Goal: Information Seeking & Learning: Learn about a topic

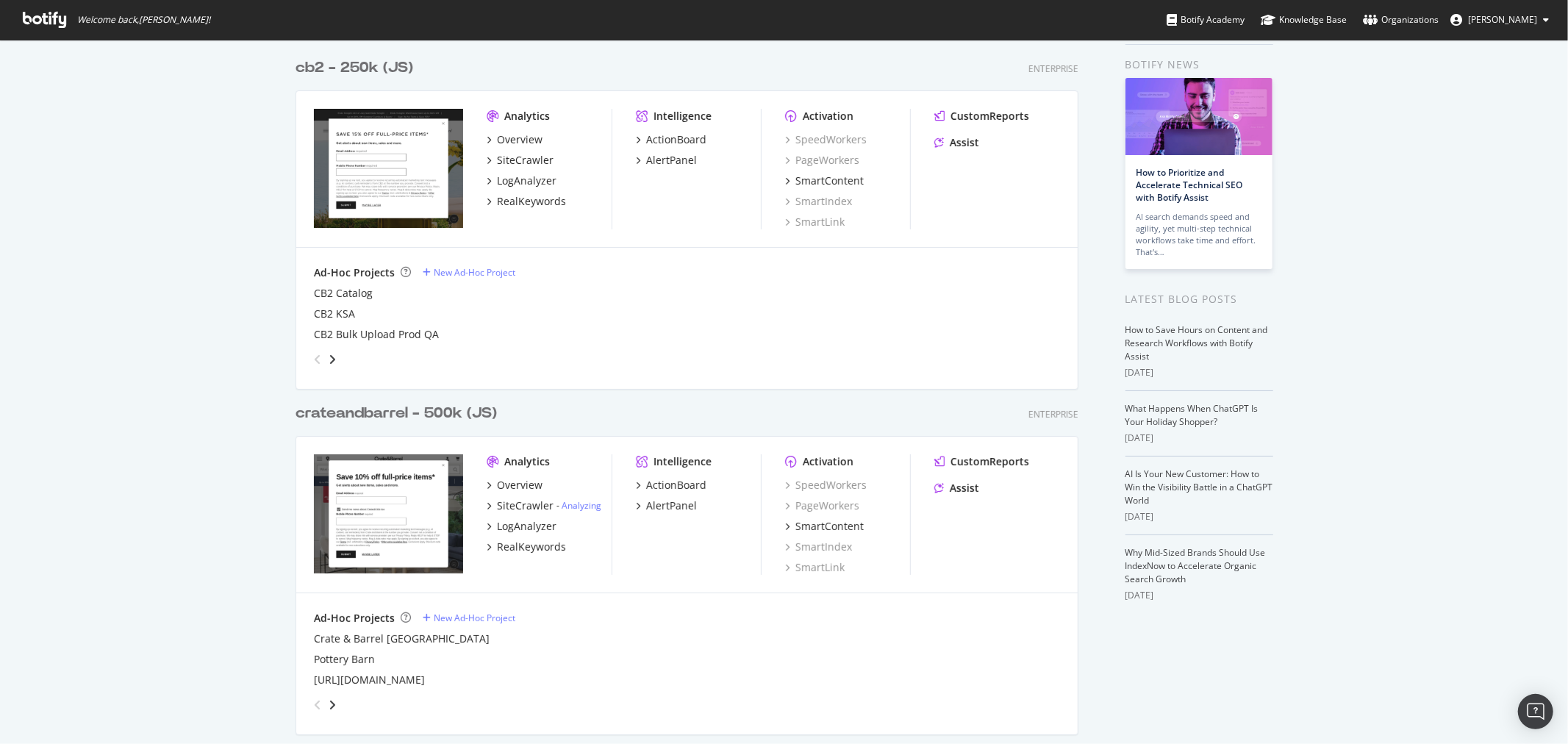
scroll to position [82, 0]
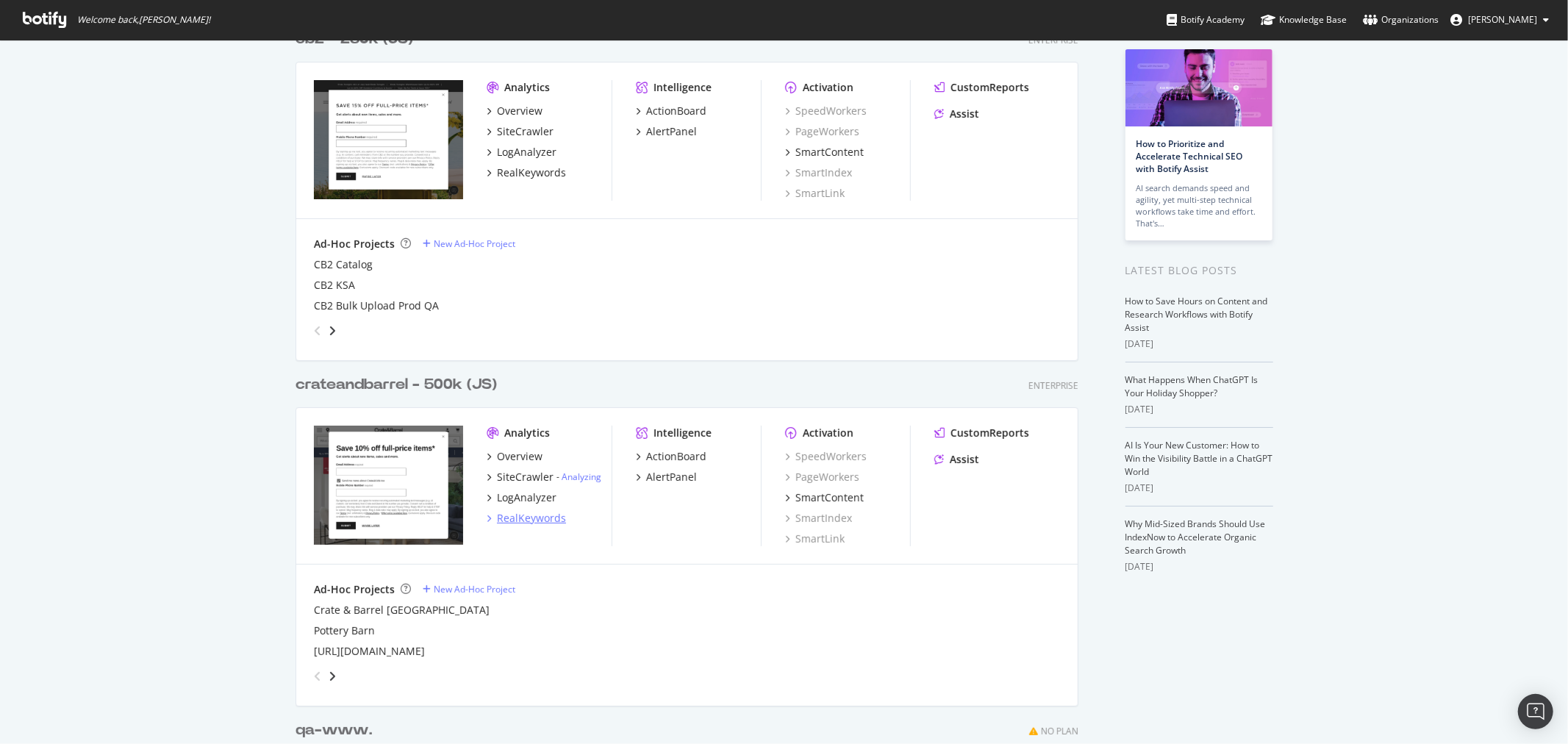
click at [524, 518] on div "RealKeywords" at bounding box center [531, 518] width 69 height 14
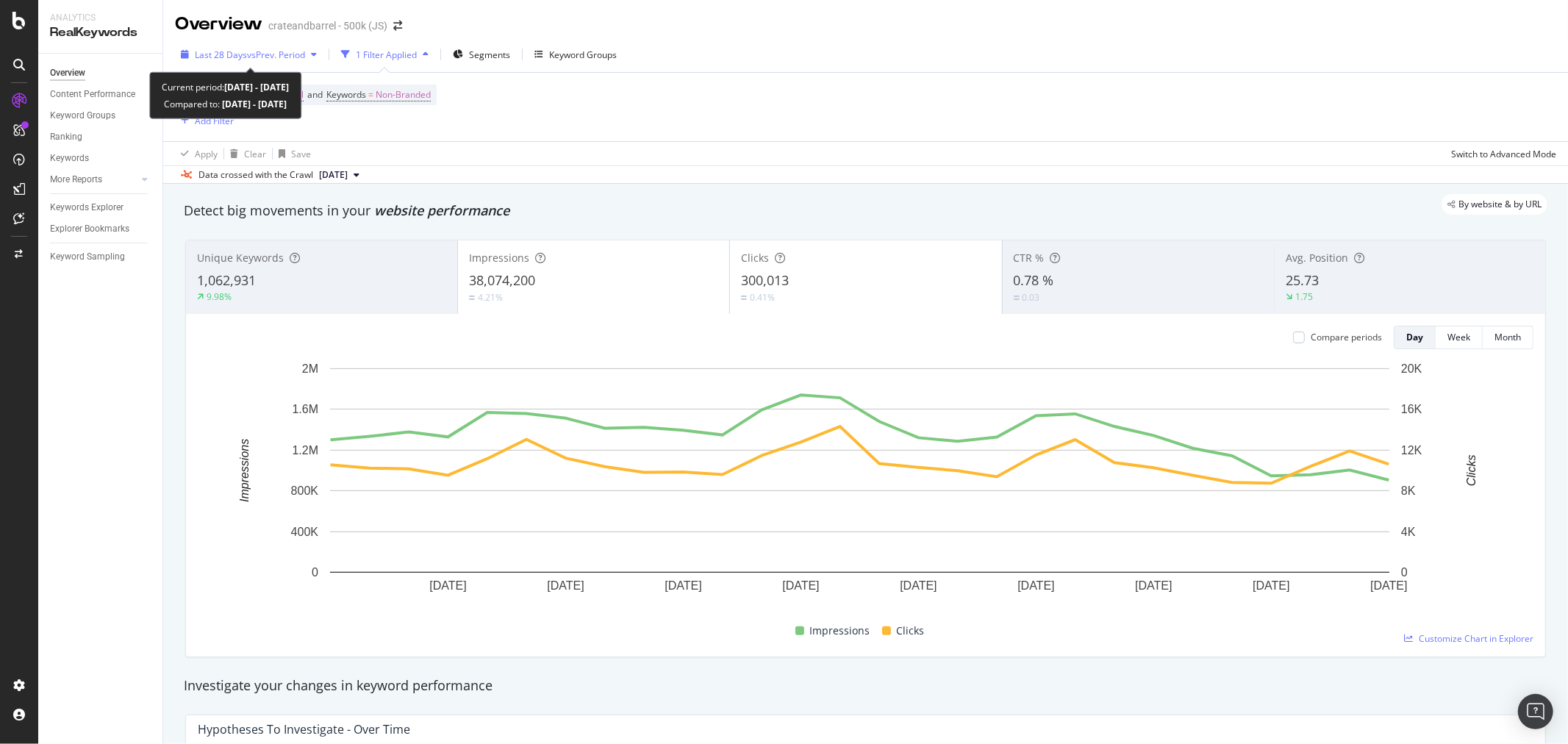
click at [259, 51] on span "vs Prev. Period" at bounding box center [275, 55] width 58 height 13
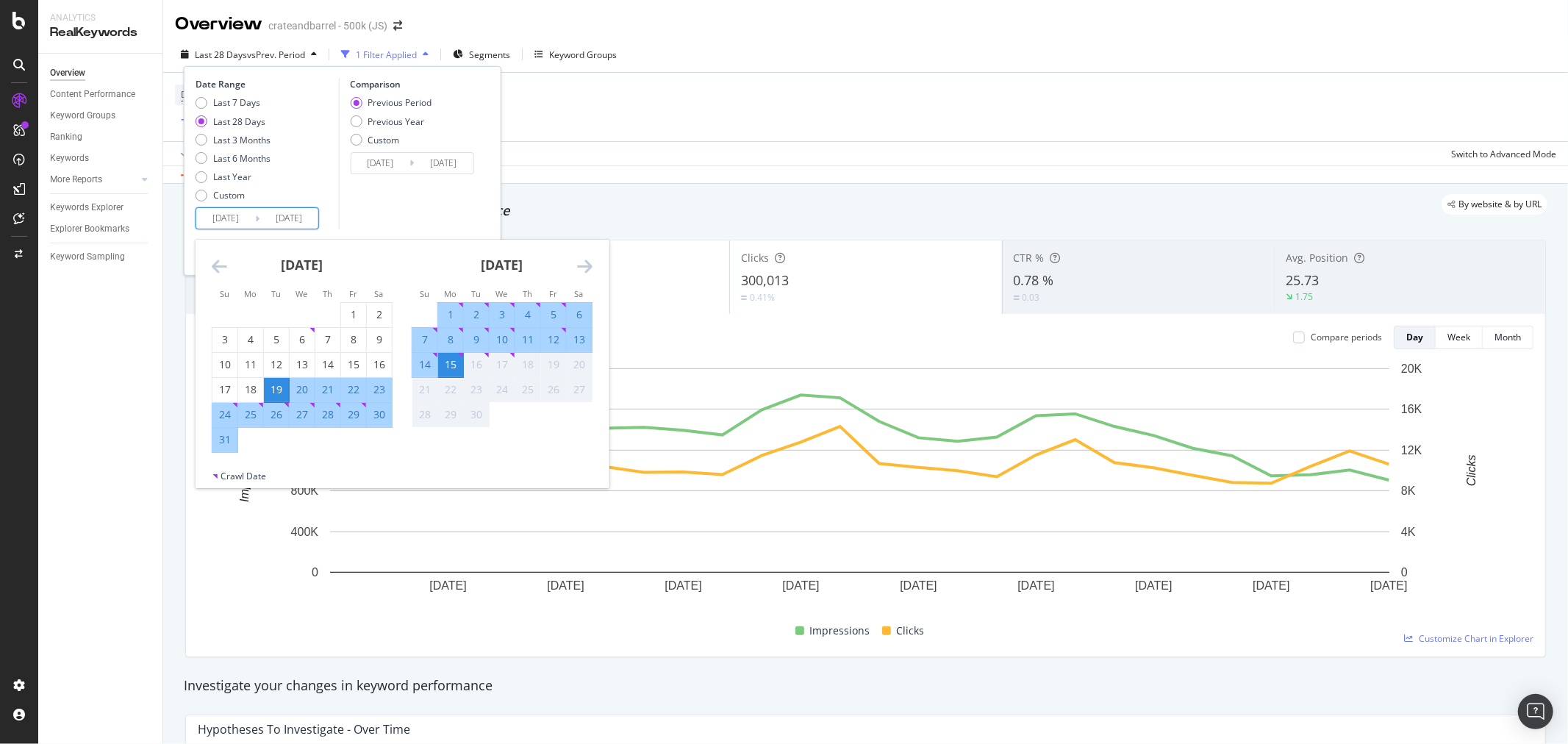
click at [221, 217] on input "[DATE]" at bounding box center [226, 218] width 59 height 20
click at [211, 266] on icon "Move backward to switch to the previous month." at bounding box center [219, 266] width 15 height 18
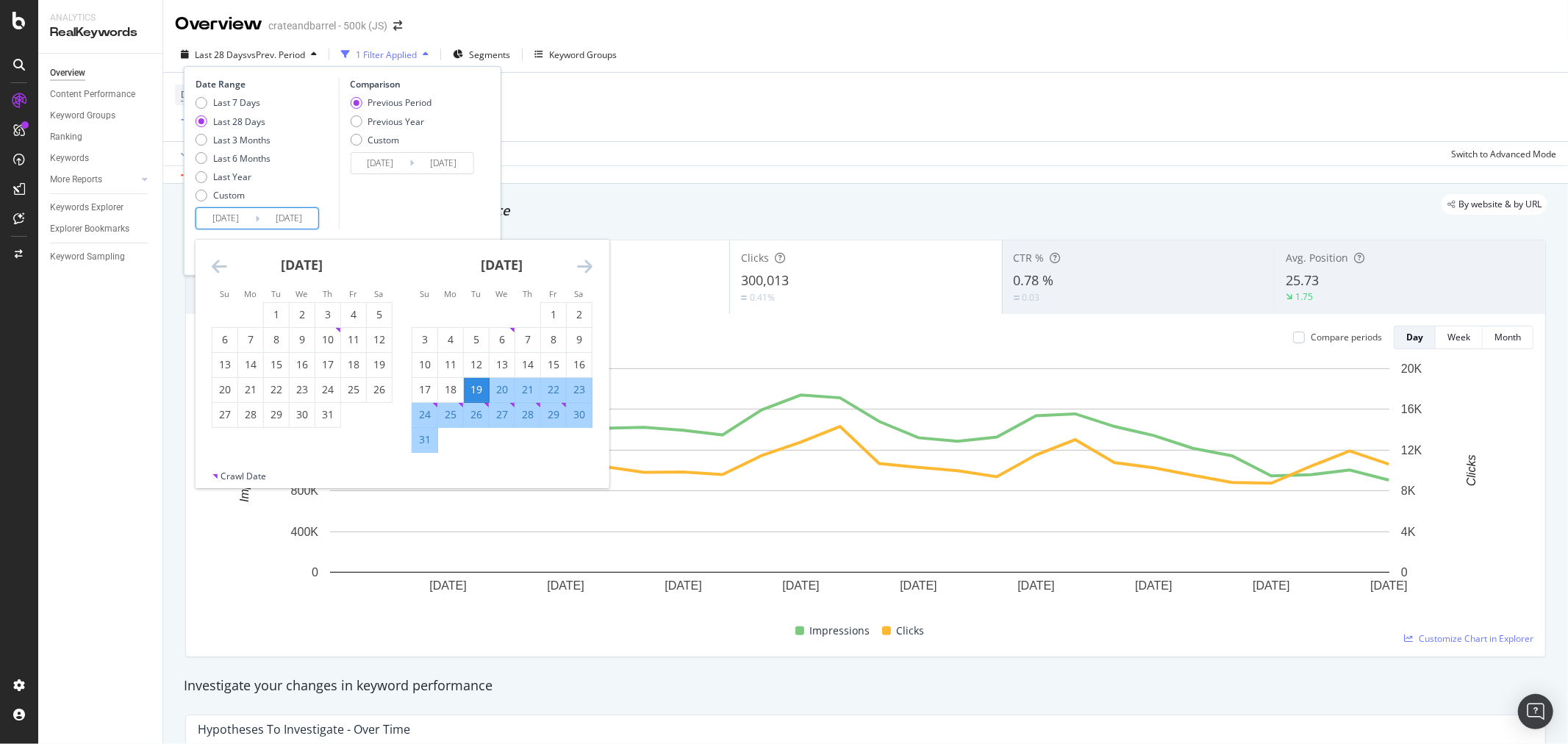
click at [211, 266] on icon "Move backward to switch to the previous month." at bounding box center [219, 266] width 15 height 18
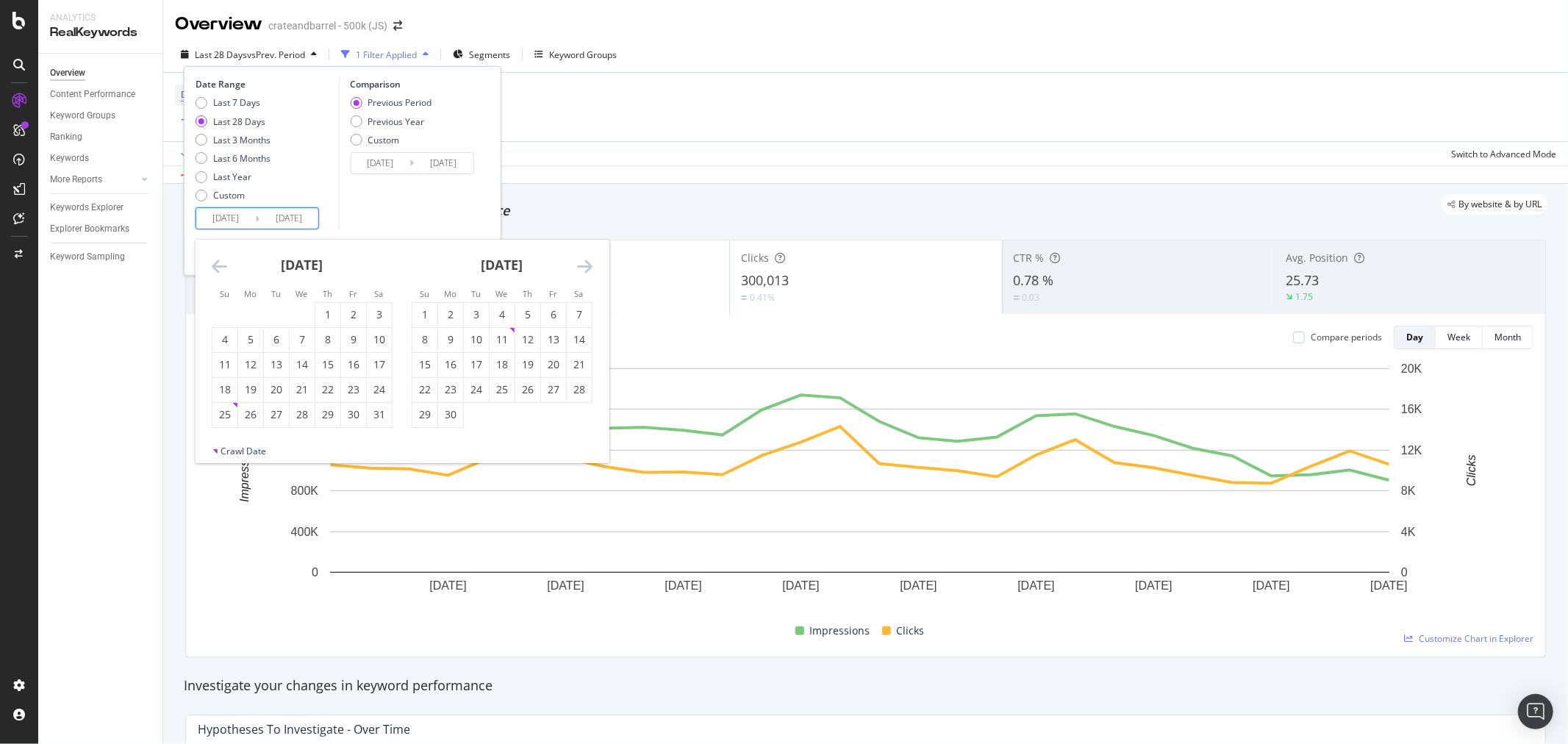
click at [211, 266] on icon "Move backward to switch to the previous month." at bounding box center [219, 266] width 15 height 18
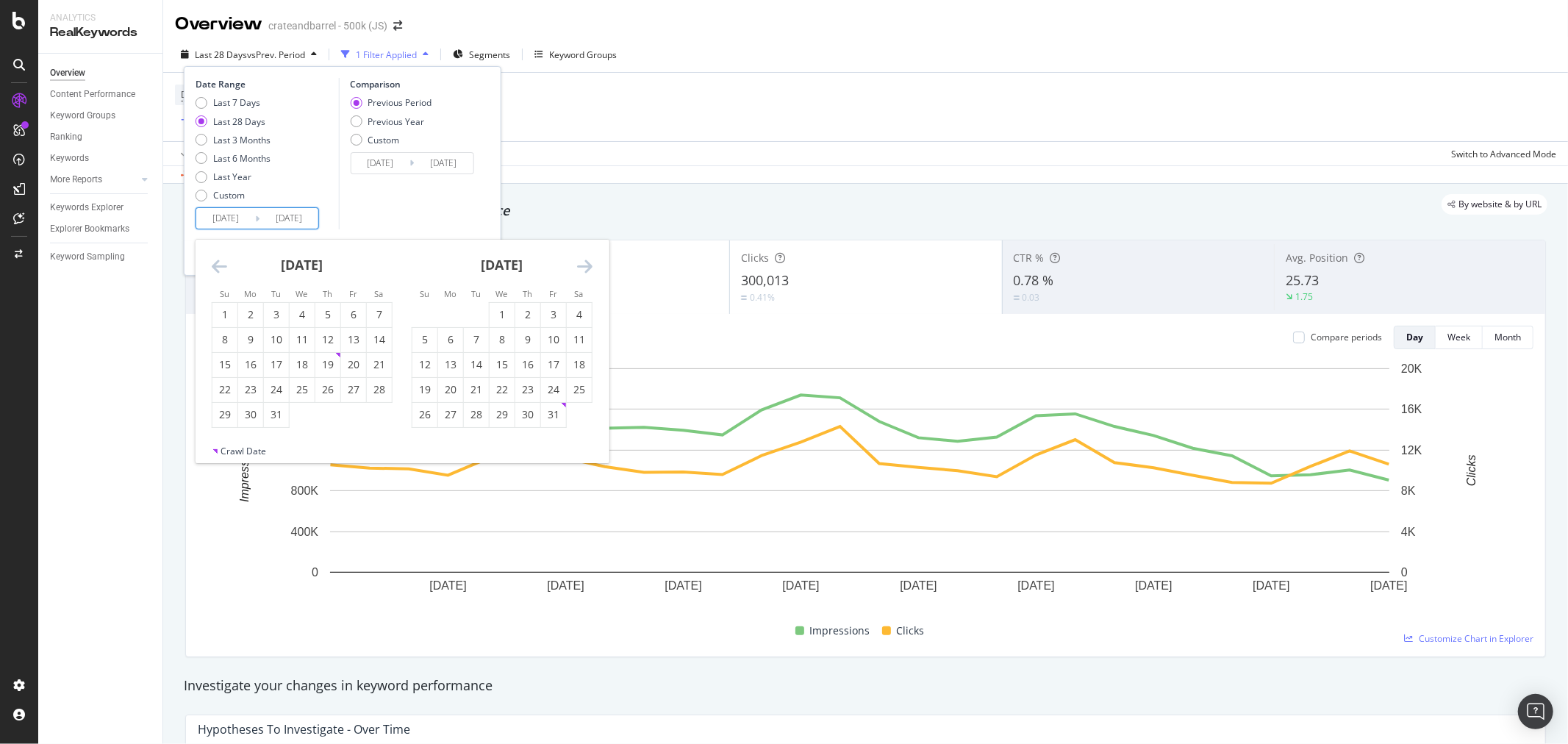
click at [211, 266] on icon "Move backward to switch to the previous month." at bounding box center [219, 266] width 15 height 18
click at [548, 341] on div "13" at bounding box center [553, 340] width 25 height 14
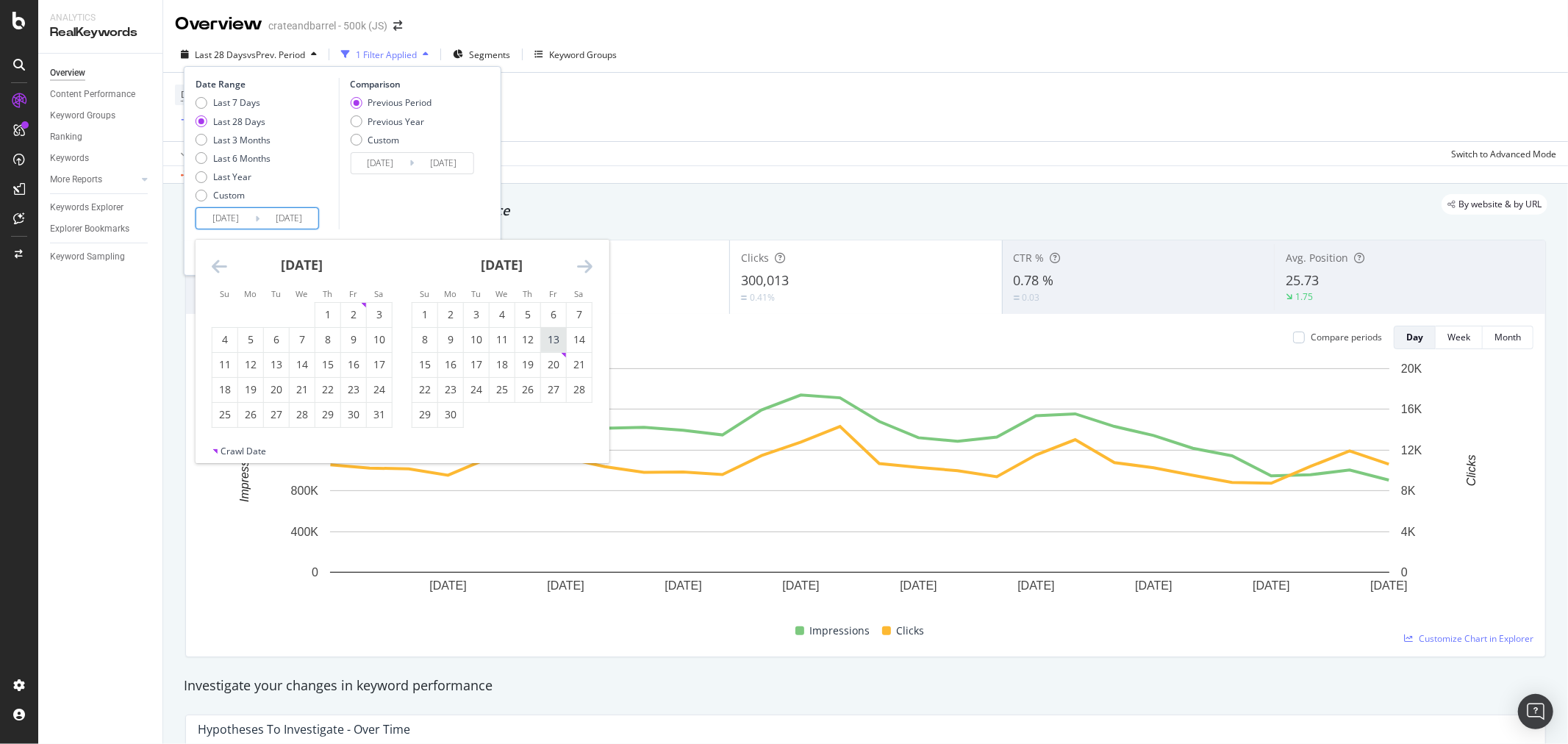
type input "[DATE]"
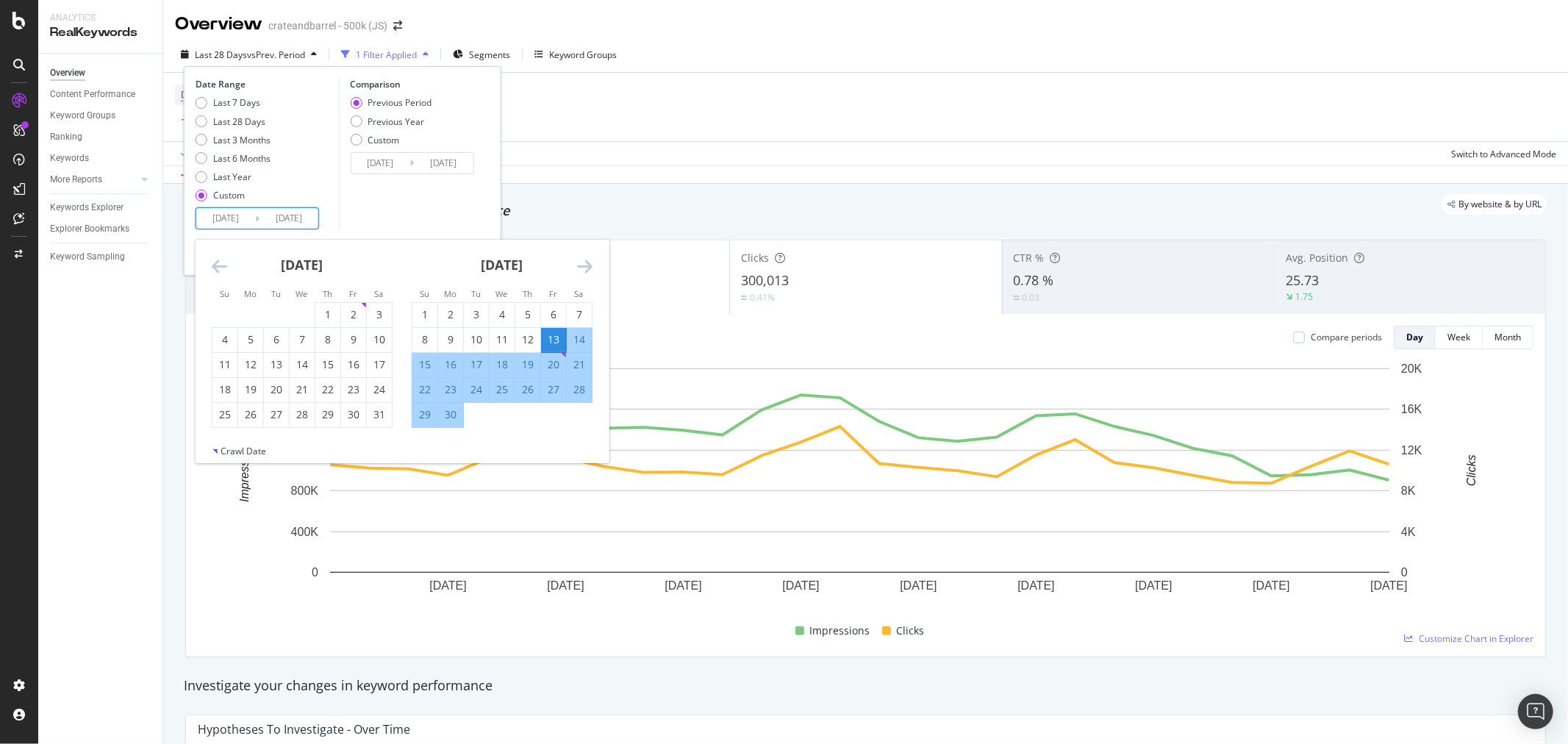
click at [587, 266] on icon "Move forward to switch to the next month." at bounding box center [584, 266] width 15 height 18
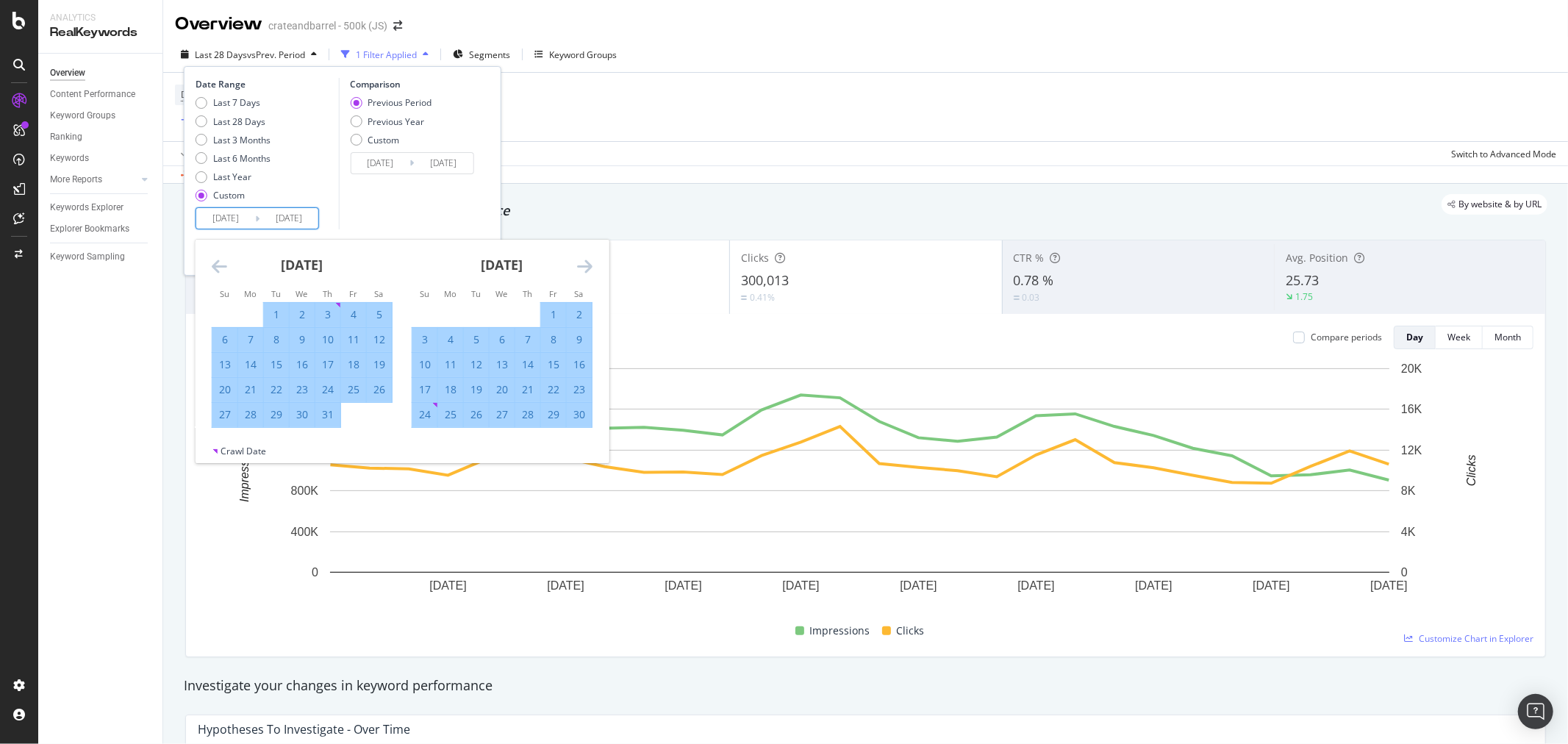
click at [587, 266] on icon "Move forward to switch to the next month." at bounding box center [584, 266] width 15 height 18
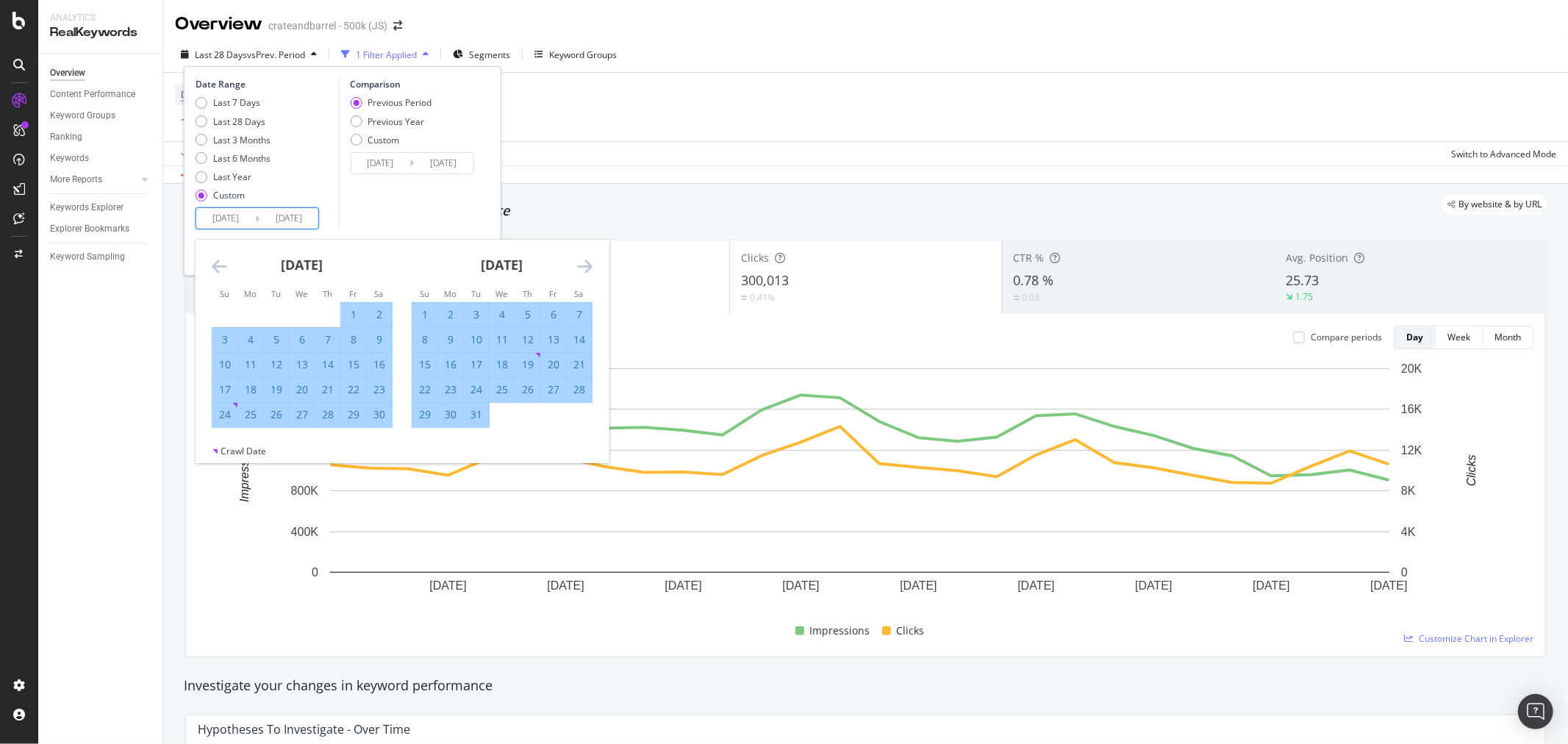
click at [587, 266] on icon "Move forward to switch to the next month." at bounding box center [584, 266] width 15 height 18
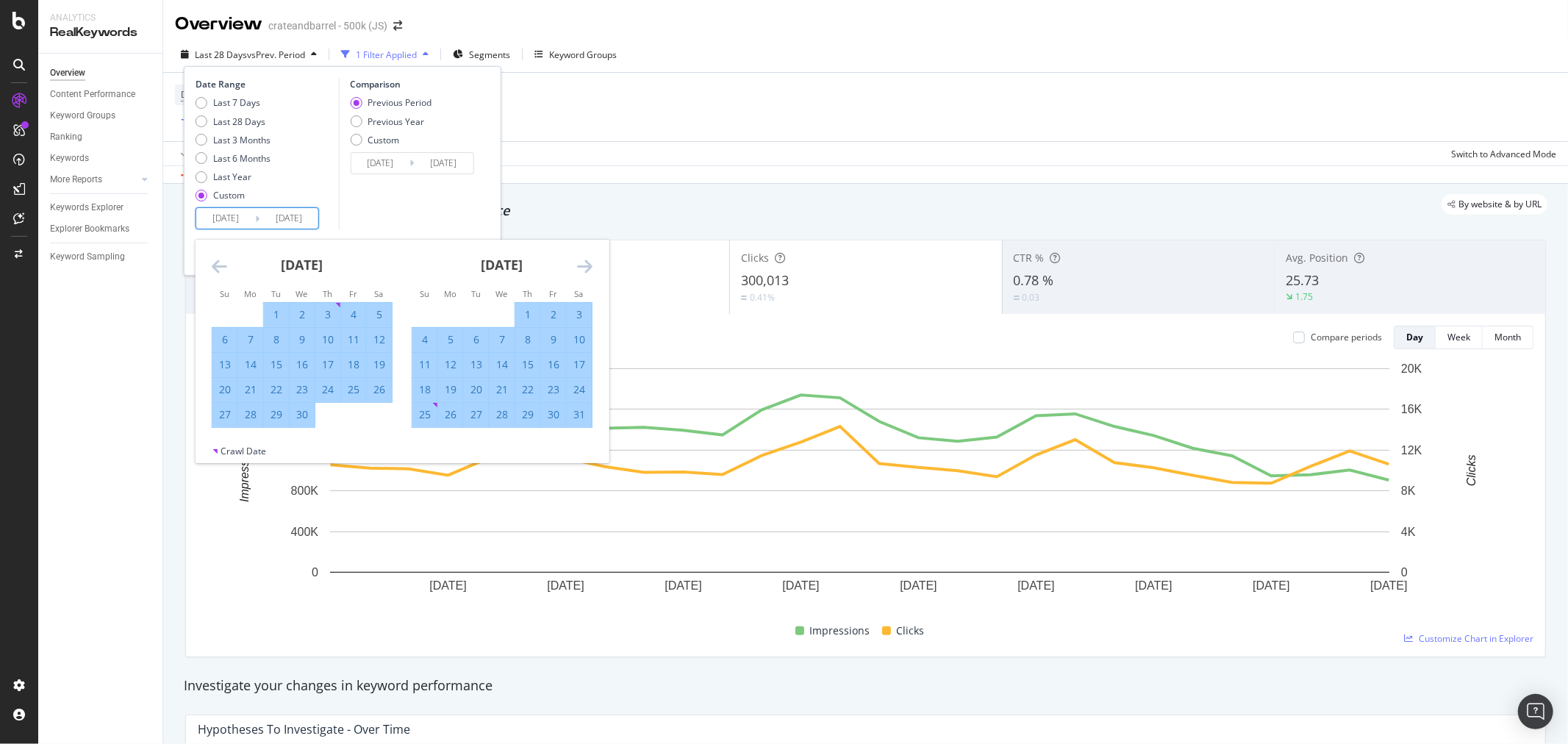
click at [587, 266] on icon "Move forward to switch to the next month." at bounding box center [584, 266] width 15 height 18
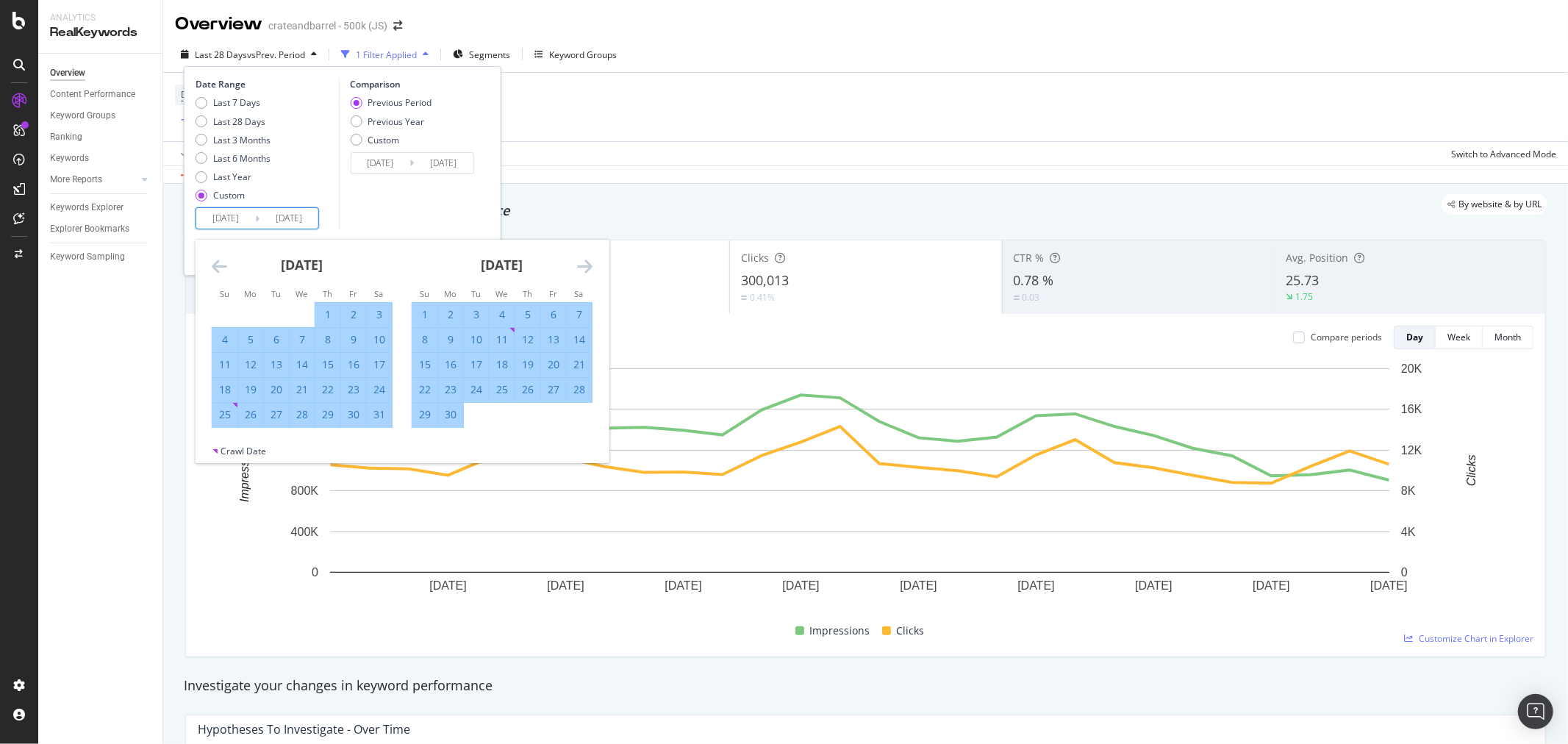
click at [587, 266] on icon "Move forward to switch to the next month." at bounding box center [584, 266] width 15 height 18
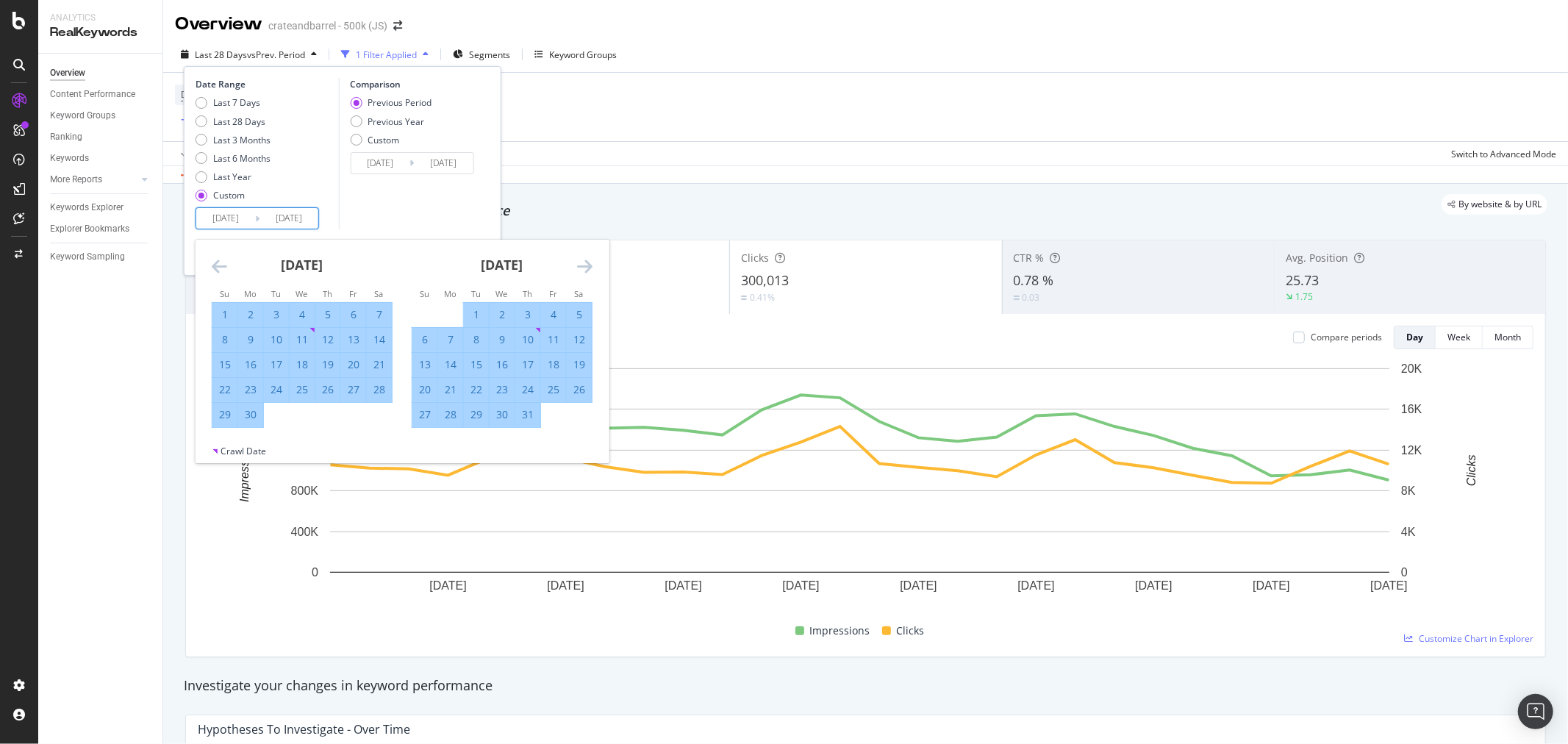
click at [587, 266] on icon "Move forward to switch to the next month." at bounding box center [584, 266] width 15 height 18
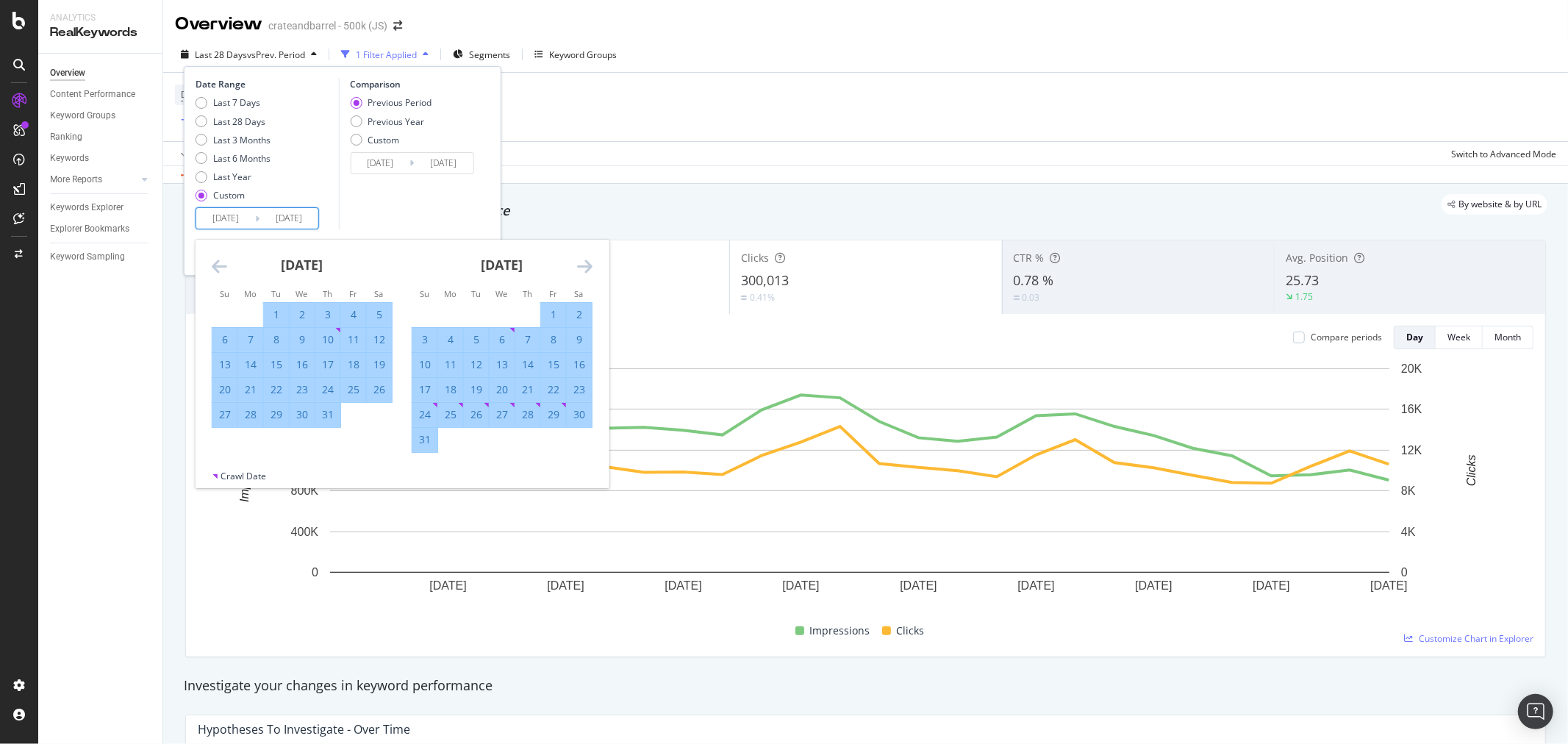
click at [587, 266] on icon "Move forward to switch to the next month." at bounding box center [584, 266] width 15 height 18
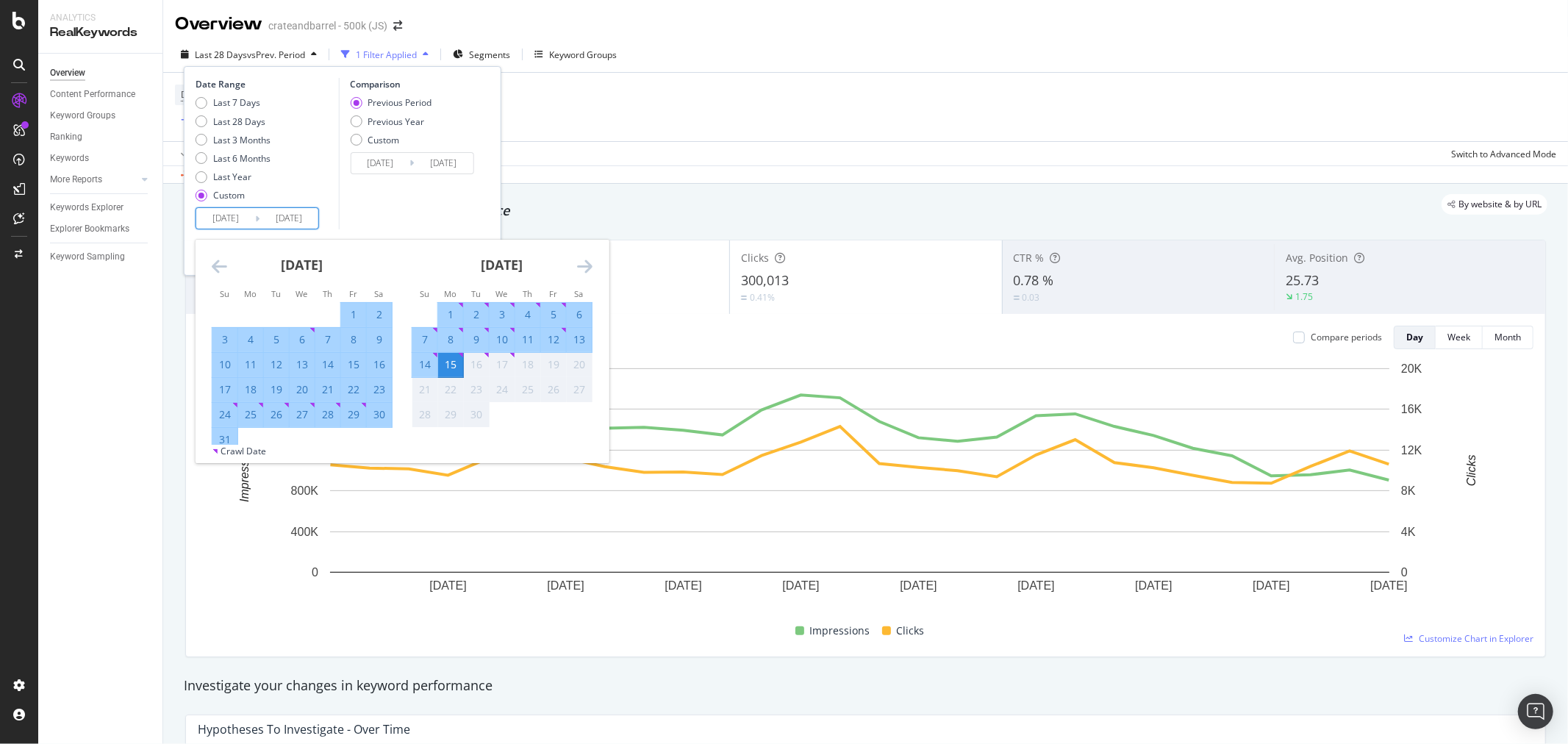
click at [572, 340] on div "13" at bounding box center [579, 340] width 25 height 14
type input "[DATE]"
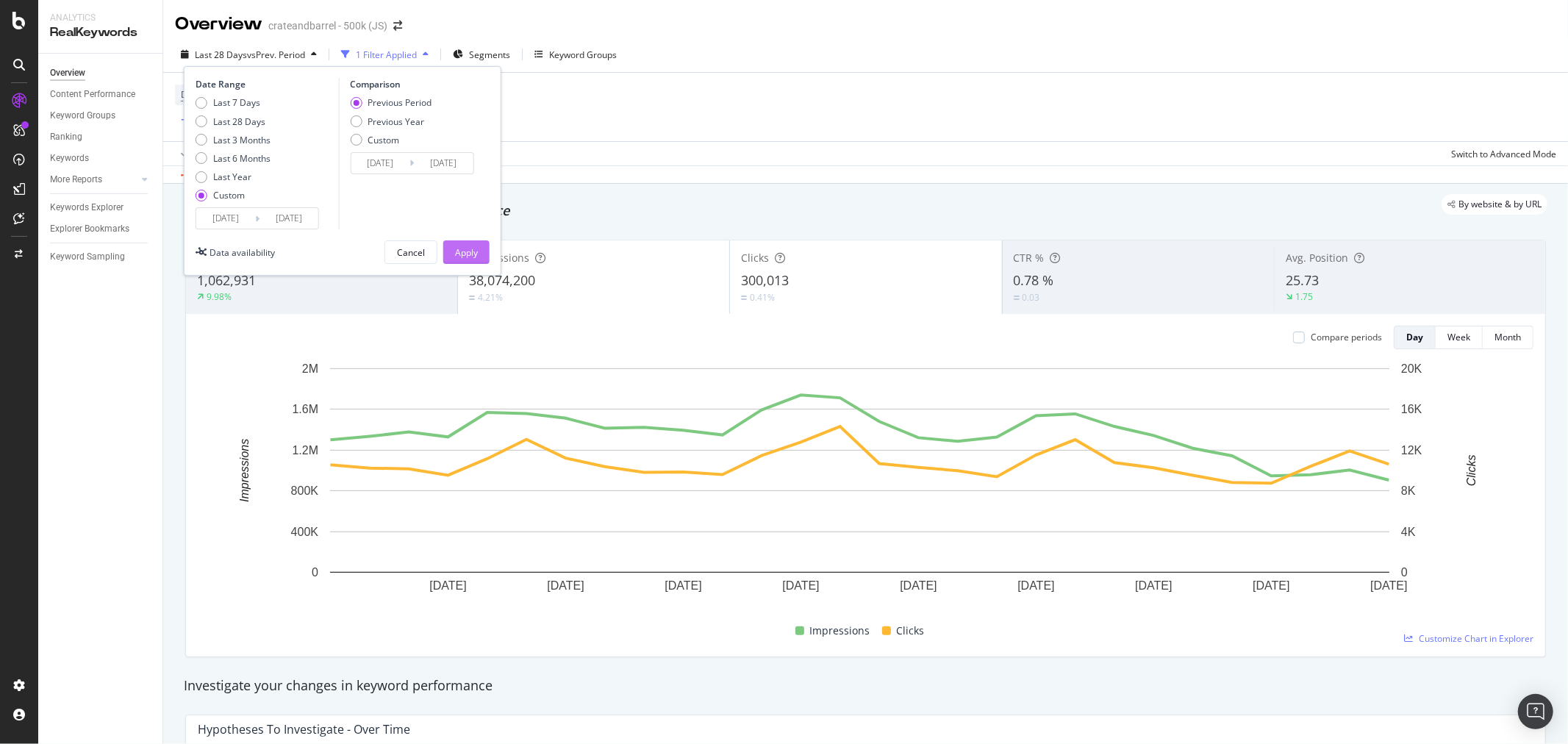
click at [461, 254] on div "Apply" at bounding box center [466, 252] width 23 height 13
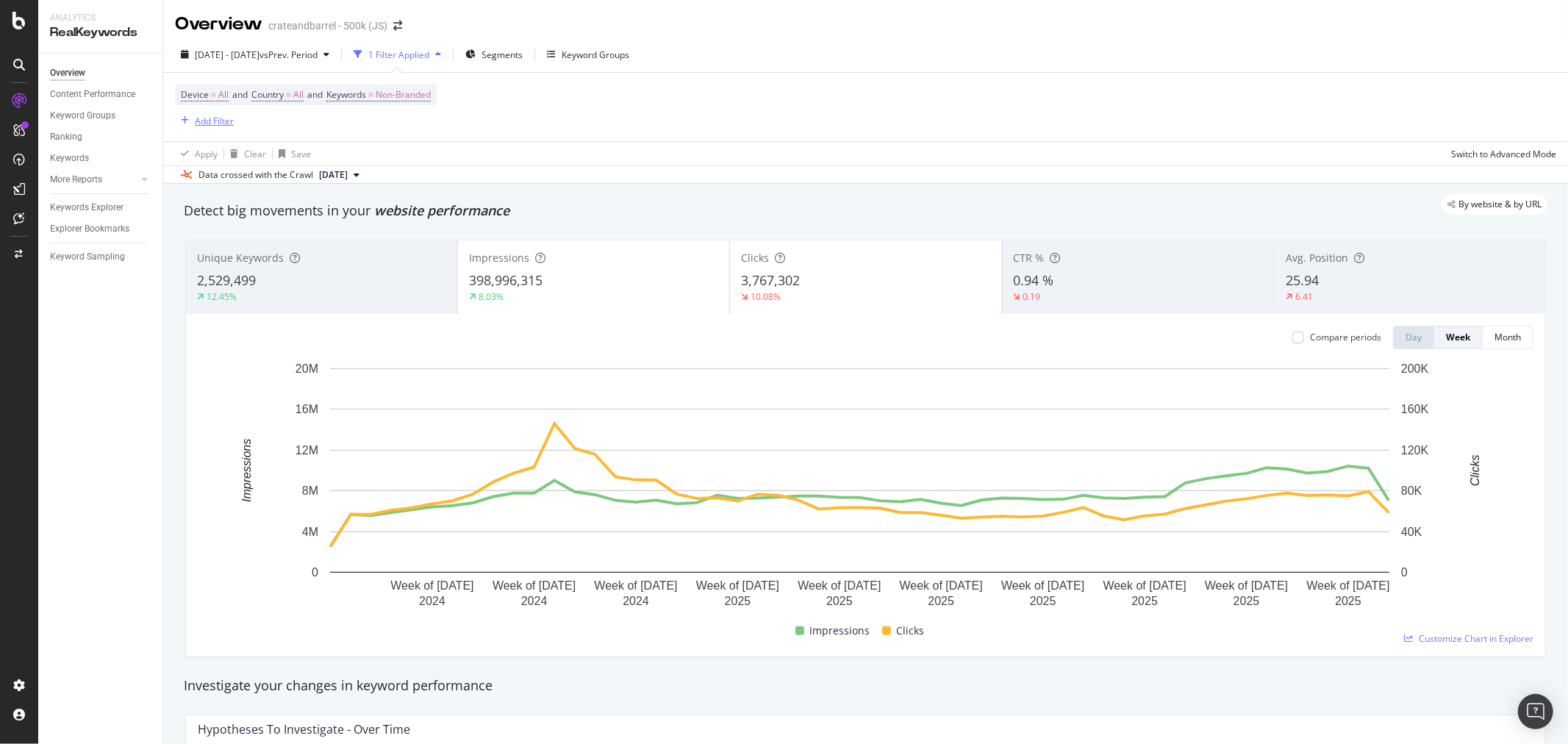
click at [207, 125] on div "Add Filter" at bounding box center [214, 120] width 39 height 13
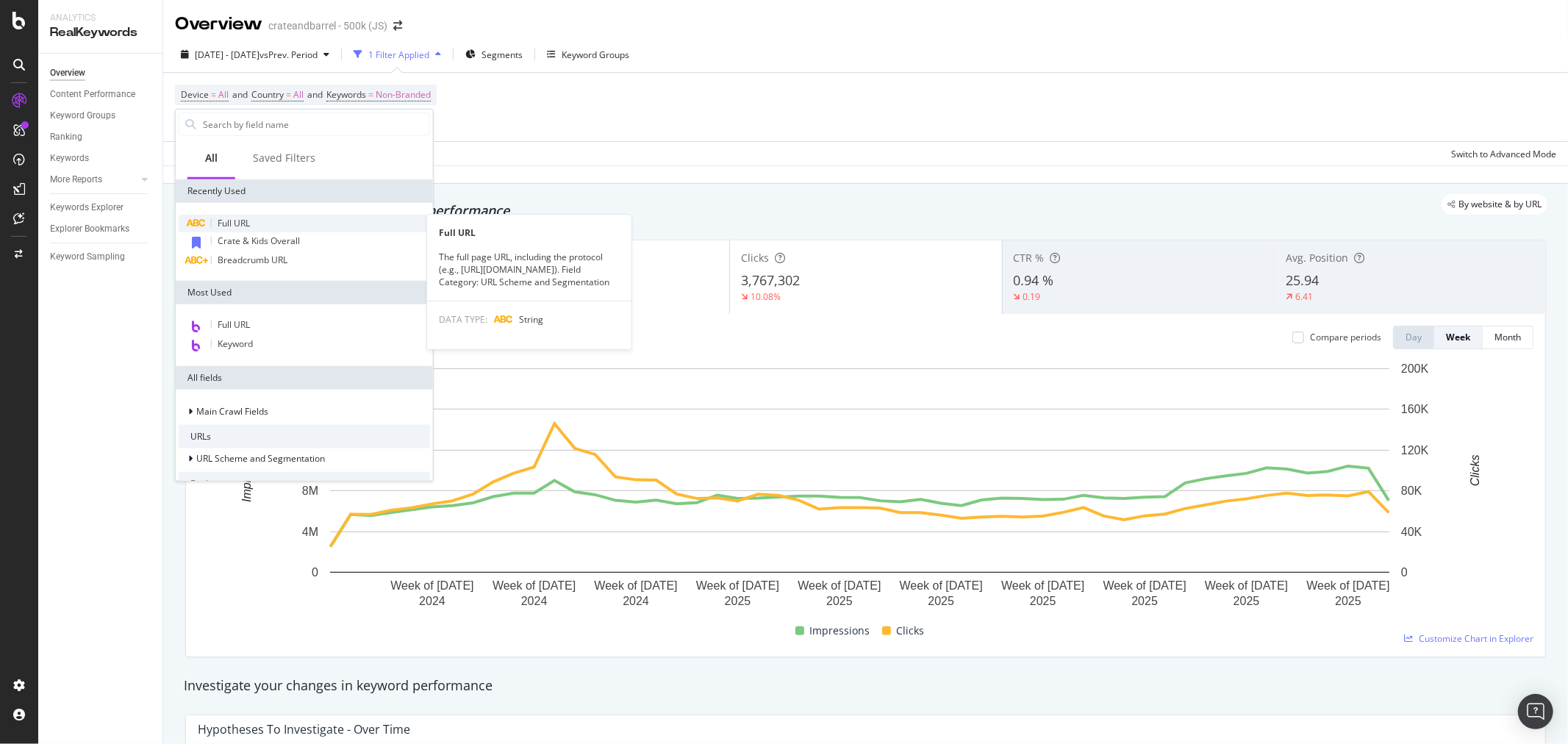
click at [262, 224] on div "Full URL" at bounding box center [304, 223] width 252 height 18
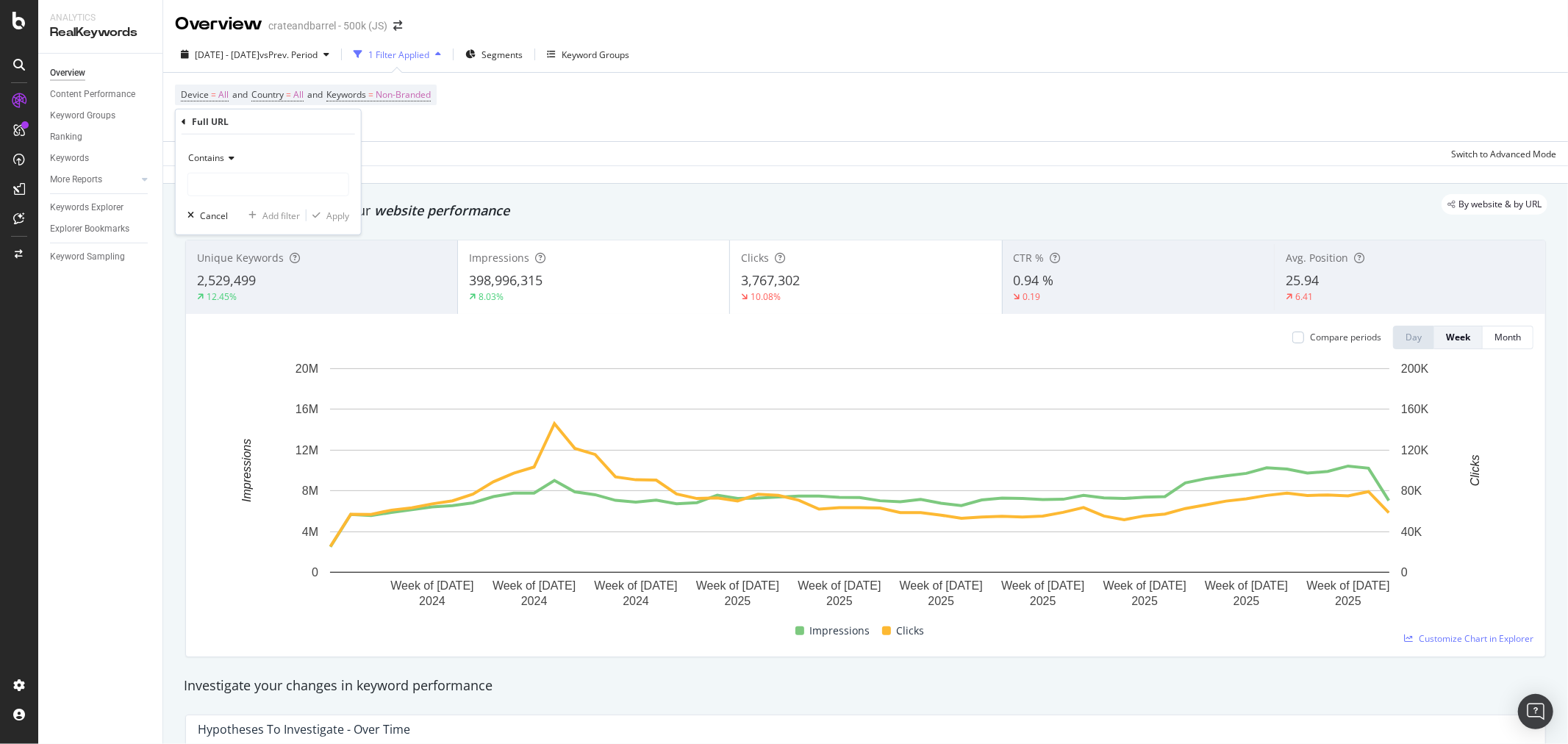
click at [250, 162] on div "Contains" at bounding box center [269, 158] width 162 height 24
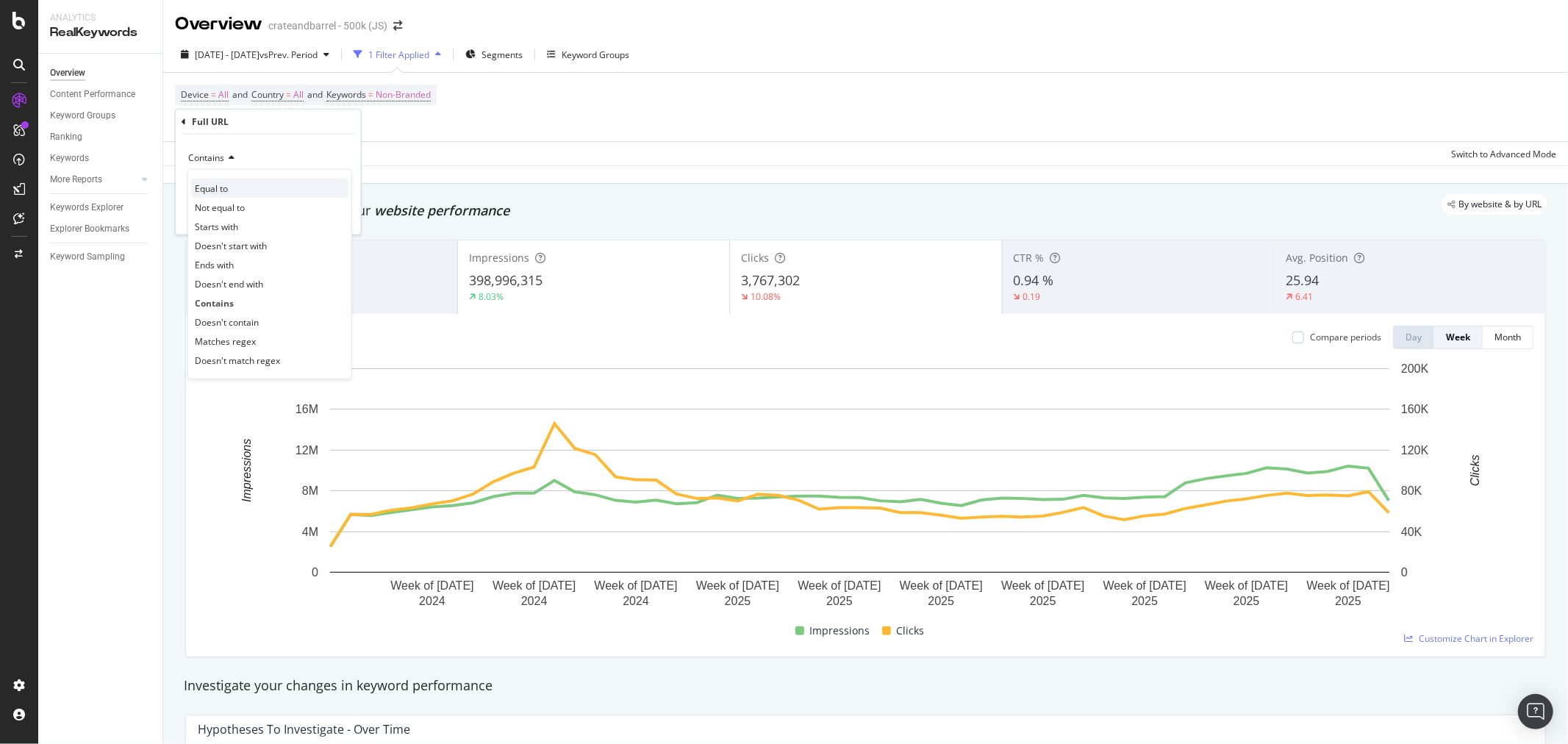
click at [225, 185] on span "Equal to" at bounding box center [211, 188] width 33 height 13
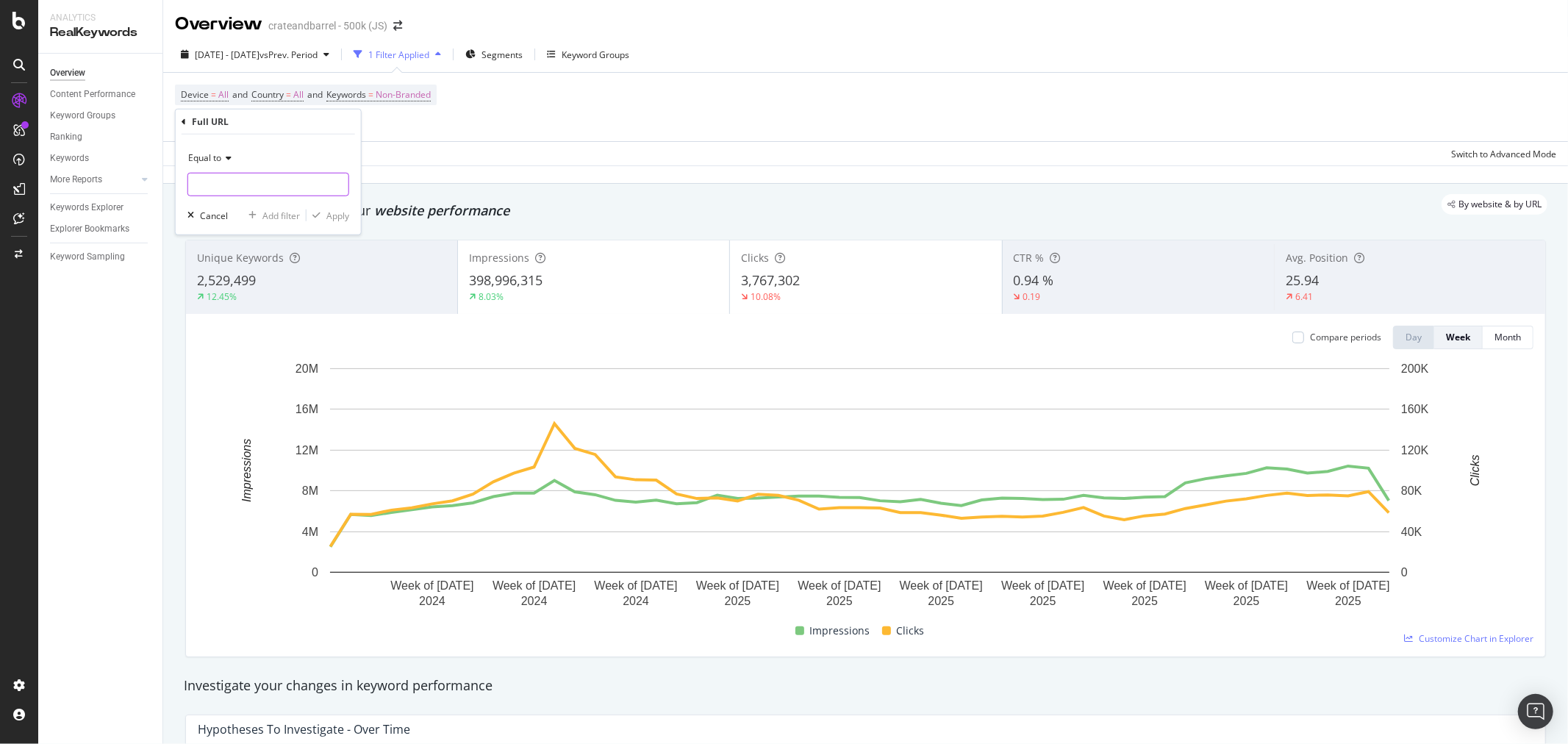
click at [233, 182] on input "text" at bounding box center [268, 185] width 160 height 24
paste input "[URL][DOMAIN_NAME]"
type input "[URL][DOMAIN_NAME]"
click at [339, 216] on div "Apply" at bounding box center [338, 215] width 23 height 13
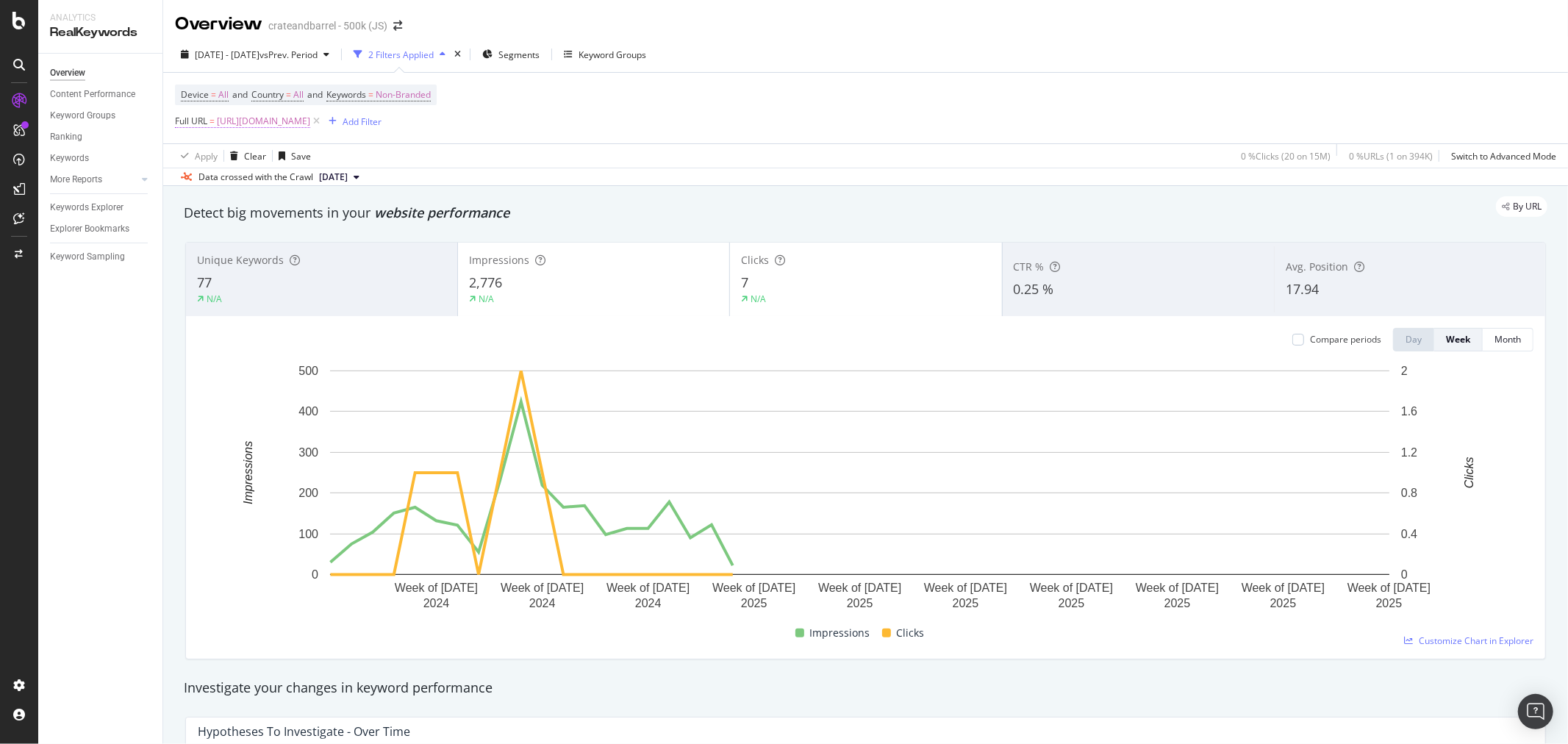
click at [310, 116] on span "[URL][DOMAIN_NAME]" at bounding box center [264, 121] width 93 height 20
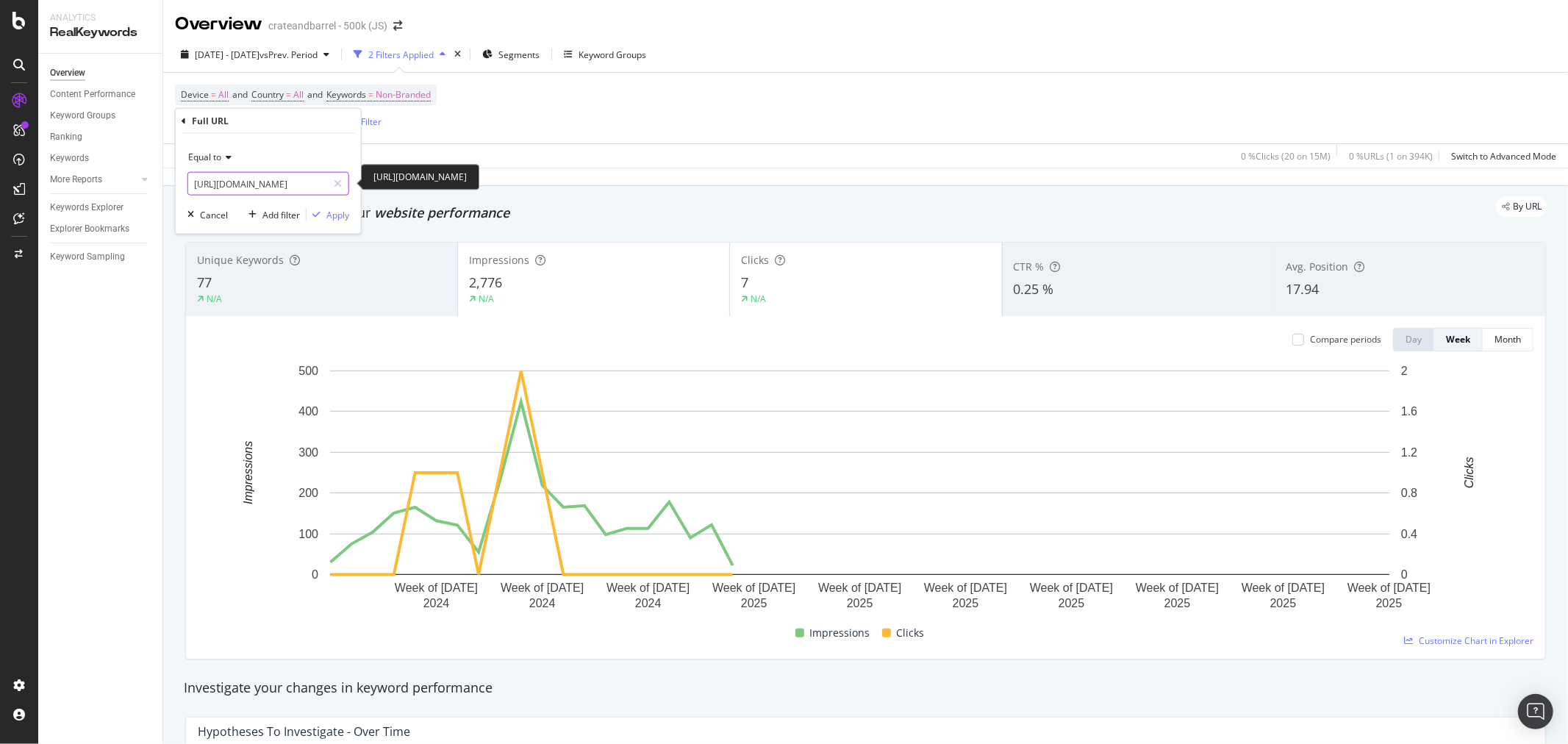
click at [239, 187] on input "[URL][DOMAIN_NAME]" at bounding box center [257, 184] width 139 height 24
paste input "foldable-bassinets-5175"
type input "[URL][DOMAIN_NAME]"
click at [342, 211] on div "Apply" at bounding box center [338, 214] width 23 height 13
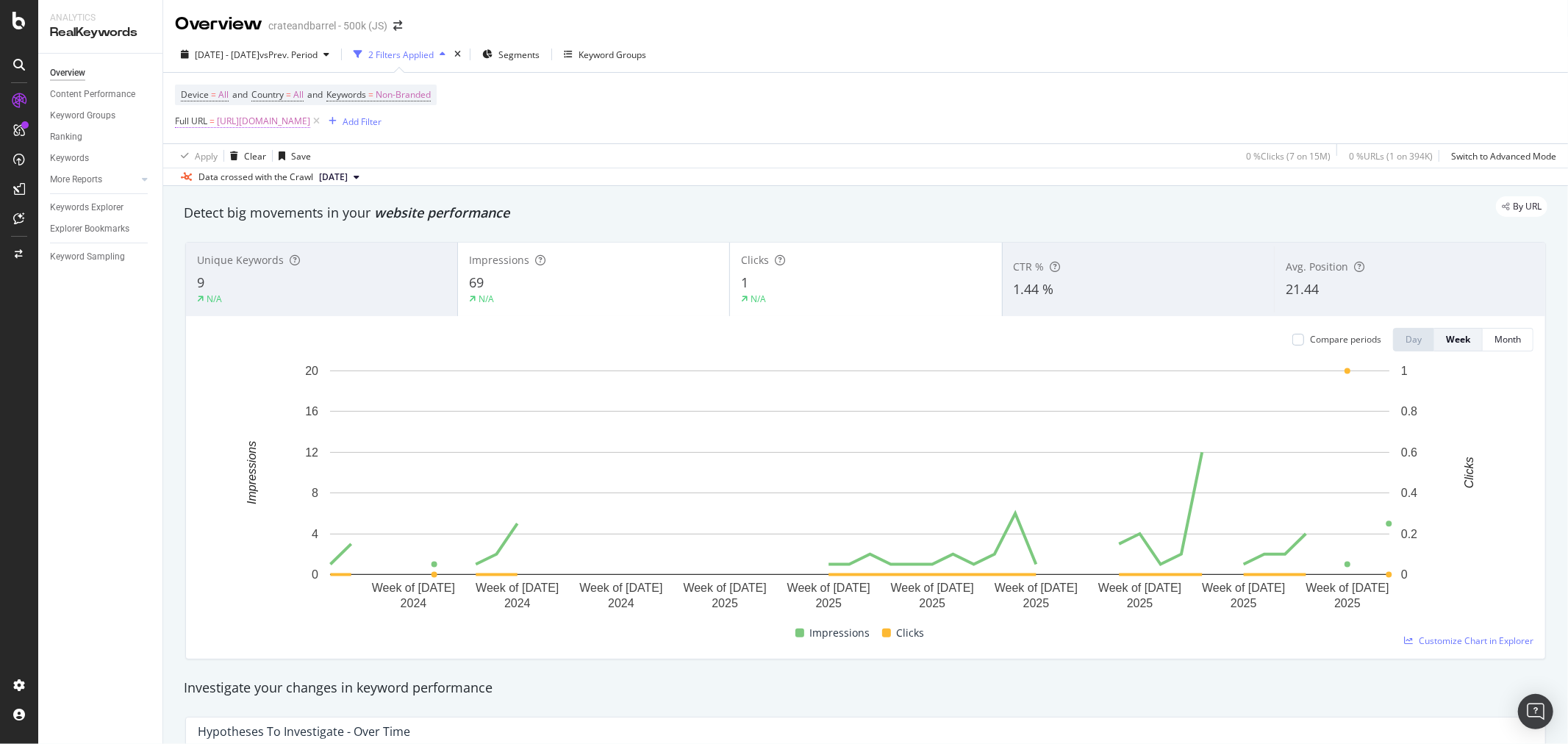
click at [310, 124] on span "[URL][DOMAIN_NAME]" at bounding box center [264, 121] width 93 height 20
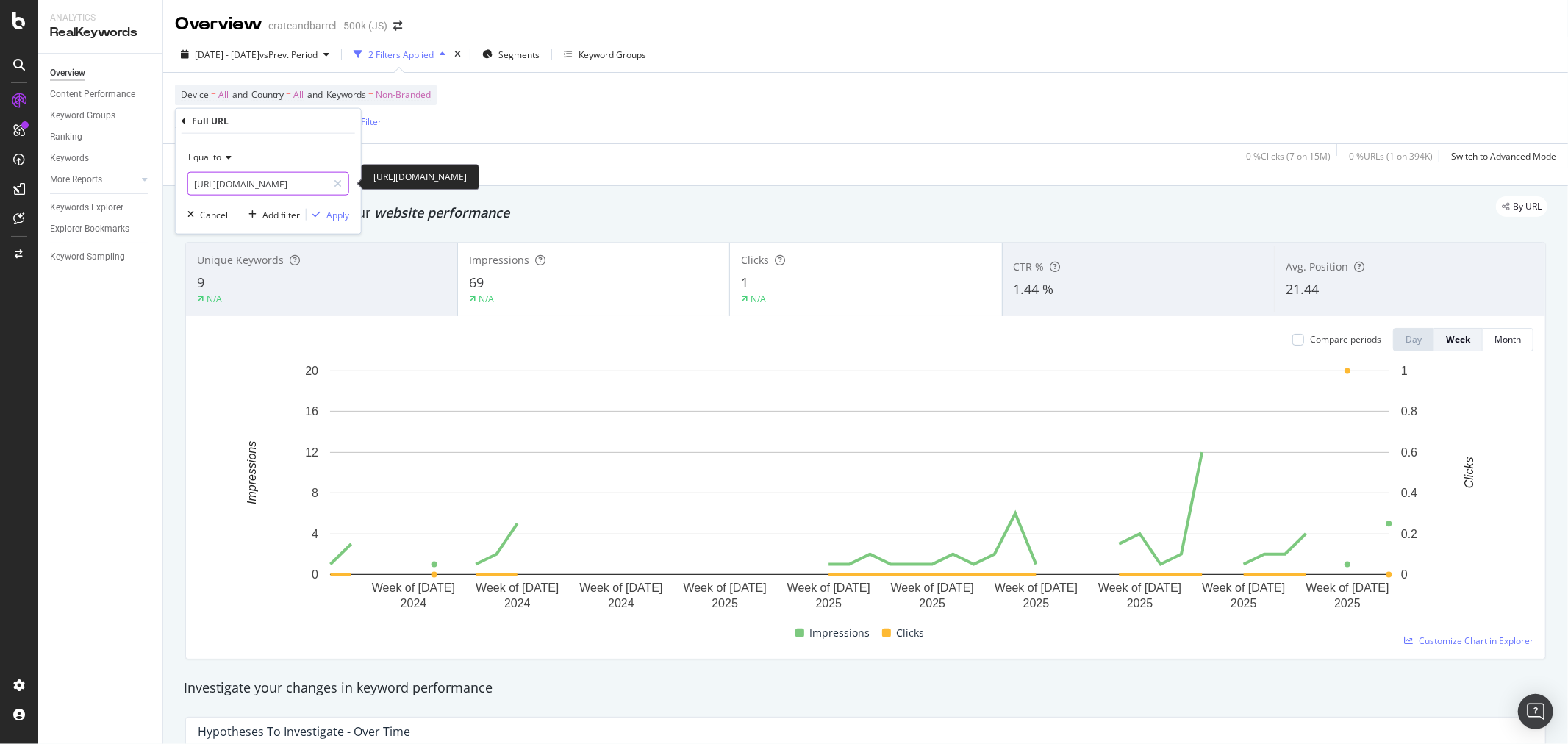
click at [269, 179] on input "[URL][DOMAIN_NAME]" at bounding box center [257, 184] width 139 height 24
paste input "bassinets-with-storage-5177"
type input "[URL][DOMAIN_NAME]"
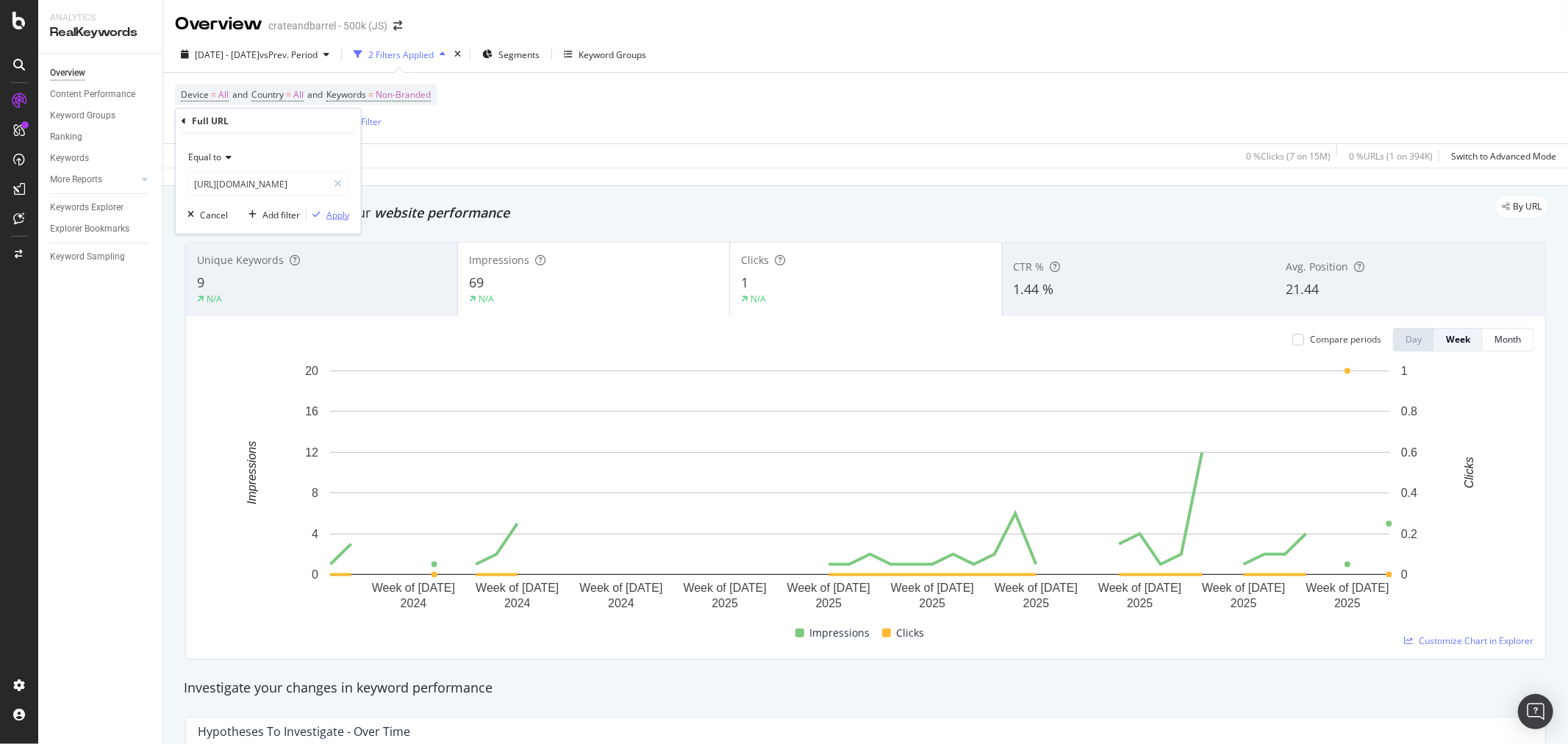
click at [337, 211] on div "Apply" at bounding box center [338, 214] width 23 height 13
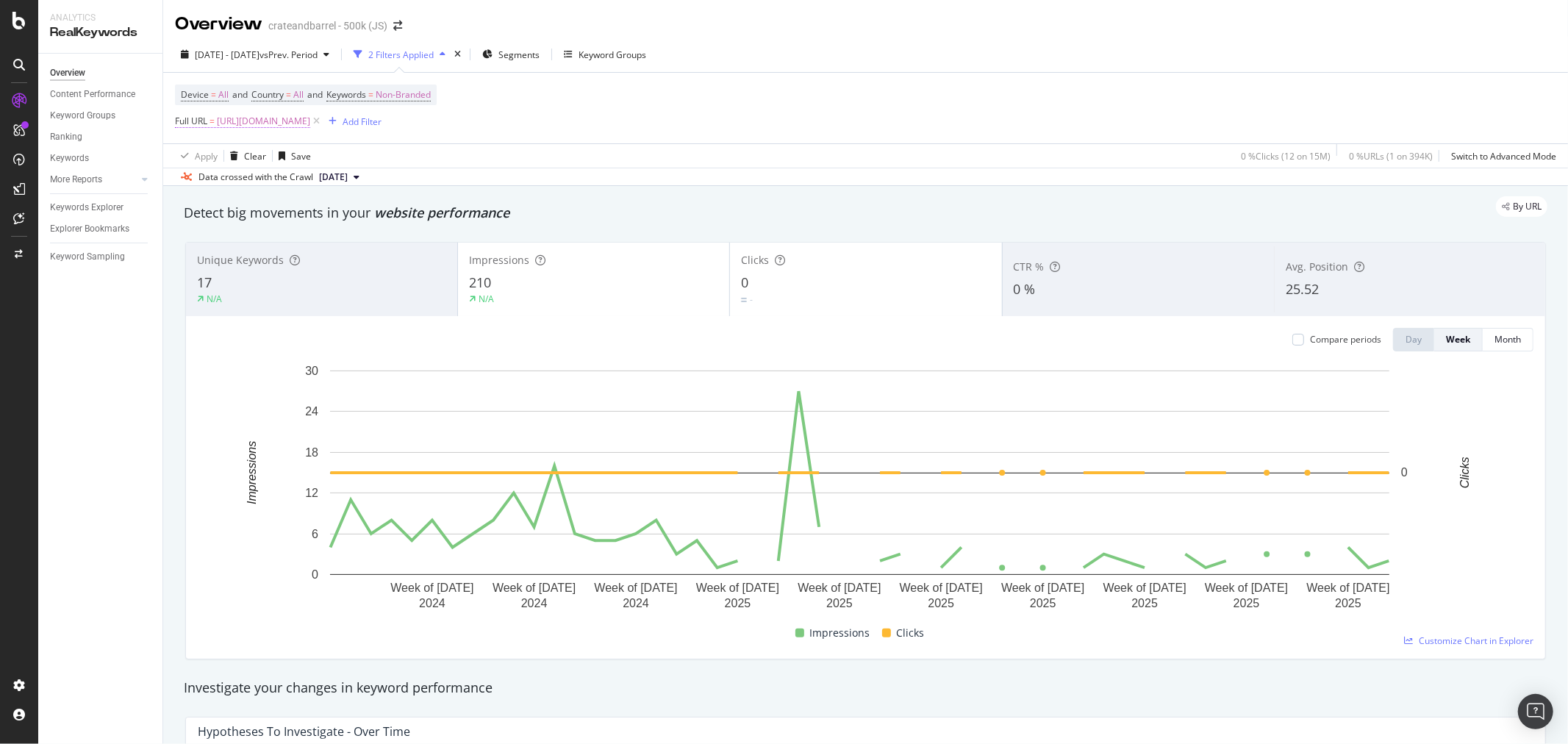
click at [310, 115] on span "[URL][DOMAIN_NAME]" at bounding box center [264, 121] width 93 height 20
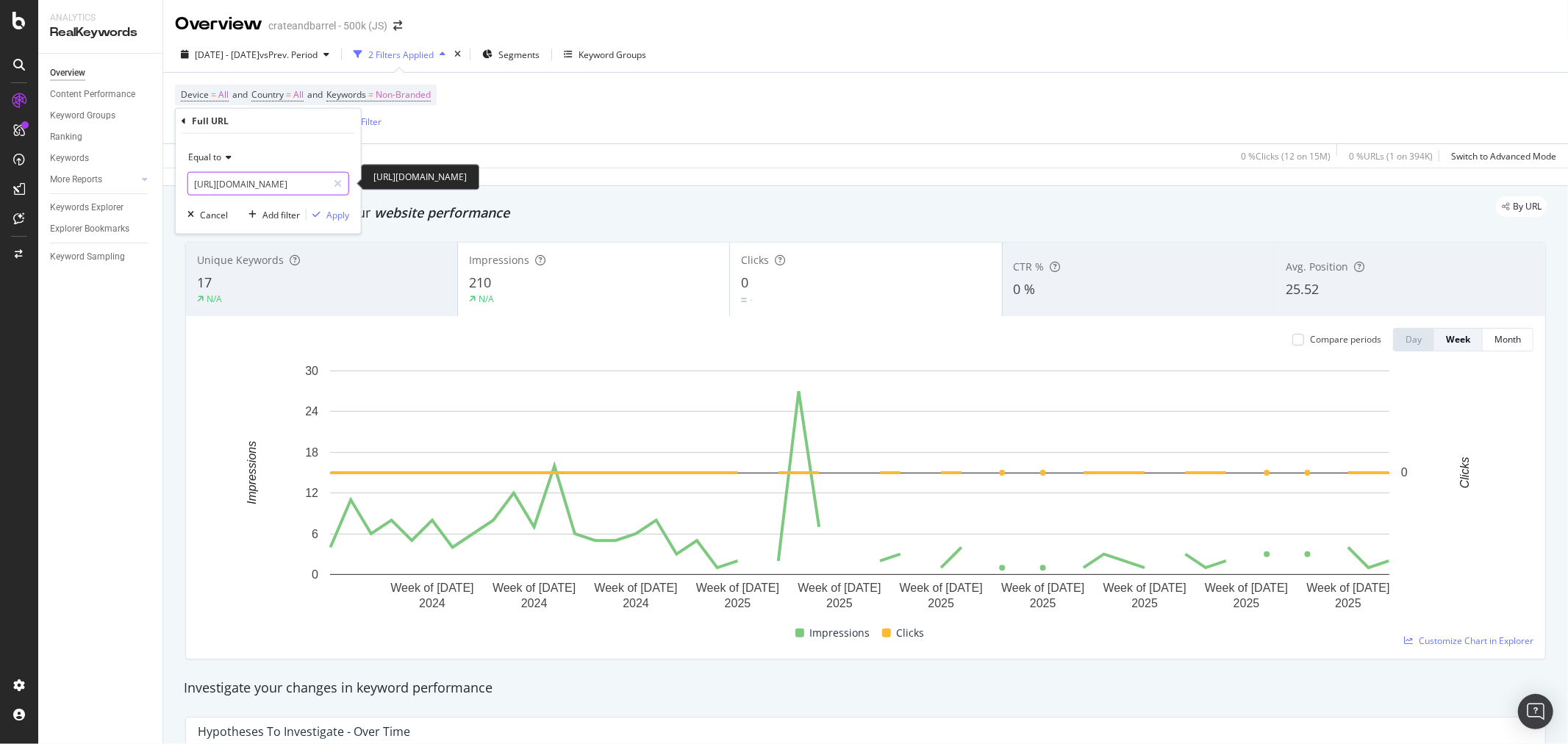
paste input "adjustable-bassinets-5176"
type input "[URL][DOMAIN_NAME]"
click at [336, 217] on div "Apply" at bounding box center [338, 214] width 23 height 13
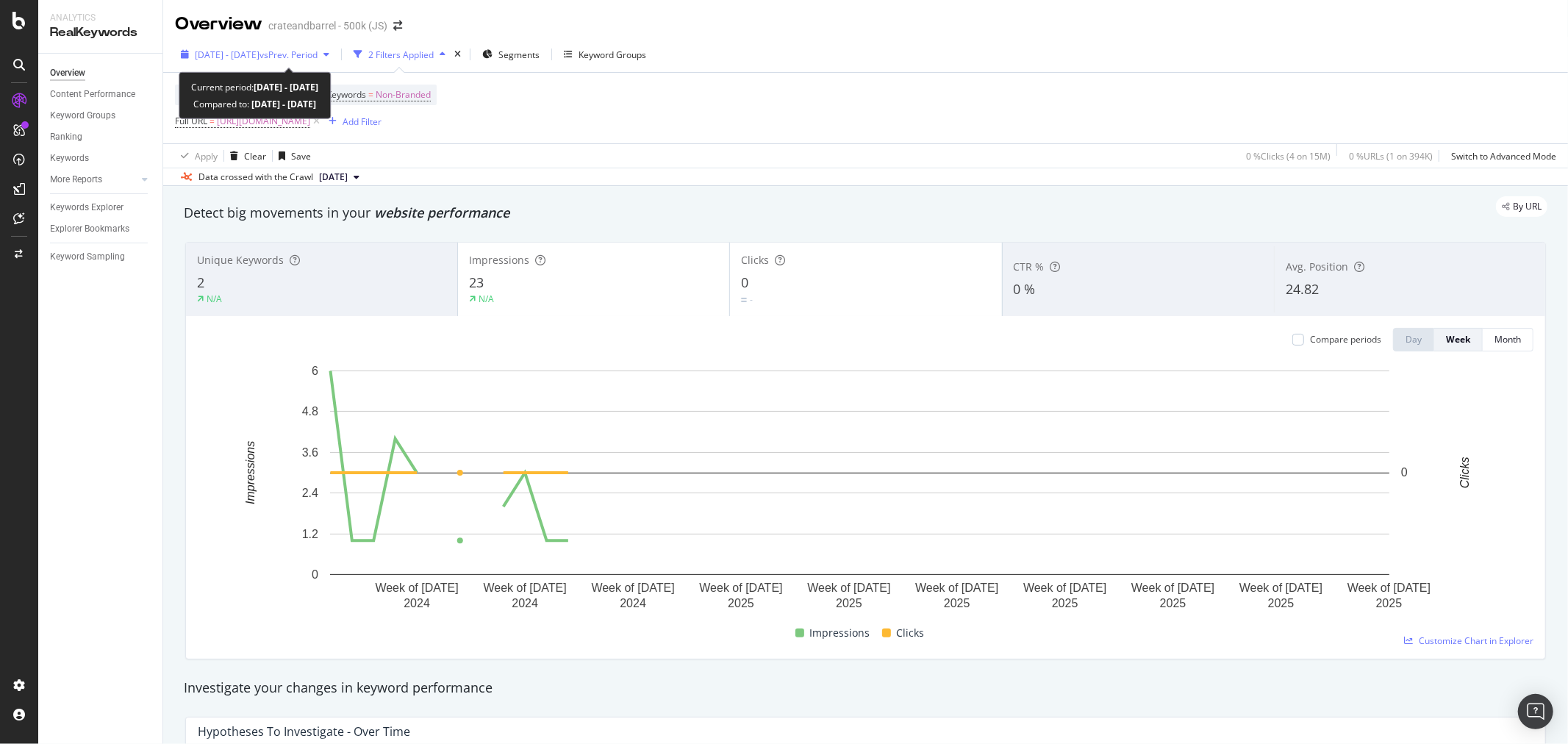
click at [277, 46] on div "[DATE] - [DATE] vs Prev. Period" at bounding box center [255, 55] width 160 height 22
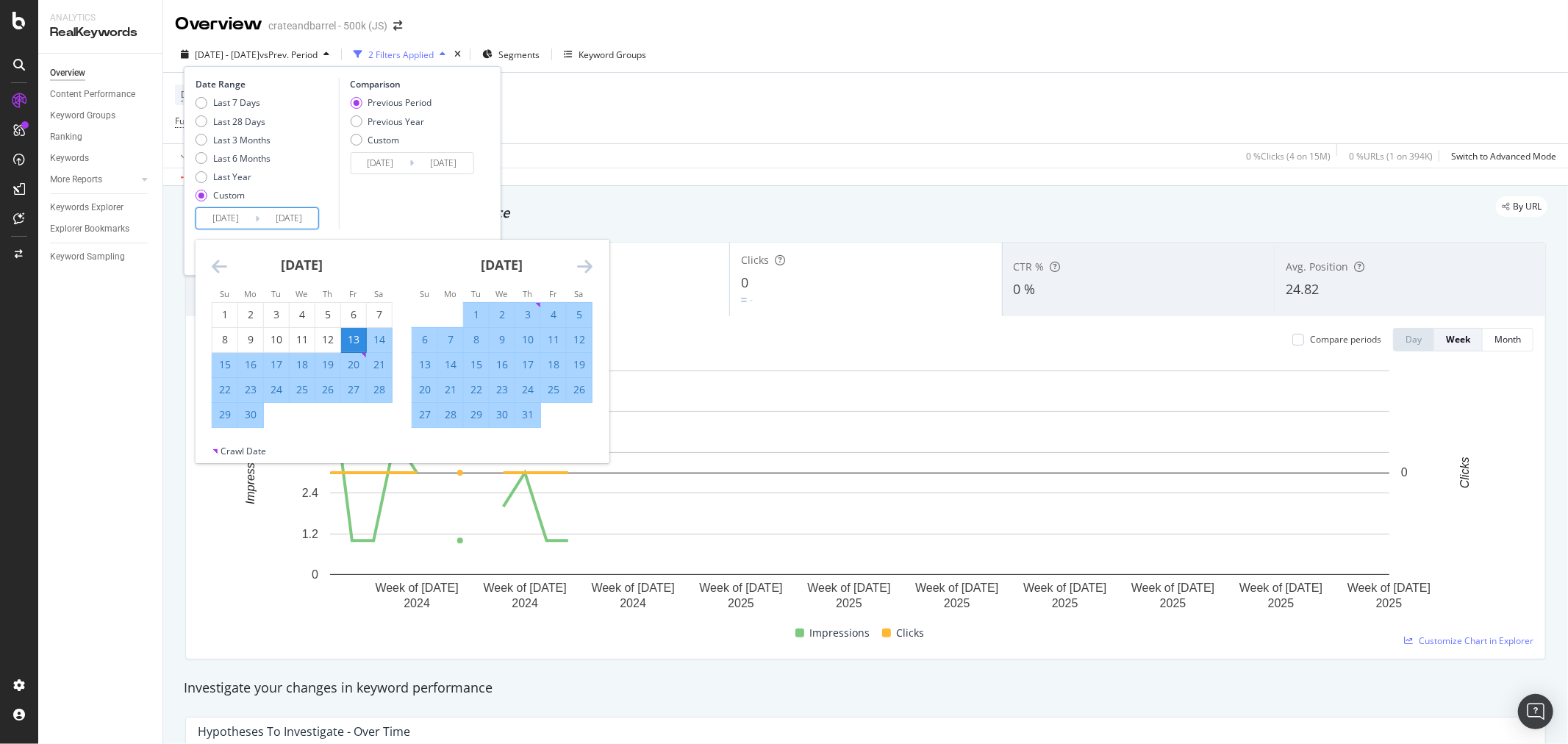
click at [221, 209] on input "[DATE]" at bounding box center [226, 218] width 59 height 20
click at [587, 267] on icon "Move forward to switch to the next month." at bounding box center [584, 266] width 15 height 18
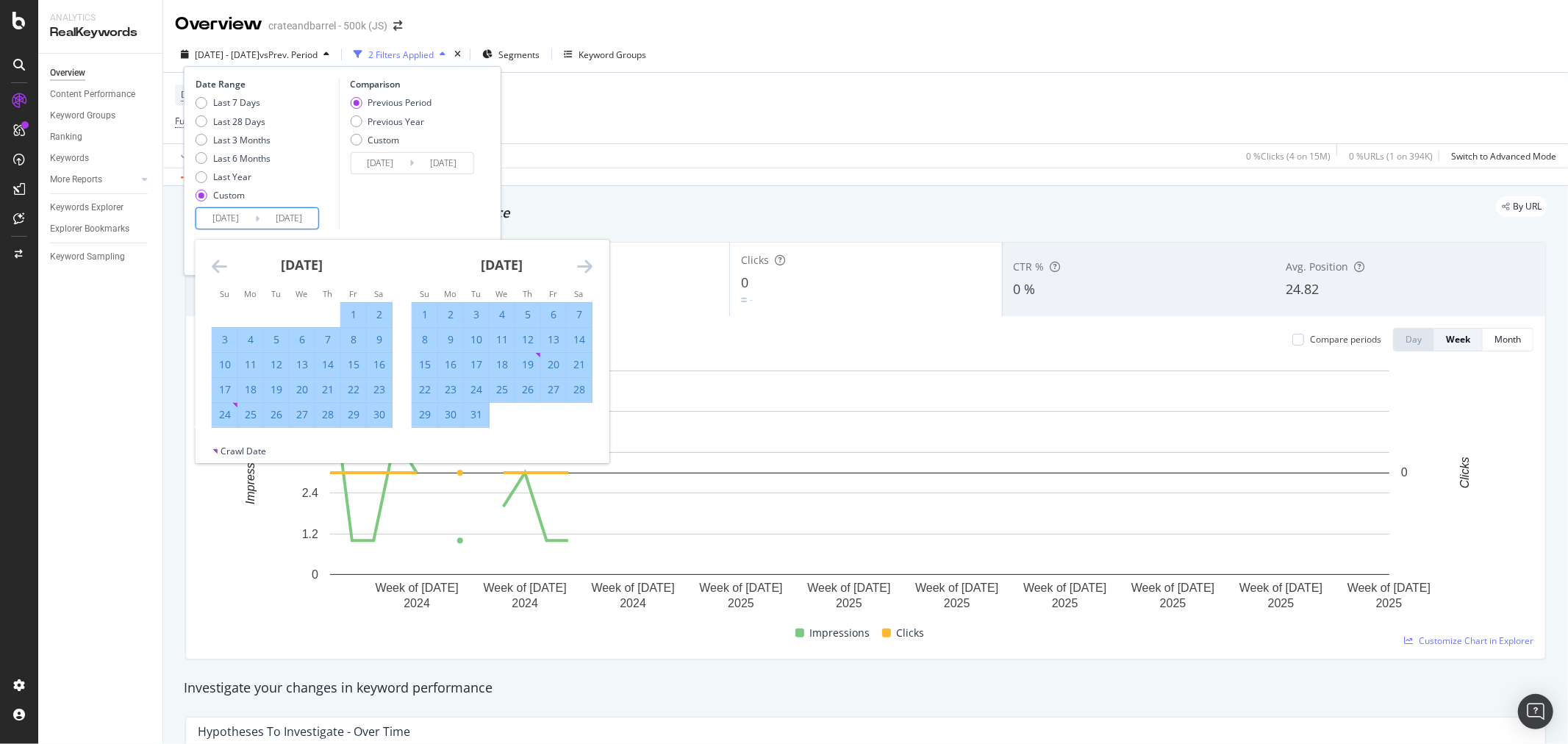
click at [587, 267] on icon "Move forward to switch to the next month." at bounding box center [584, 266] width 15 height 18
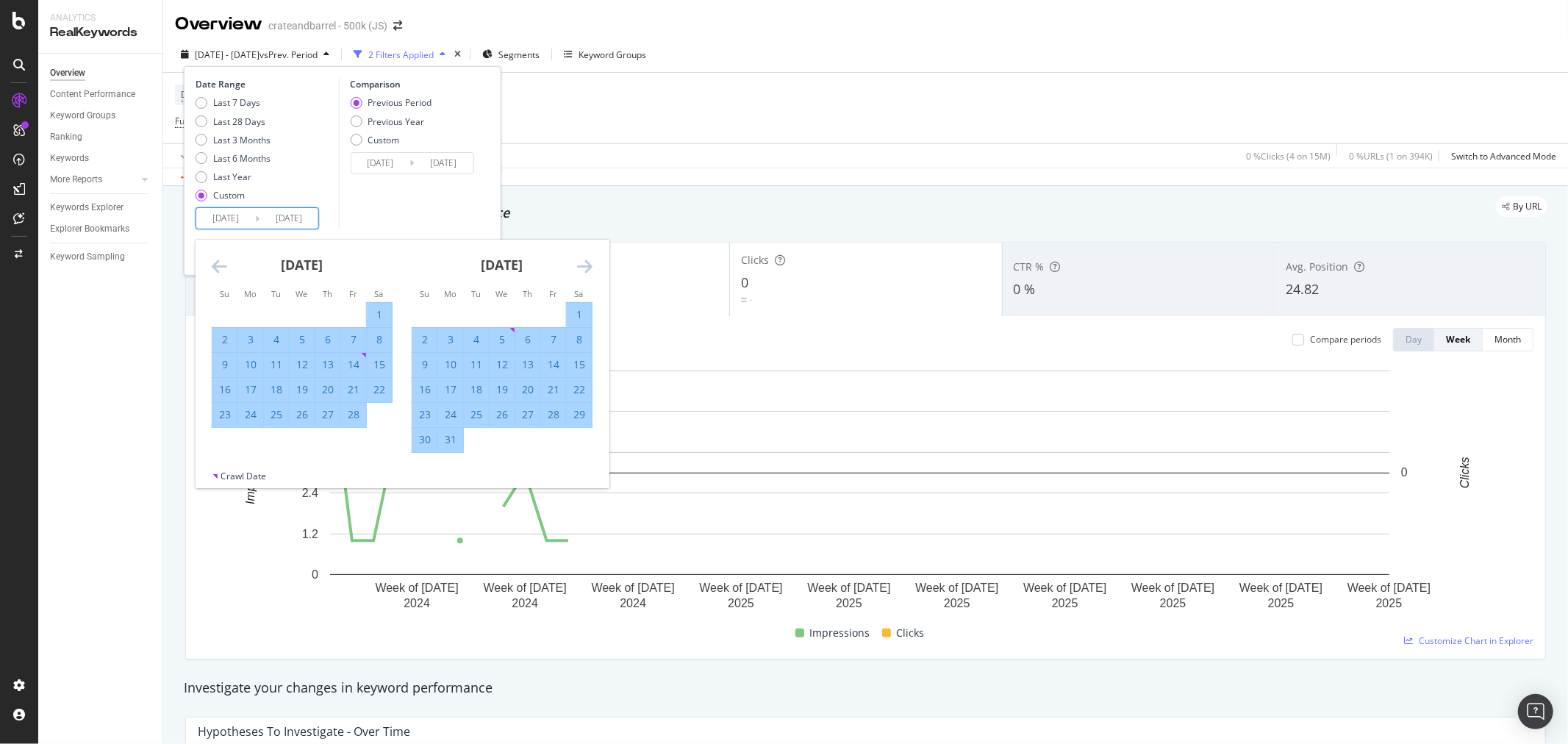
click at [529, 367] on div "13" at bounding box center [528, 364] width 25 height 14
type input "[DATE]"
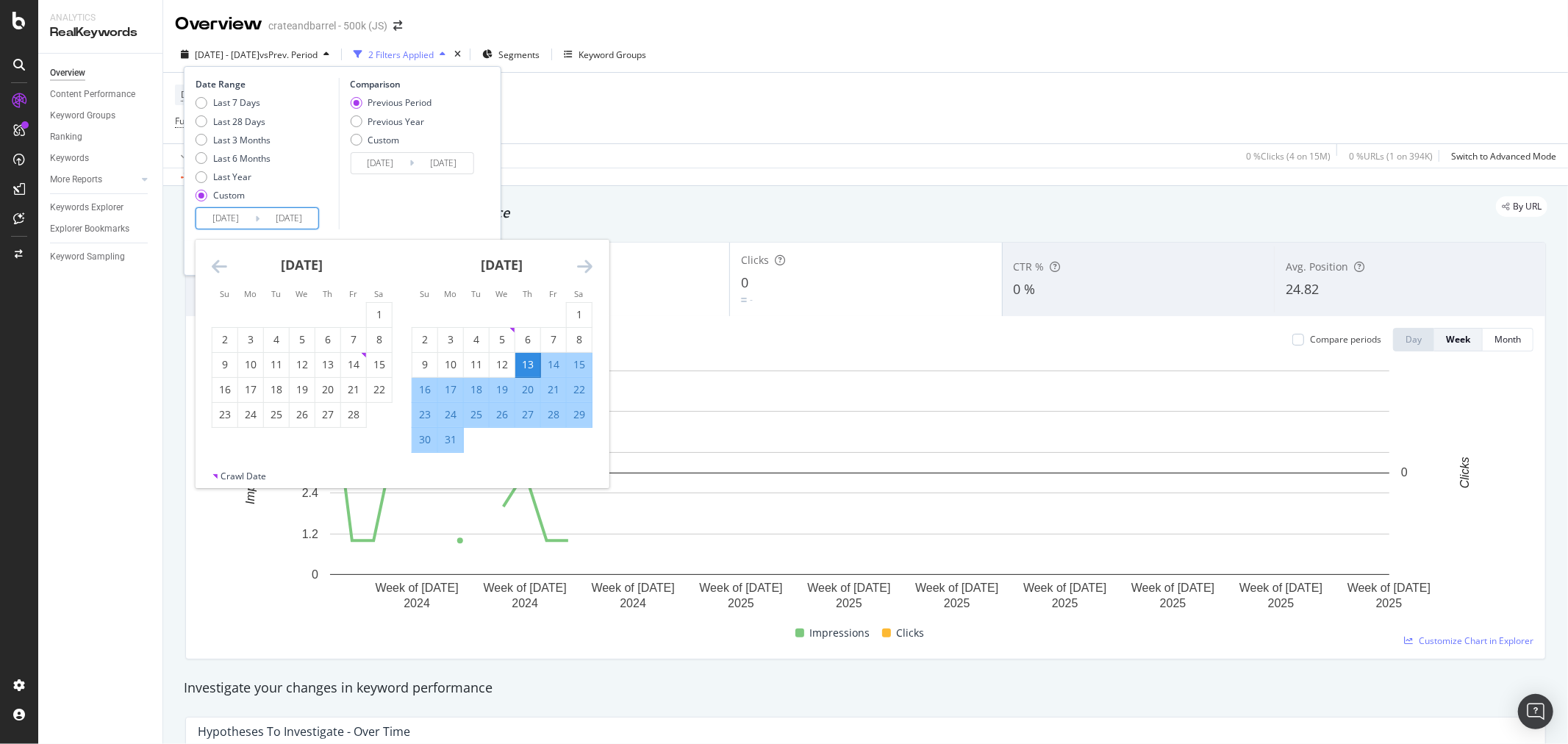
click at [583, 260] on icon "Move forward to switch to the next month." at bounding box center [584, 266] width 15 height 18
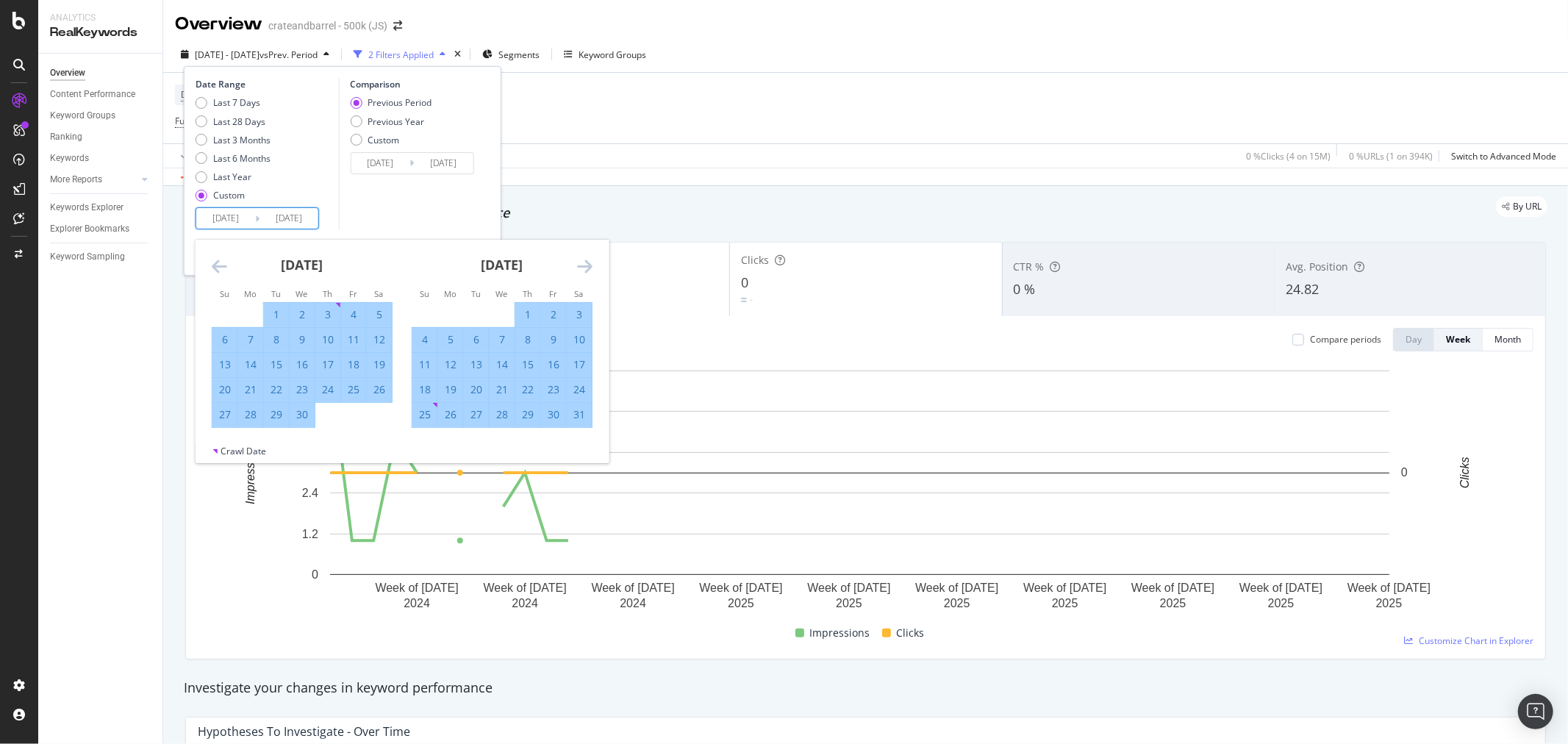
click at [583, 260] on icon "Move forward to switch to the next month." at bounding box center [584, 266] width 15 height 18
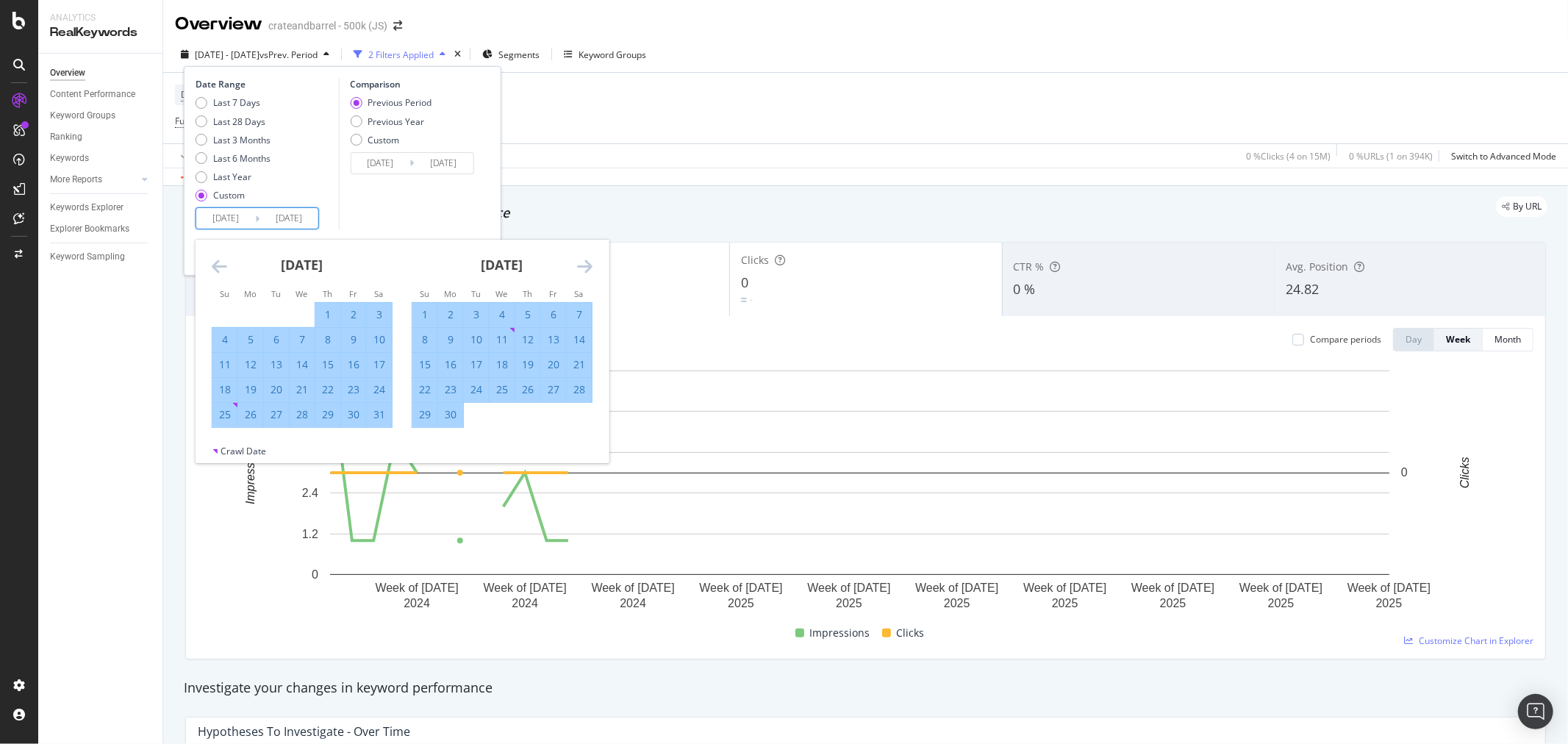
click at [583, 260] on icon "Move forward to switch to the next month." at bounding box center [584, 266] width 15 height 18
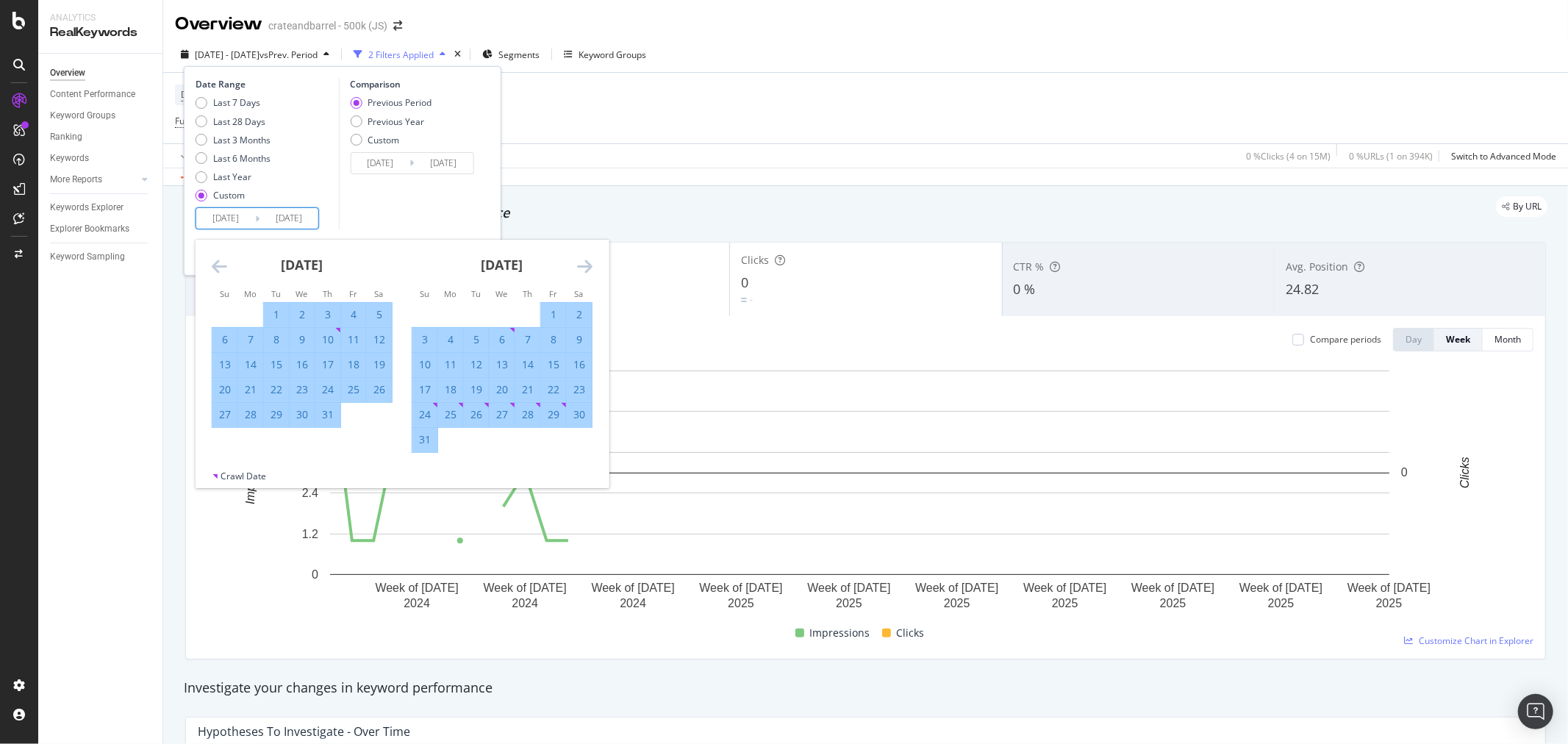
click at [583, 260] on icon "Move forward to switch to the next month." at bounding box center [584, 266] width 15 height 18
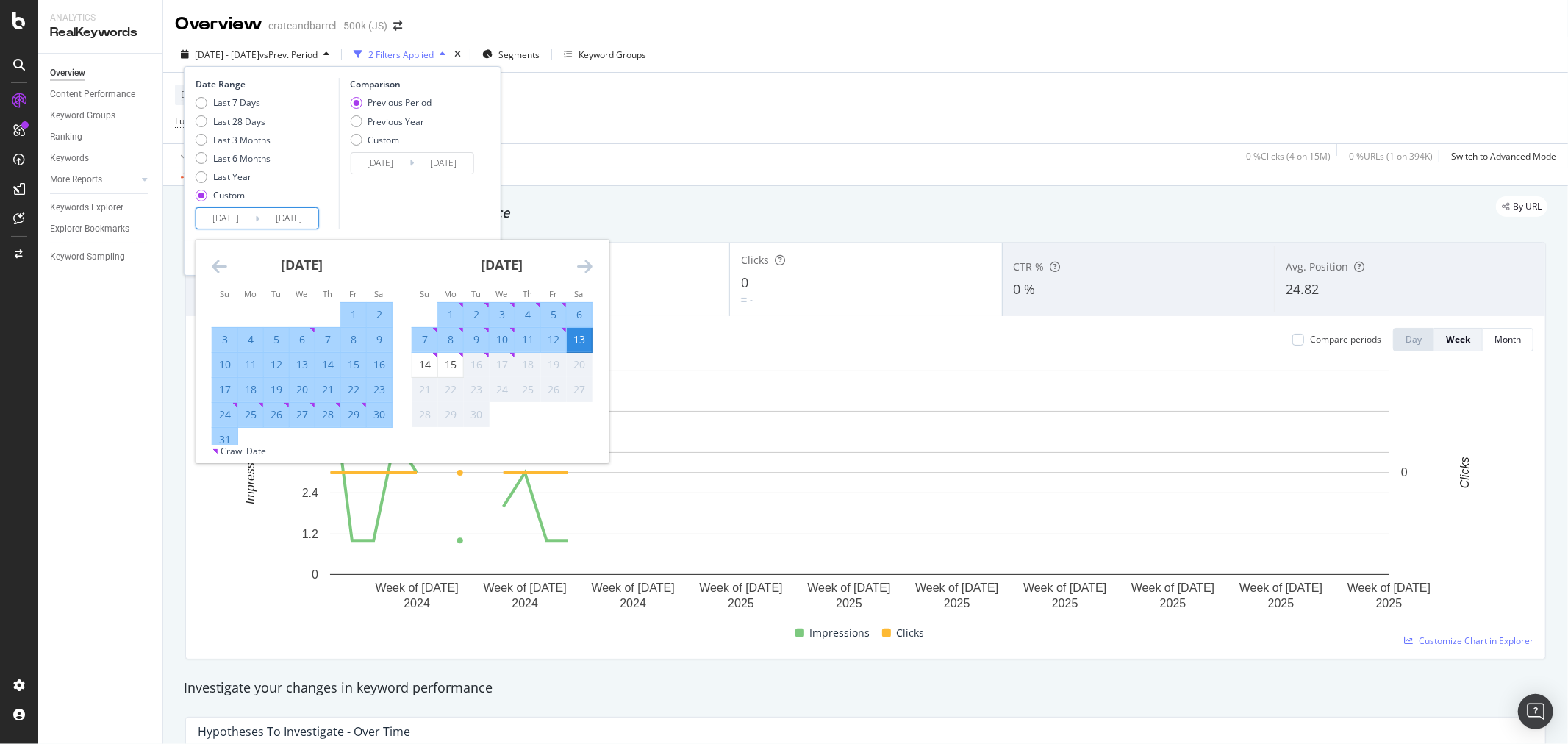
click at [434, 204] on div "Comparison Previous Period Previous Year Custom [DATE] Navigate forward to inte…" at bounding box center [408, 154] width 140 height 152
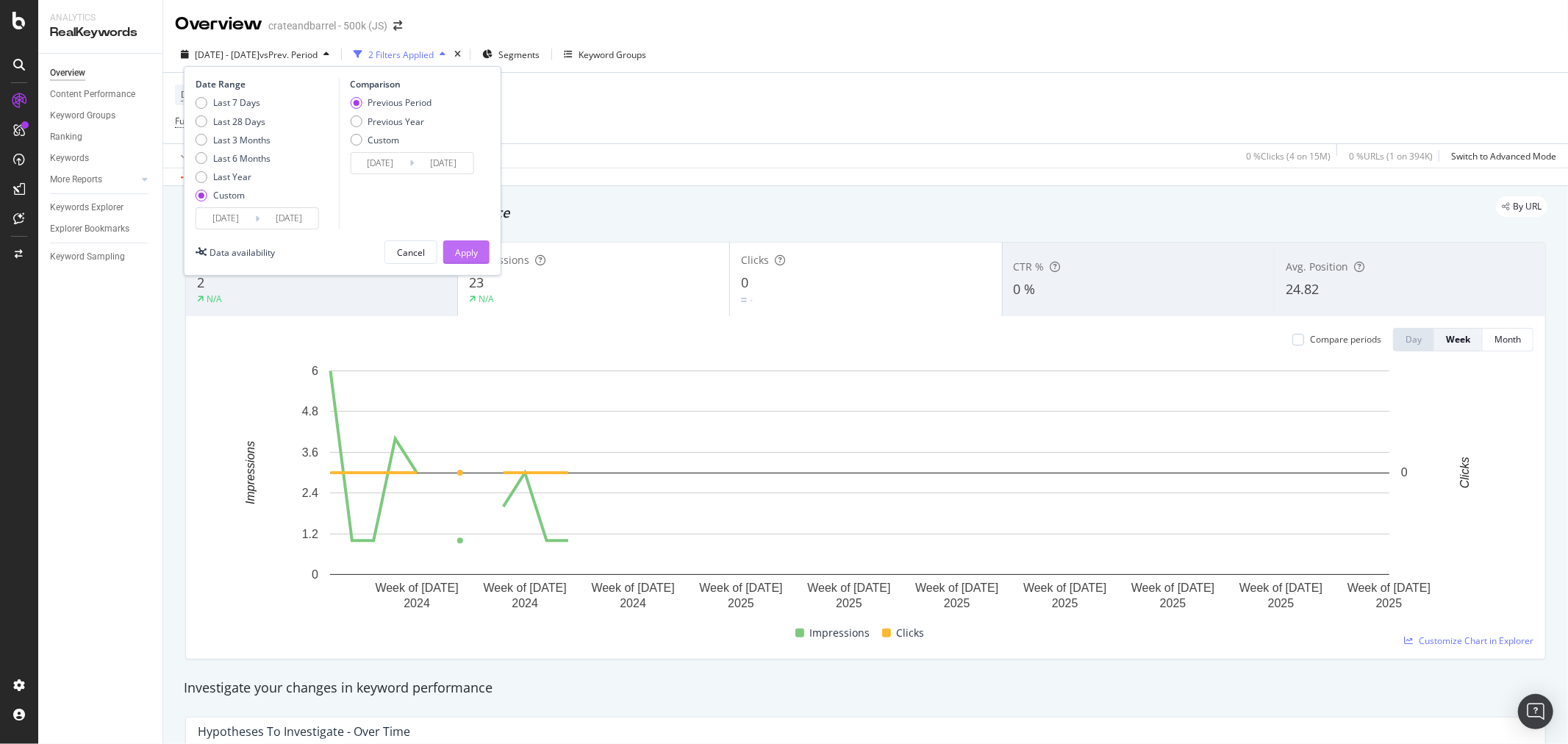
click at [468, 248] on div "Apply" at bounding box center [466, 252] width 23 height 13
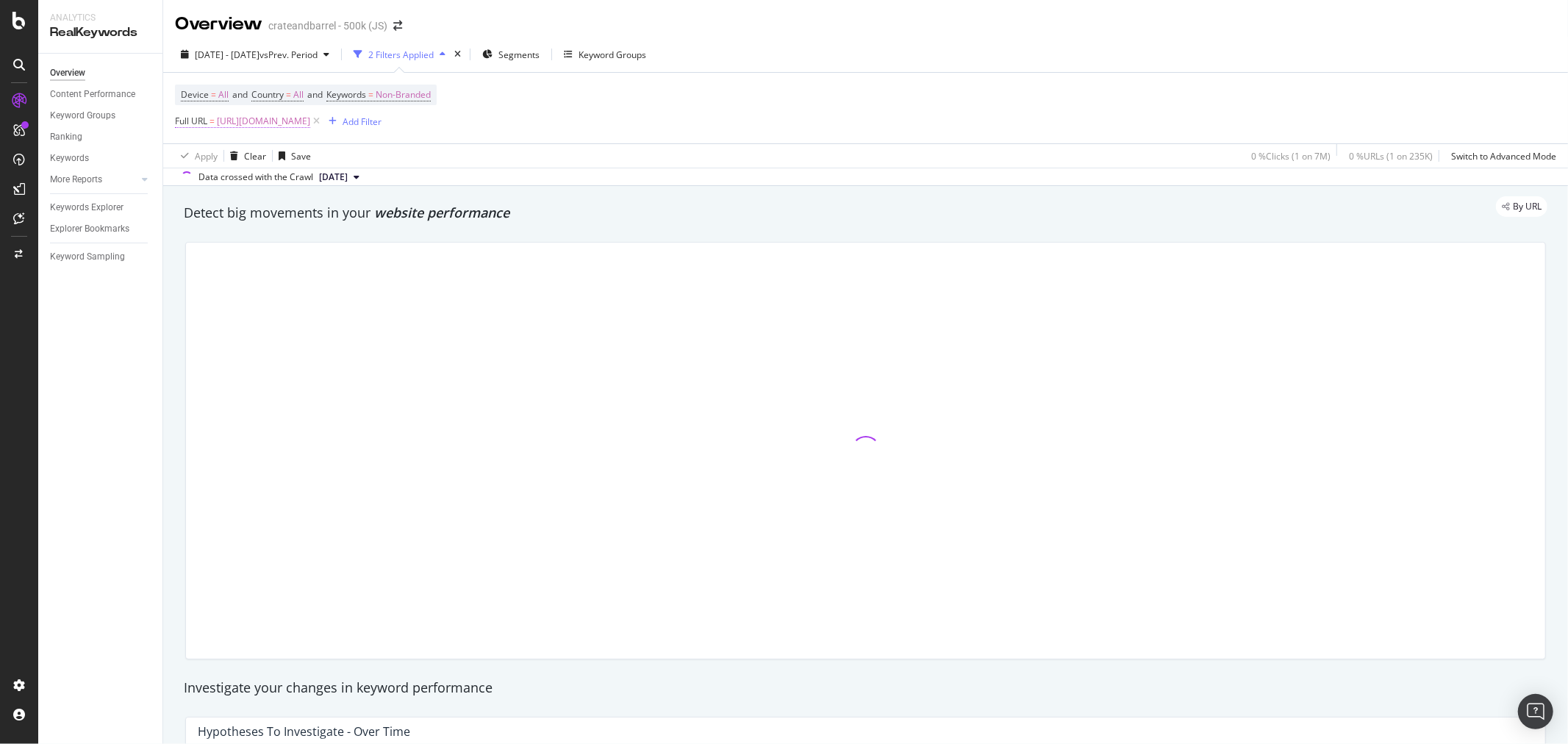
click at [310, 122] on span "[URL][DOMAIN_NAME]" at bounding box center [264, 121] width 93 height 20
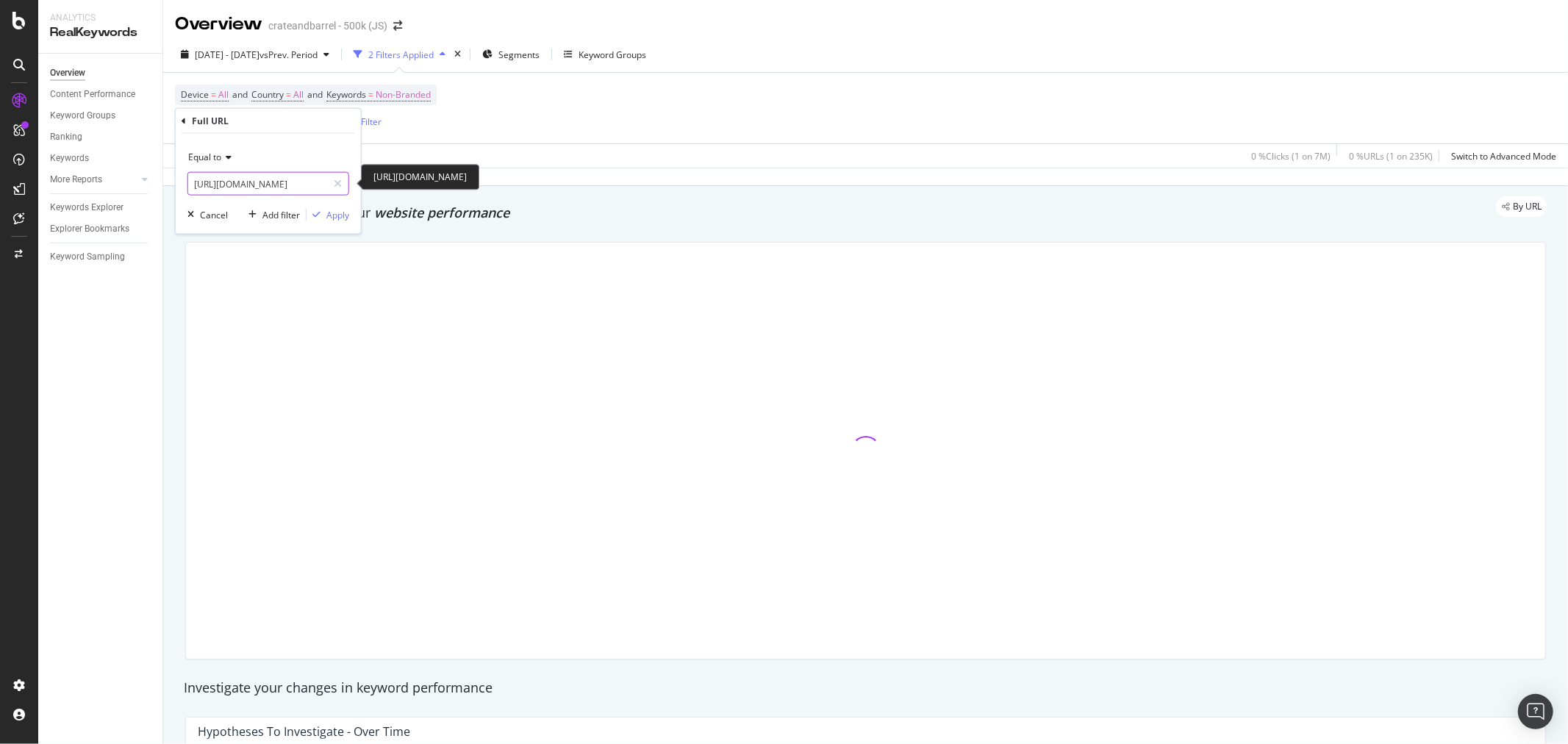
click at [287, 185] on input "[URL][DOMAIN_NAME]" at bounding box center [257, 184] width 139 height 24
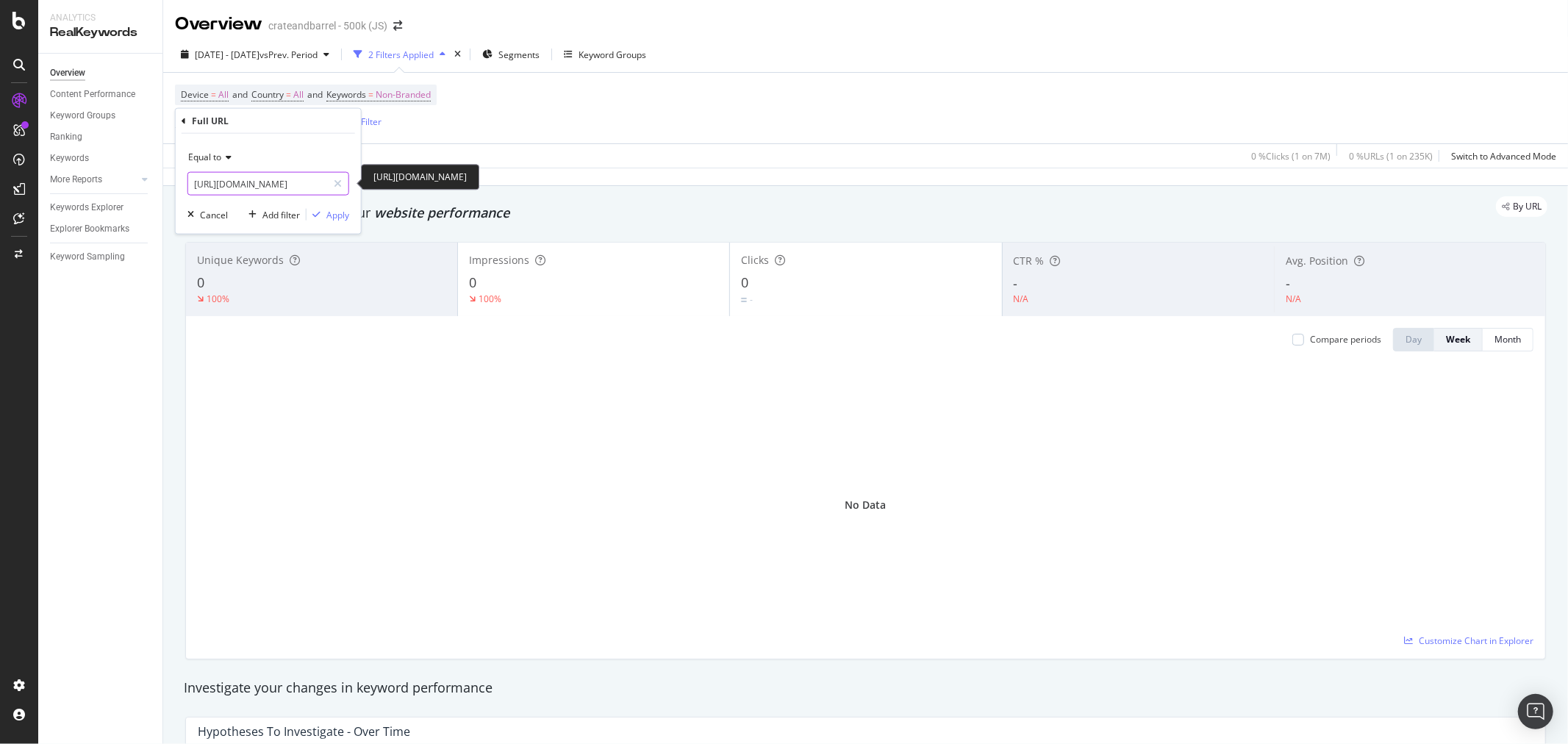
paste input "all-baby-nursery-furniture/1"
type input "[URL][DOMAIN_NAME]"
click at [343, 208] on div "Apply" at bounding box center [338, 214] width 23 height 13
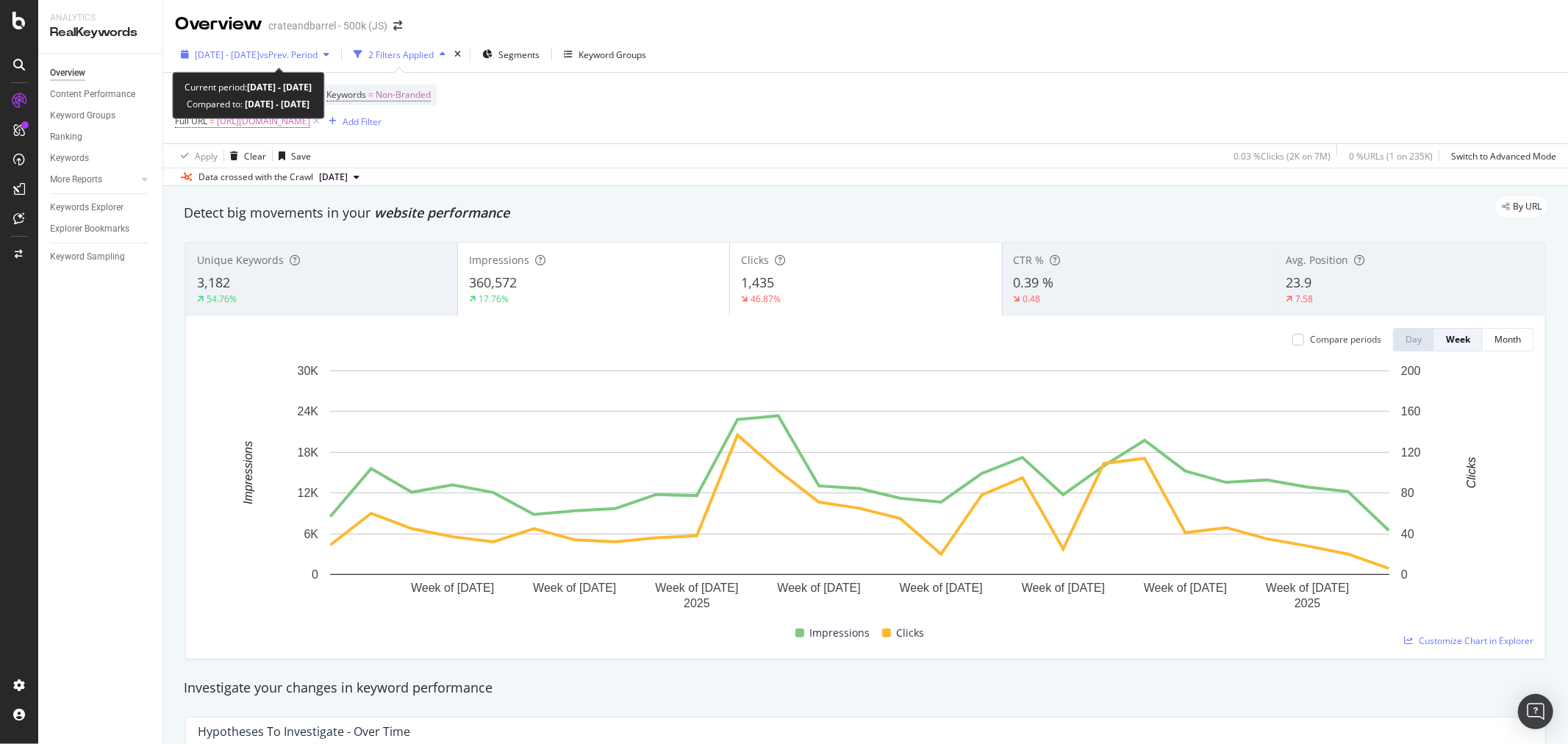
click at [259, 50] on span "[DATE] - [DATE]" at bounding box center [227, 55] width 65 height 13
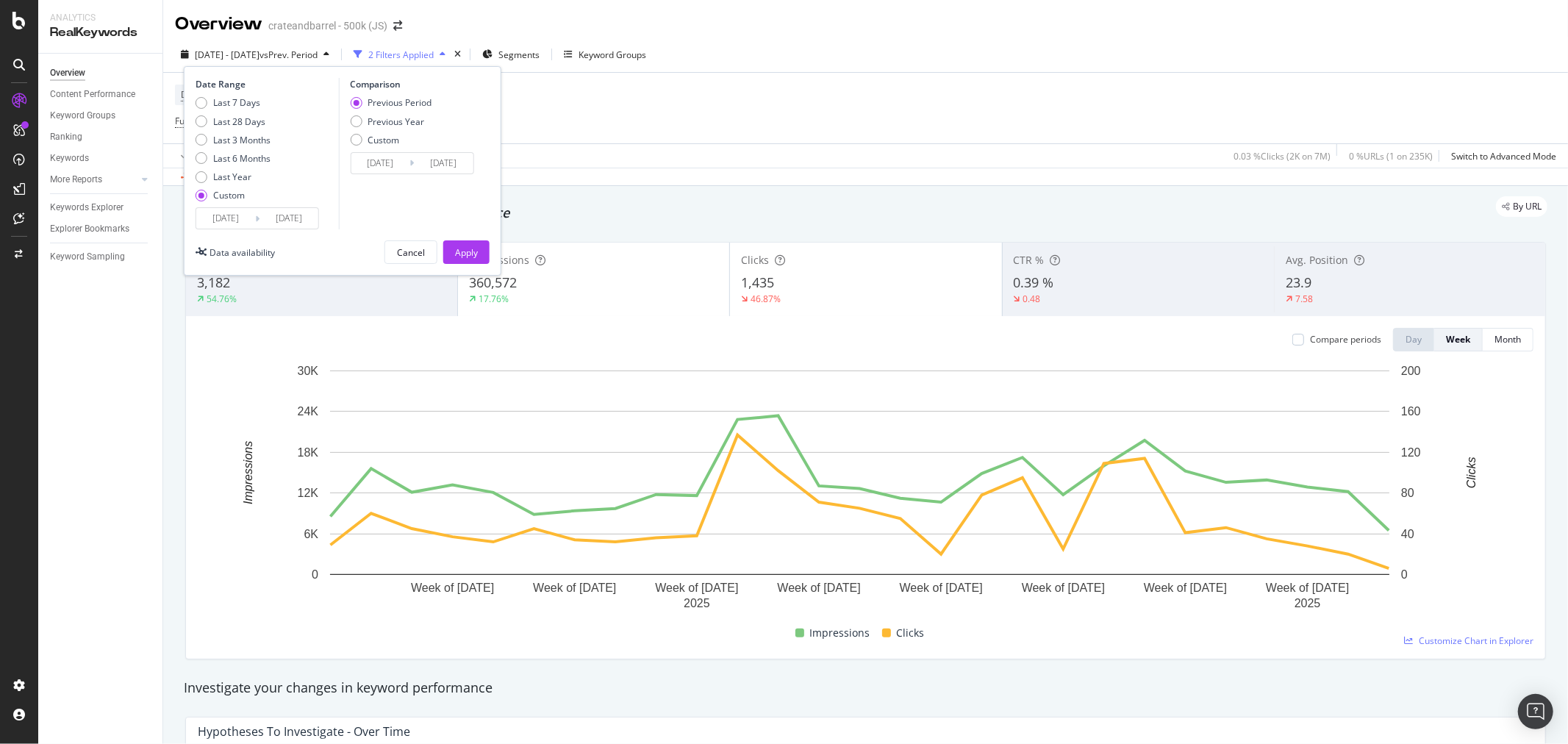
click at [258, 217] on icon at bounding box center [257, 218] width 4 height 14
click at [299, 223] on input "[DATE]" at bounding box center [289, 218] width 59 height 20
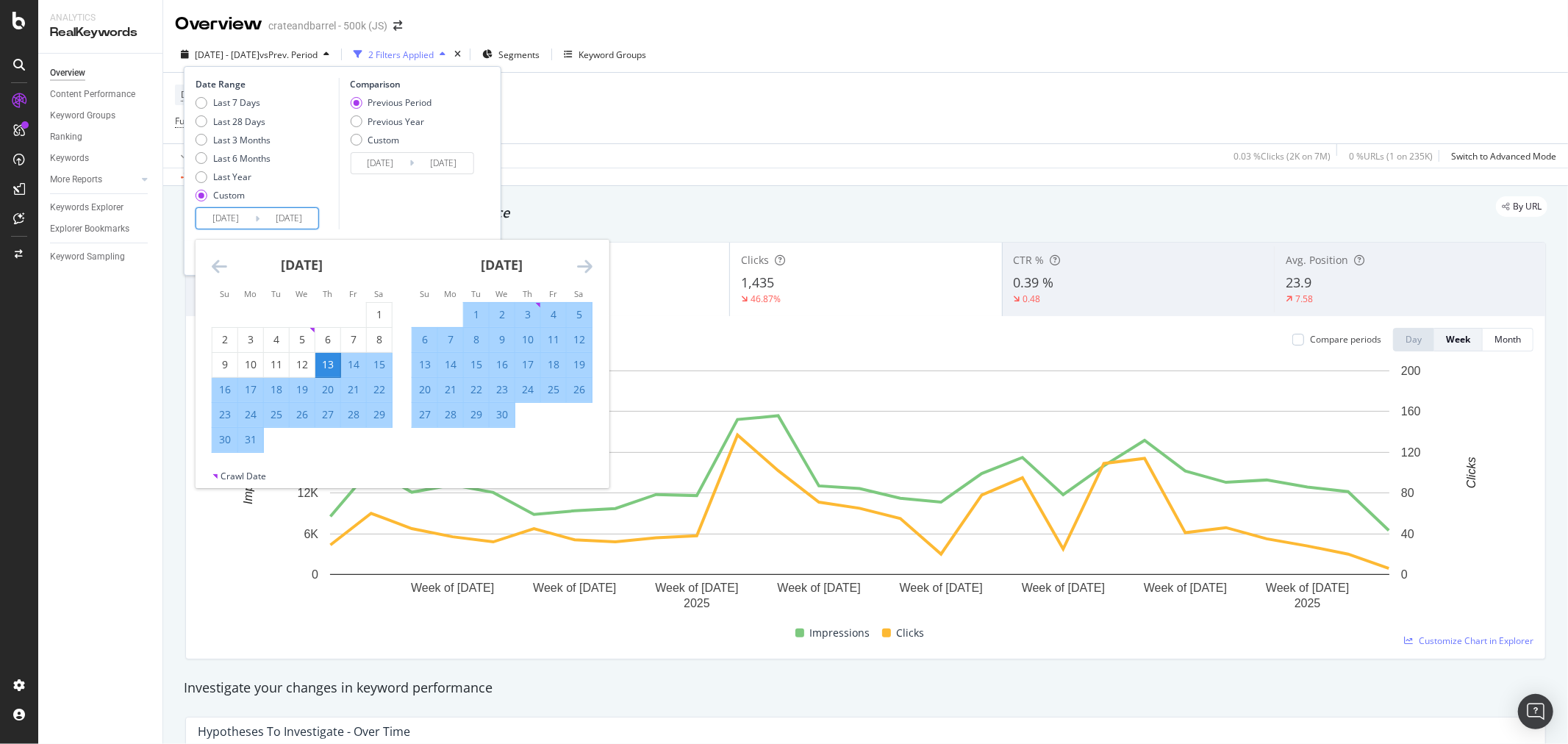
click at [584, 265] on icon "Move forward to switch to the next month." at bounding box center [584, 266] width 15 height 18
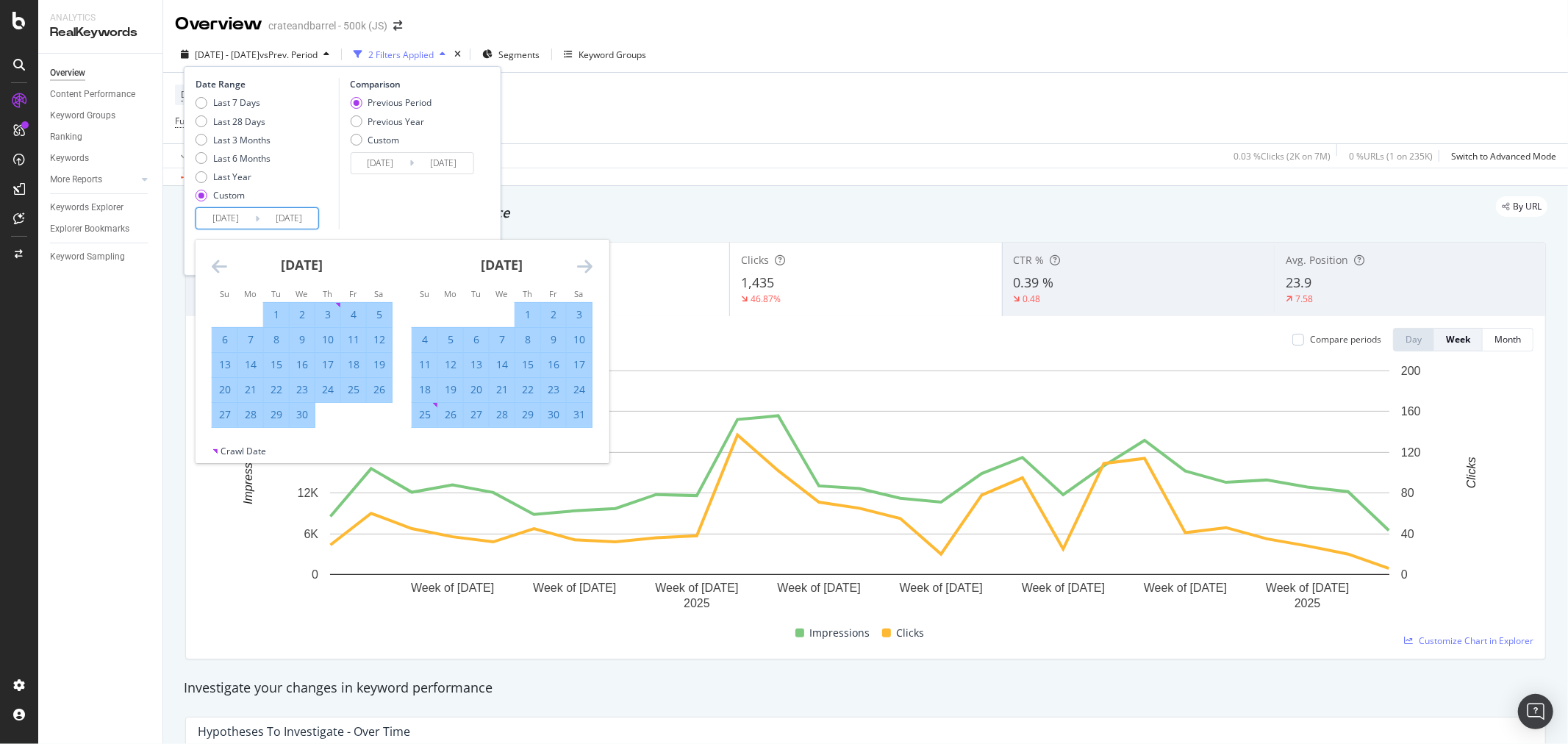
click at [229, 265] on div "[DATE]" at bounding box center [301, 271] width 181 height 62
click at [217, 265] on icon "Move backward to switch to the previous month." at bounding box center [219, 266] width 15 height 18
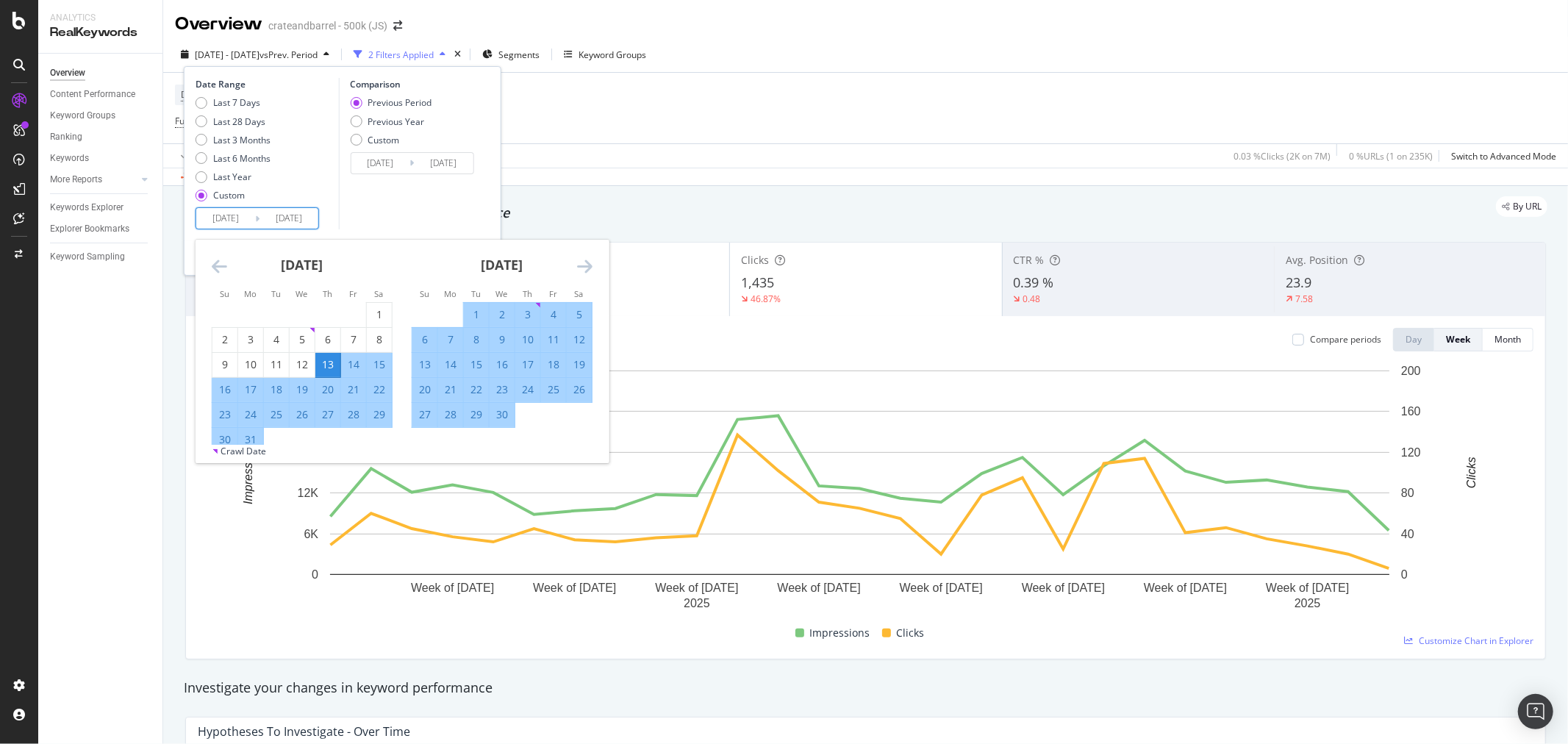
click at [332, 362] on div "13" at bounding box center [328, 364] width 25 height 14
type input "[DATE]"
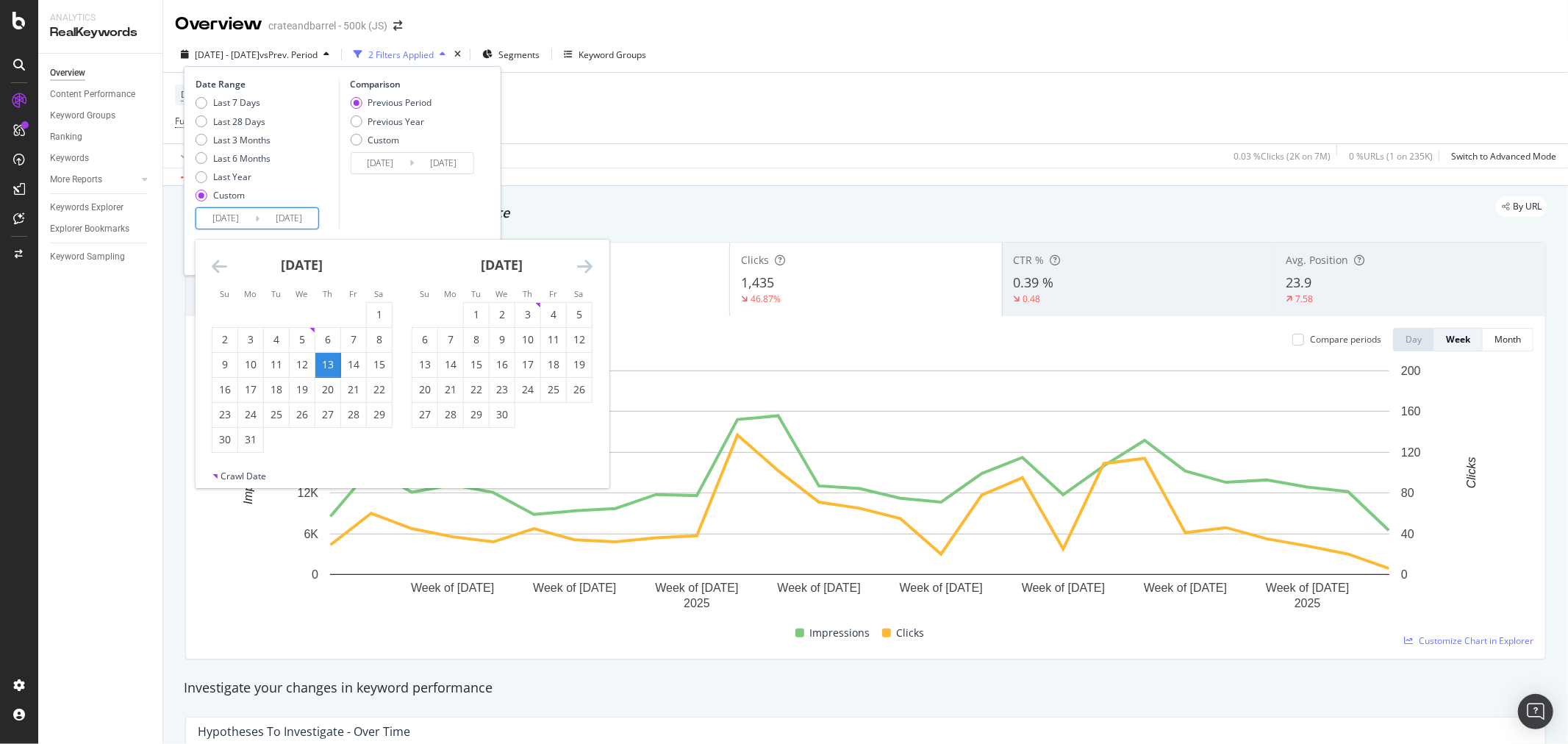
click at [280, 215] on input "[DATE]" at bounding box center [289, 218] width 59 height 20
click at [333, 361] on div "13" at bounding box center [328, 364] width 25 height 14
click at [282, 214] on input "[DATE]" at bounding box center [289, 218] width 59 height 20
click at [583, 263] on icon "Move forward to switch to the next month." at bounding box center [584, 266] width 15 height 18
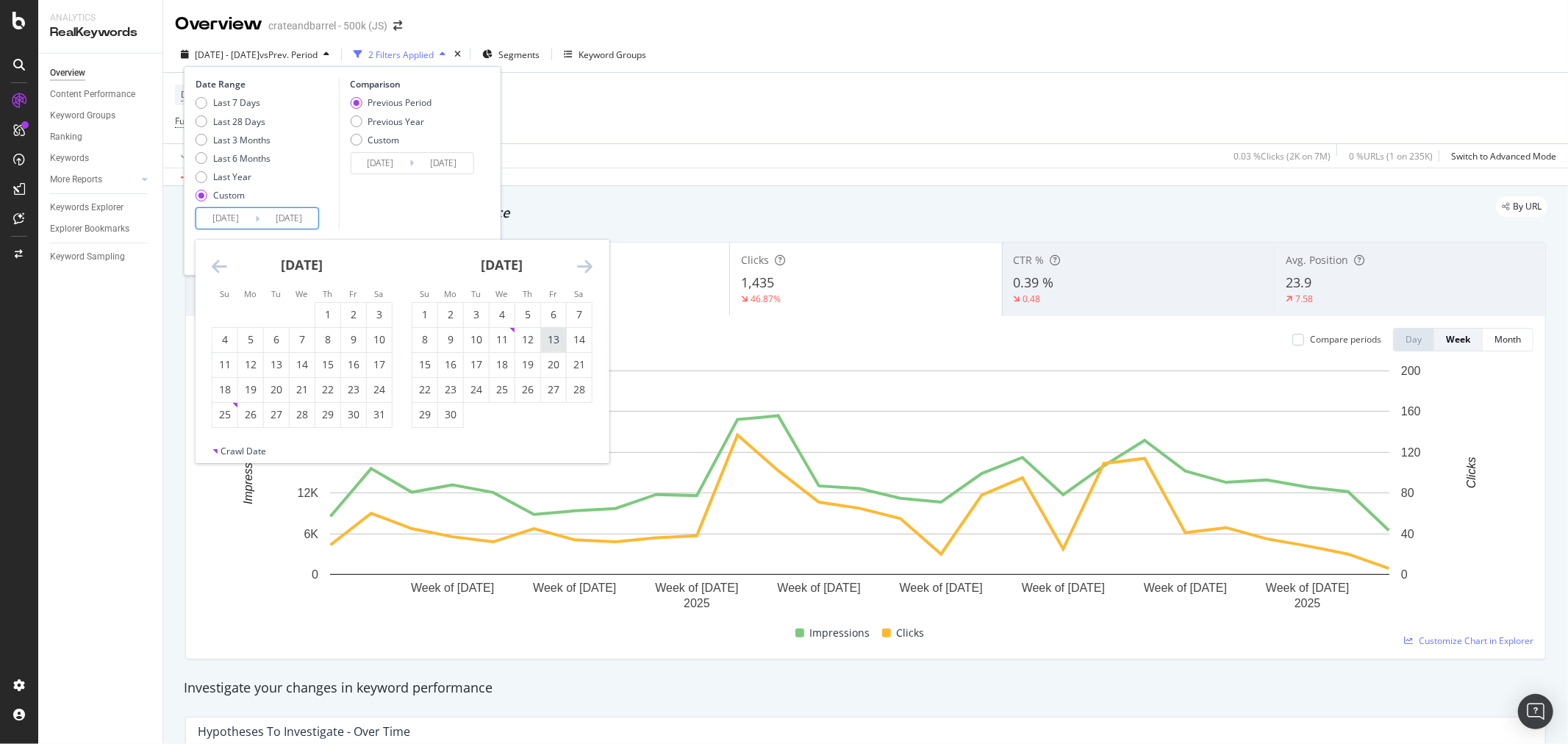
click at [552, 336] on div "13" at bounding box center [553, 340] width 25 height 14
type input "[DATE]"
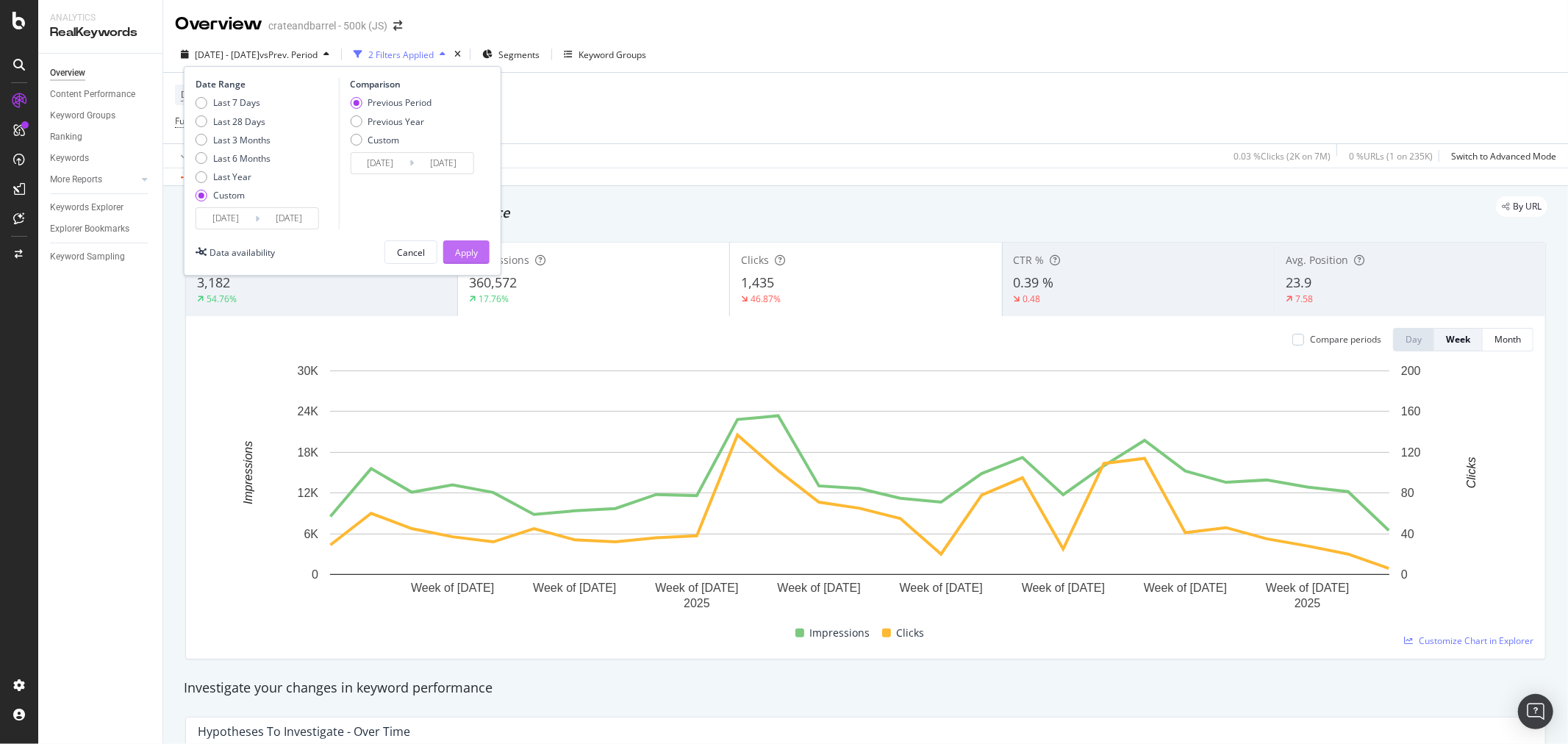
click at [464, 248] on div "Apply" at bounding box center [466, 252] width 23 height 13
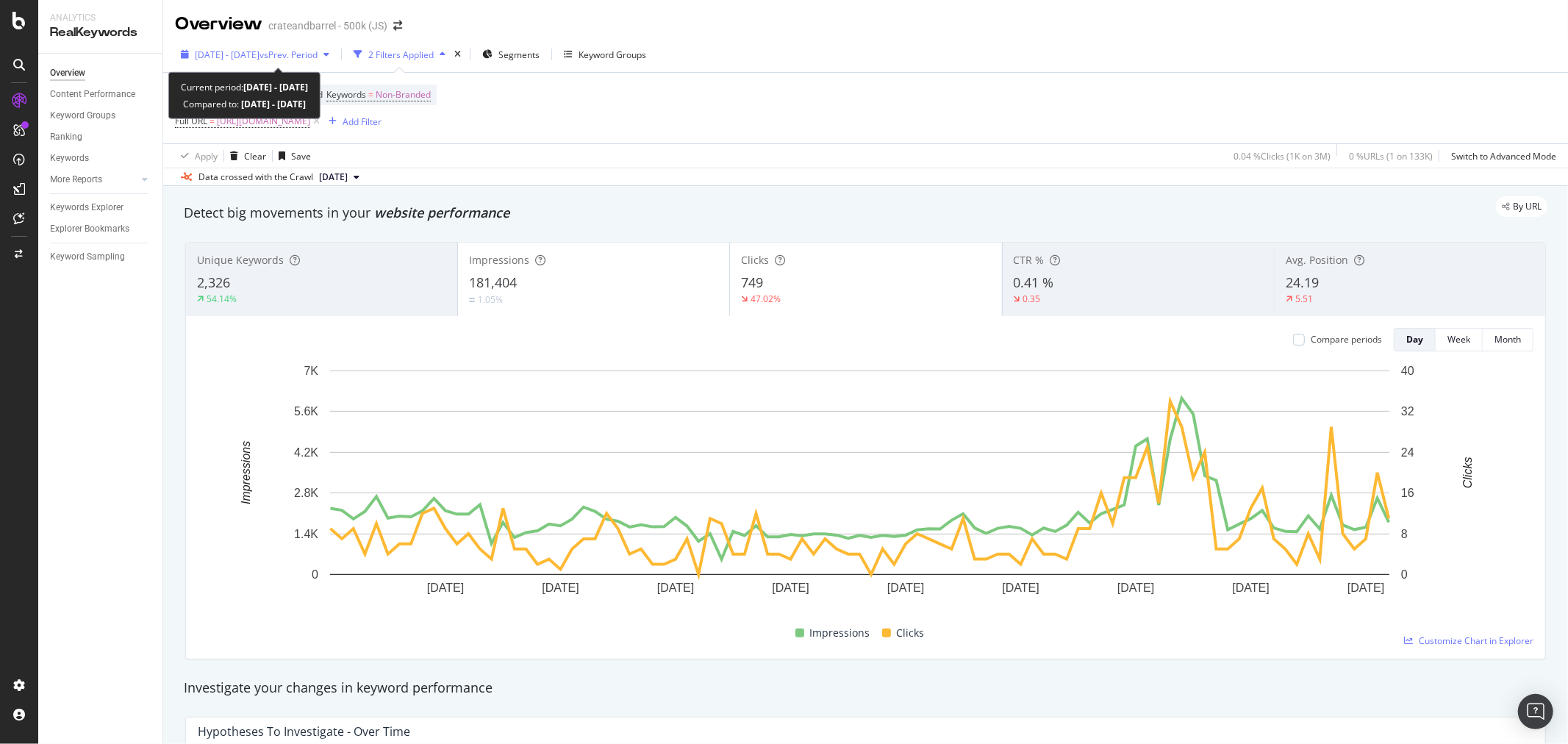
click at [312, 54] on span "vs Prev. Period" at bounding box center [288, 55] width 58 height 13
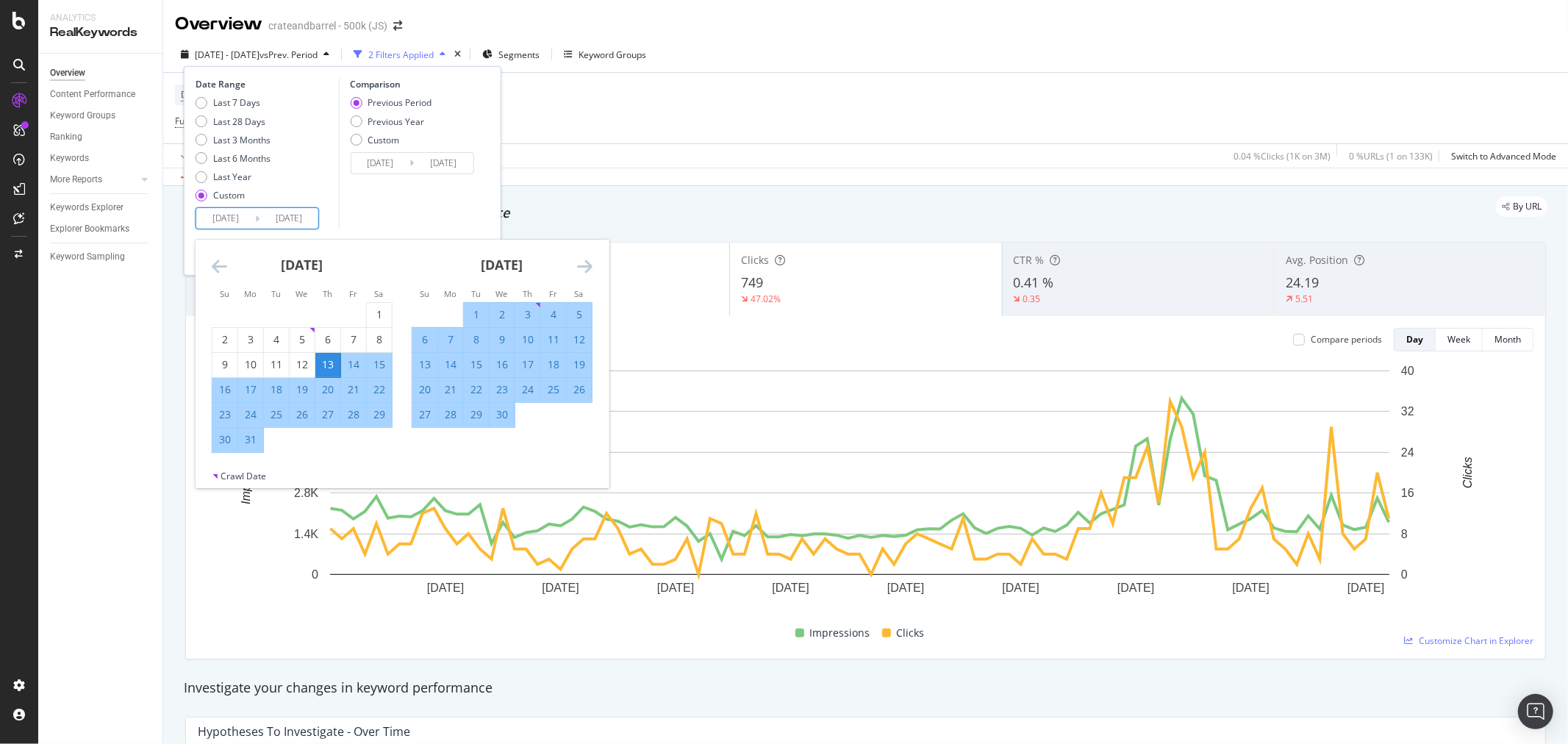
click at [287, 211] on input "[DATE]" at bounding box center [289, 218] width 59 height 20
click at [594, 262] on div "[DATE] 1 2 3 4 5 6 7 8 9 10 11 12 13 14 15 16 17 18 19 20 21 22 23 24 25 26 27 …" at bounding box center [501, 334] width 200 height 188
click at [589, 262] on icon "Move forward to switch to the next month." at bounding box center [584, 266] width 15 height 18
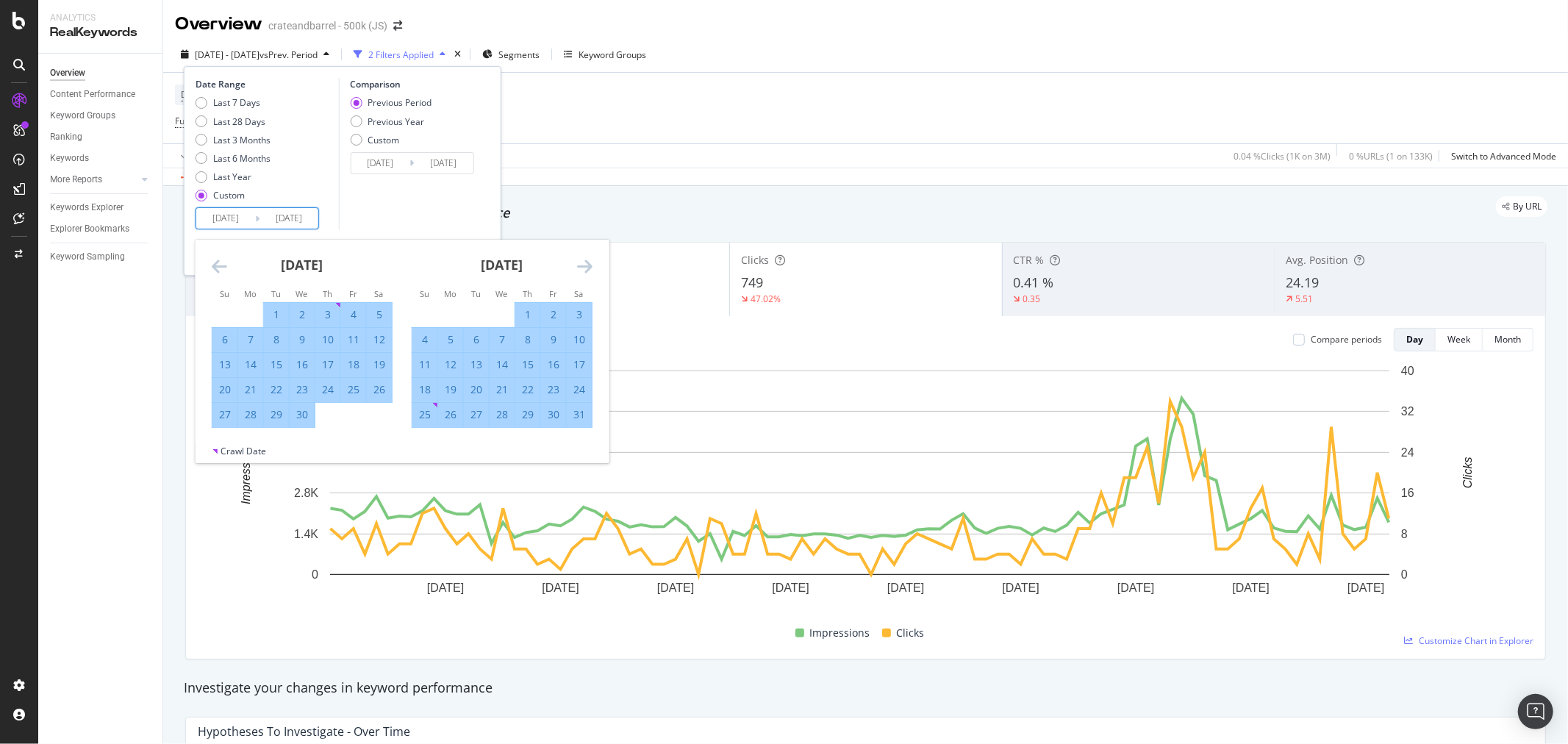
click at [589, 262] on icon "Move forward to switch to the next month." at bounding box center [584, 266] width 15 height 18
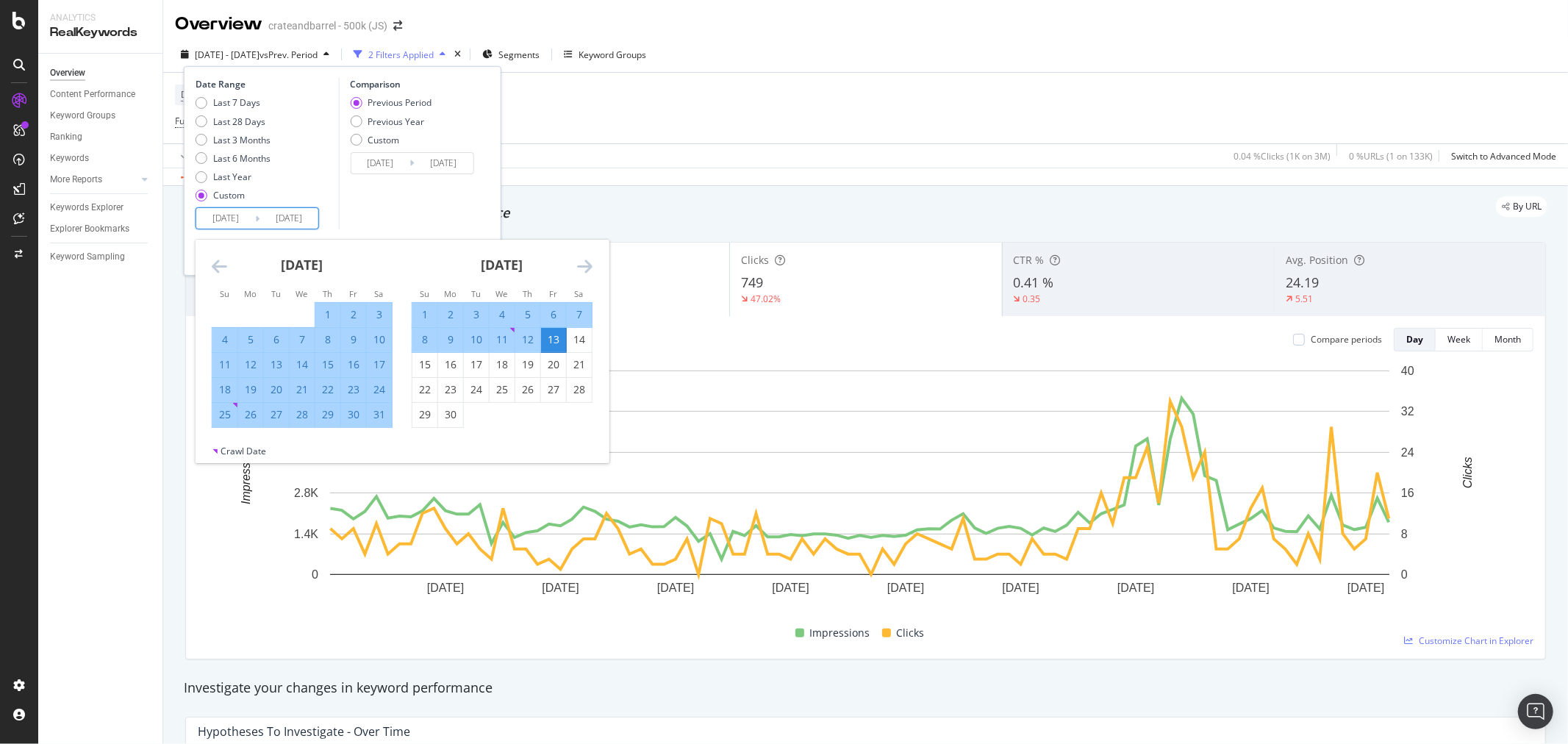
click at [589, 262] on icon "Move forward to switch to the next month." at bounding box center [584, 266] width 15 height 18
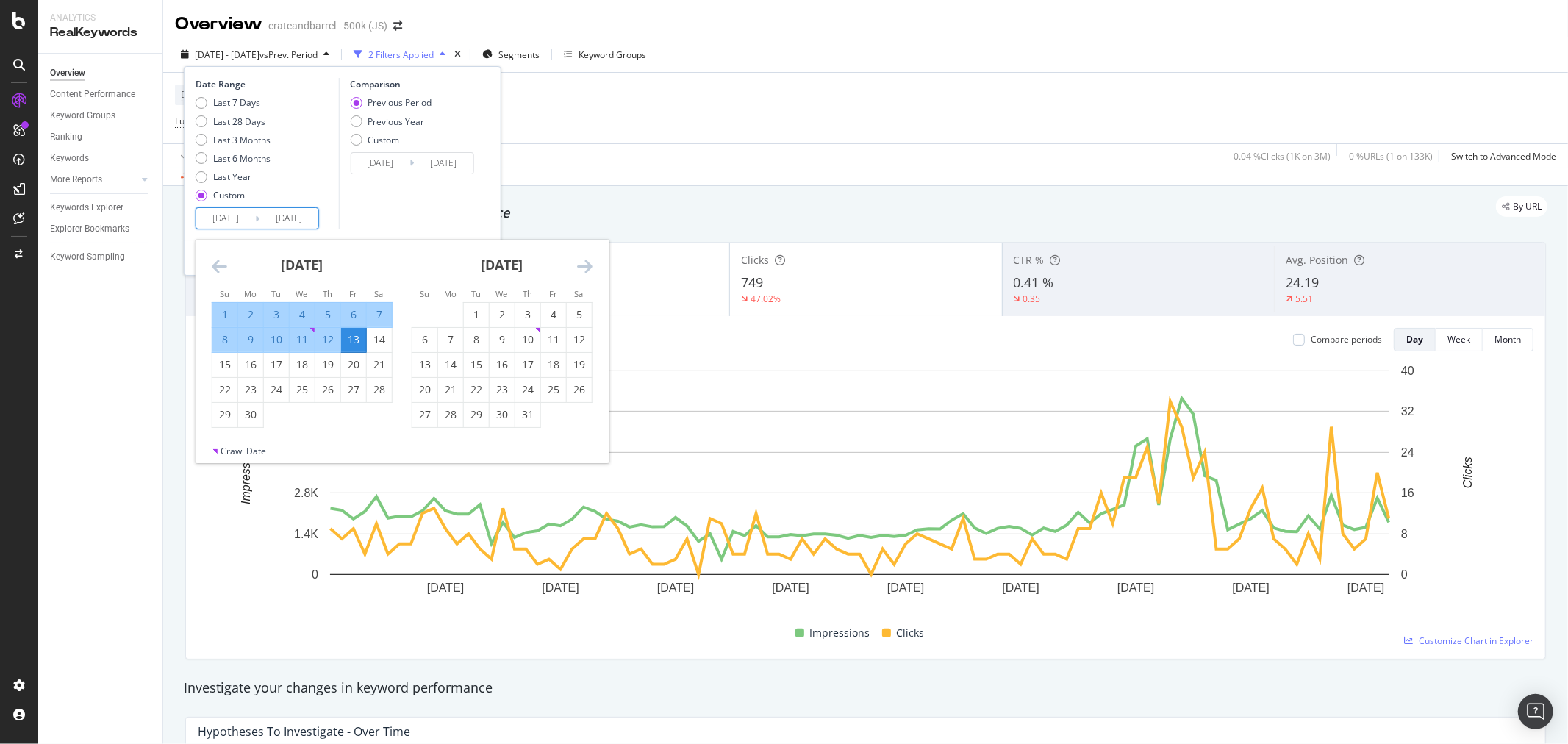
click at [589, 262] on icon "Move forward to switch to the next month." at bounding box center [584, 266] width 15 height 18
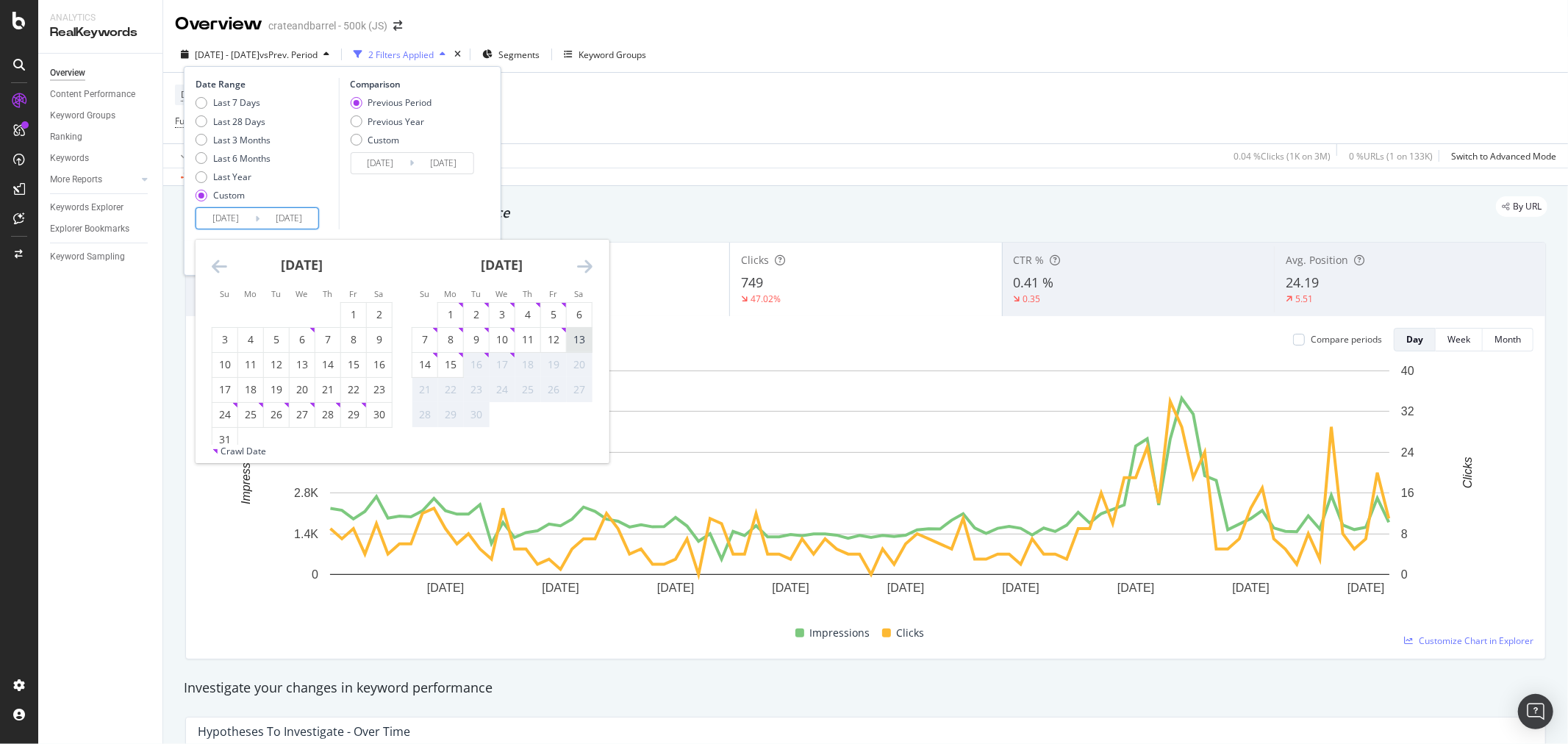
click at [588, 340] on div "13" at bounding box center [579, 340] width 25 height 14
type input "[DATE]"
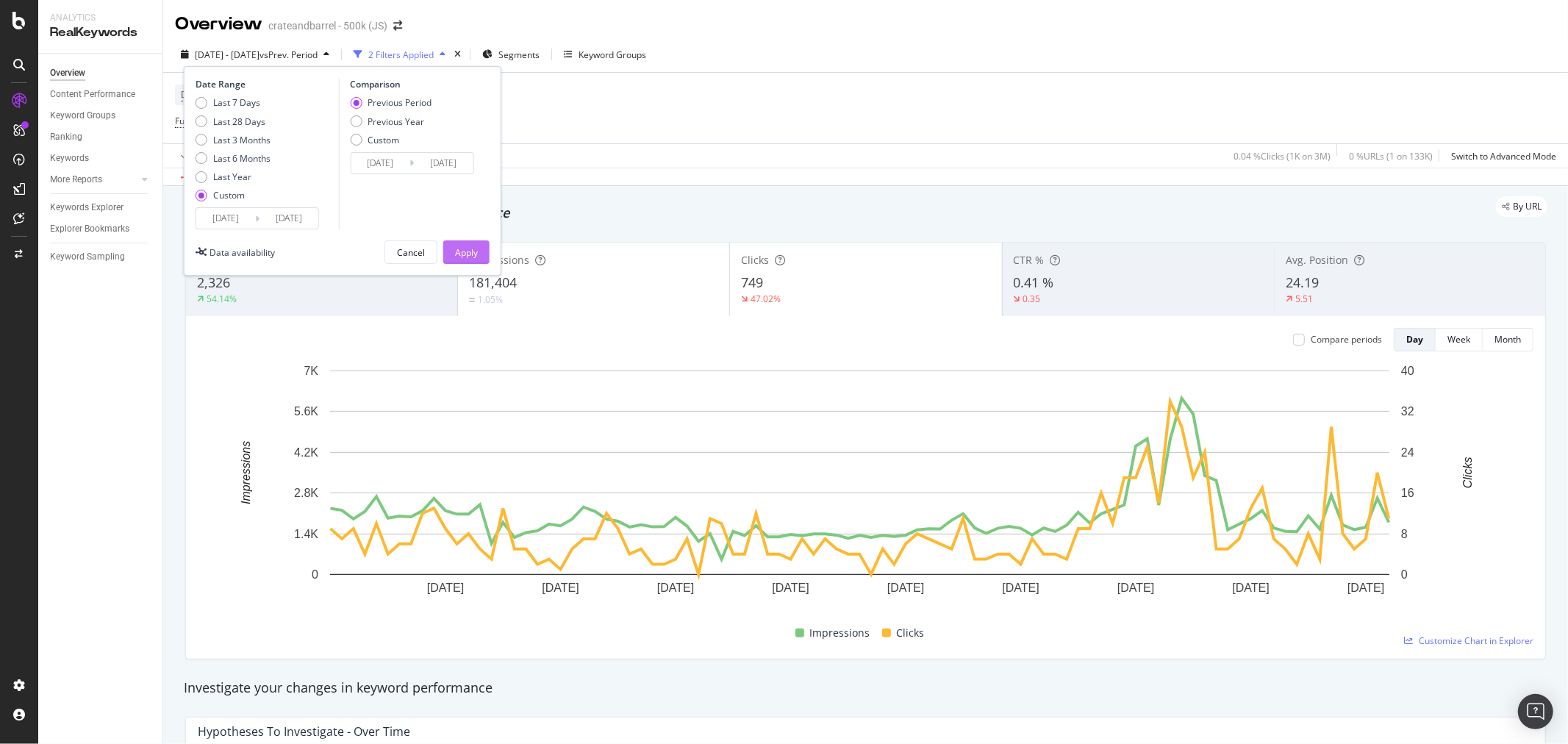
click at [478, 253] on button "Apply" at bounding box center [466, 252] width 46 height 24
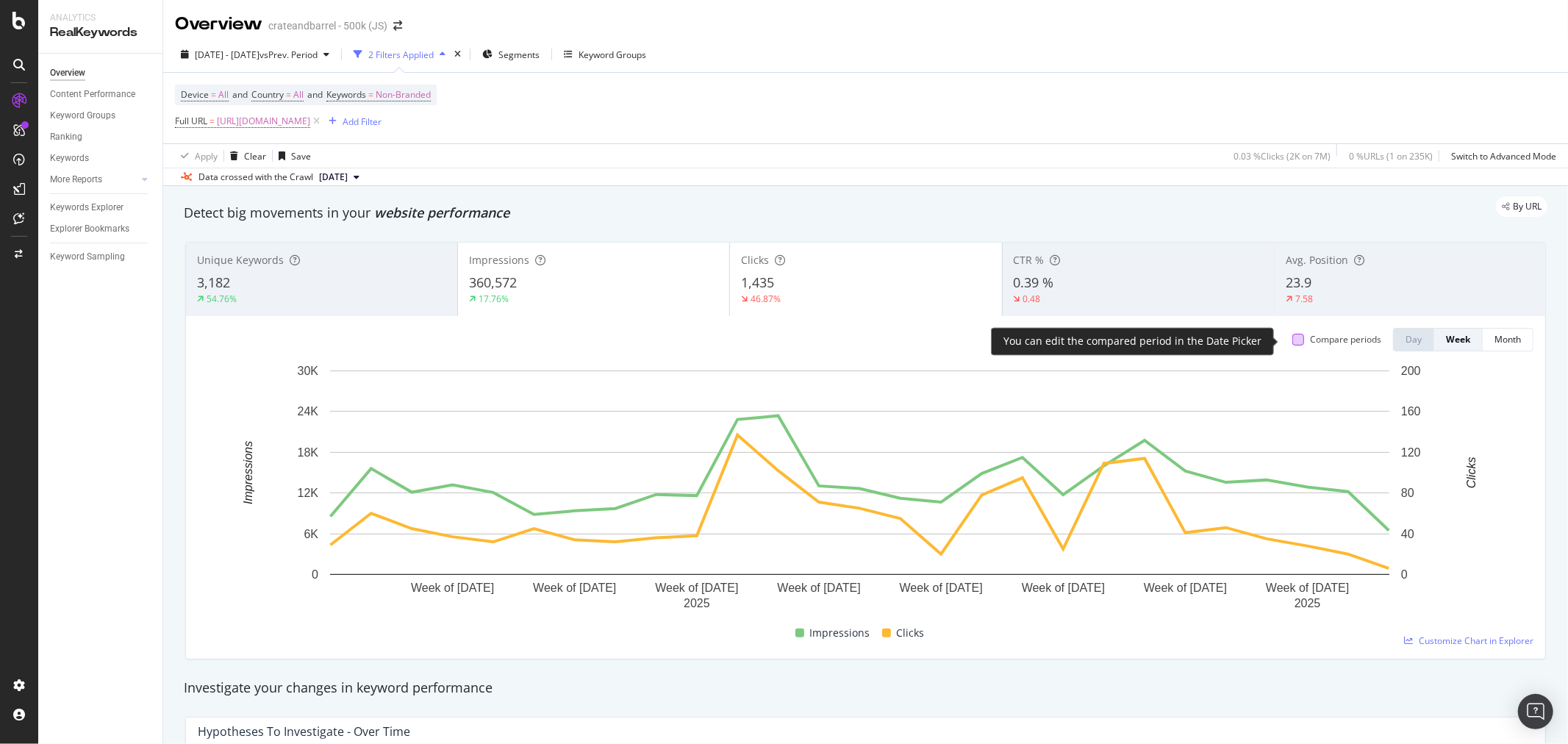
click at [1293, 340] on div at bounding box center [1299, 340] width 12 height 12
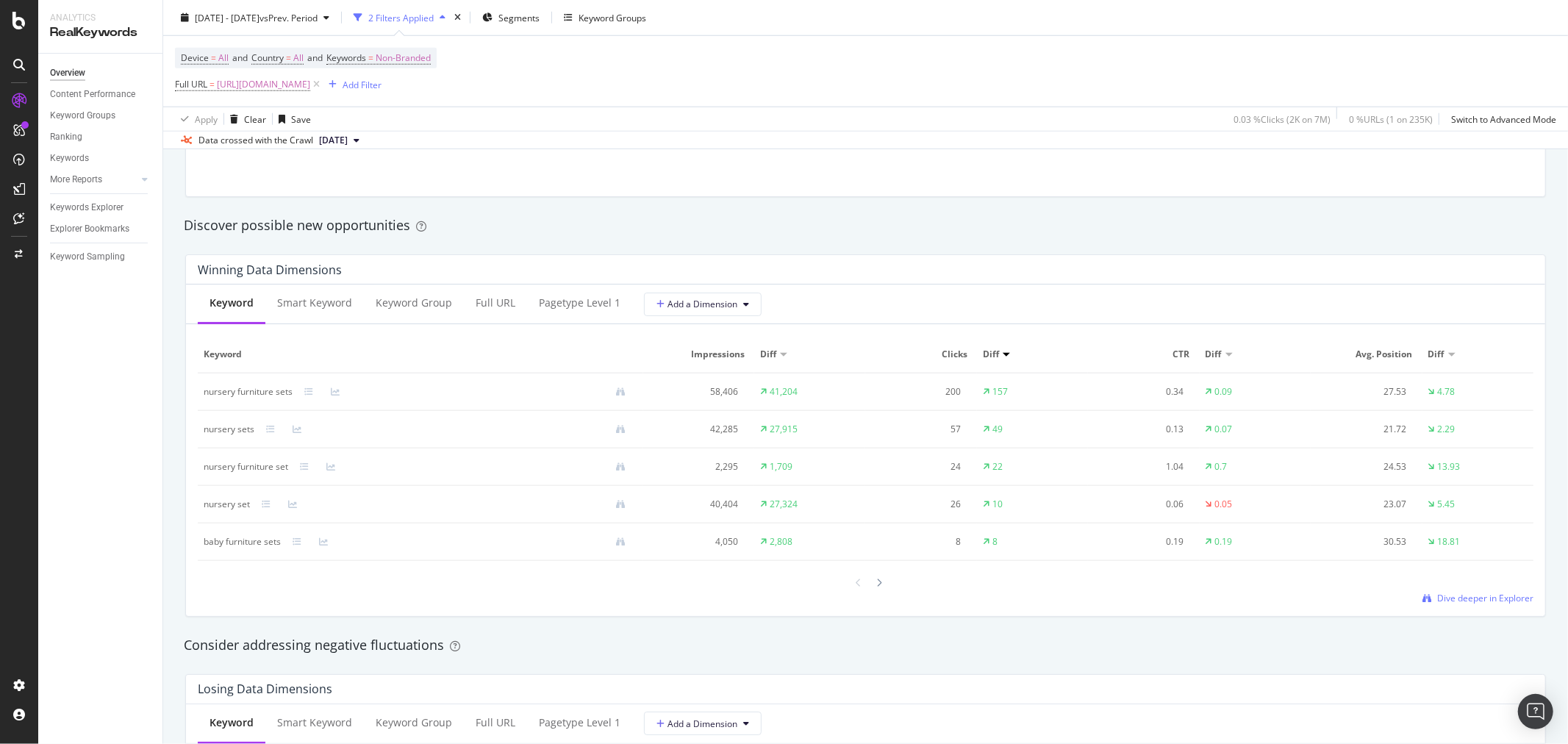
scroll to position [1389, 0]
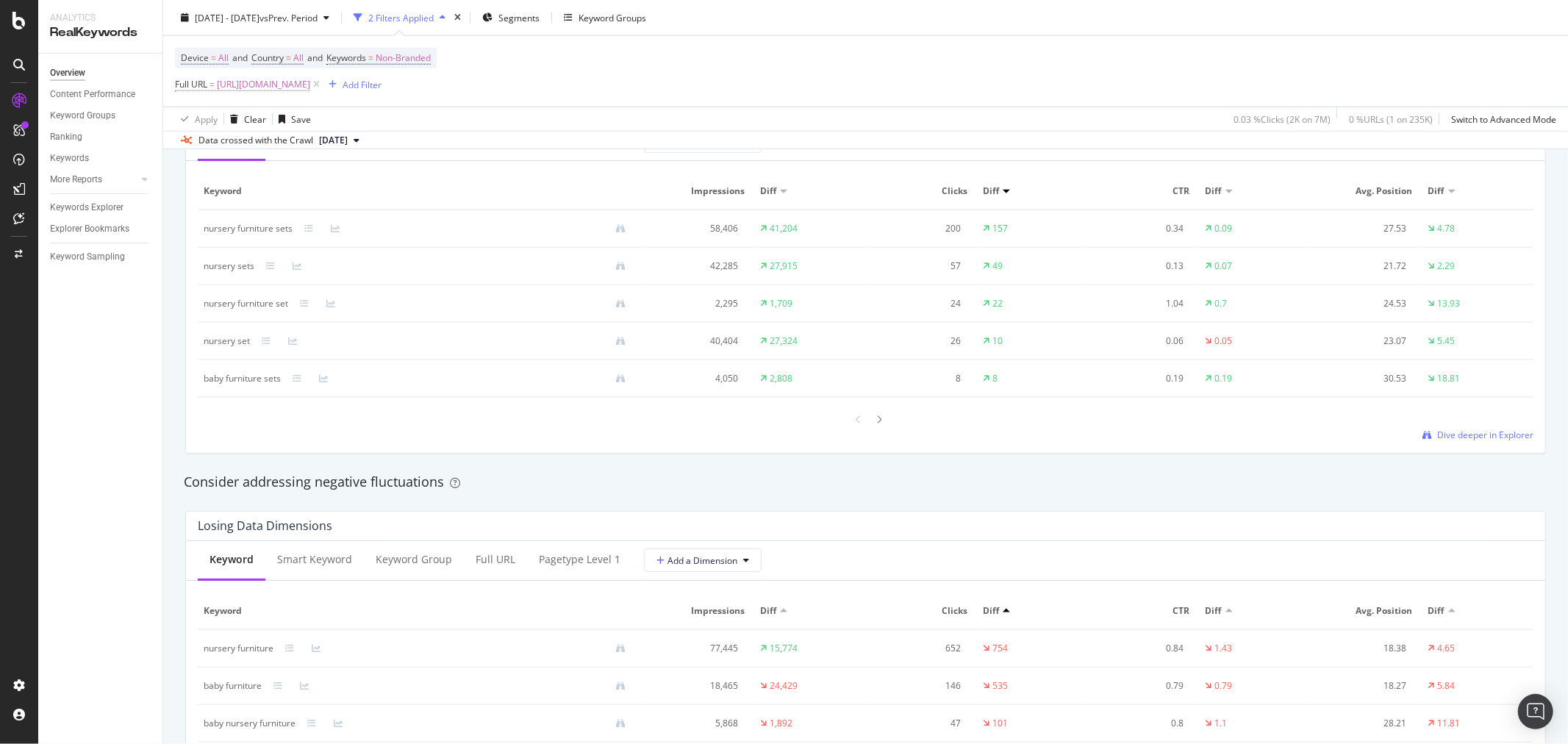
click at [310, 87] on span "[URL][DOMAIN_NAME]" at bounding box center [264, 84] width 93 height 20
click at [275, 153] on input "[URL][DOMAIN_NAME]" at bounding box center [257, 147] width 139 height 24
paste input "kids-bedroom-furniture/1"
type input "[URL][DOMAIN_NAME]"
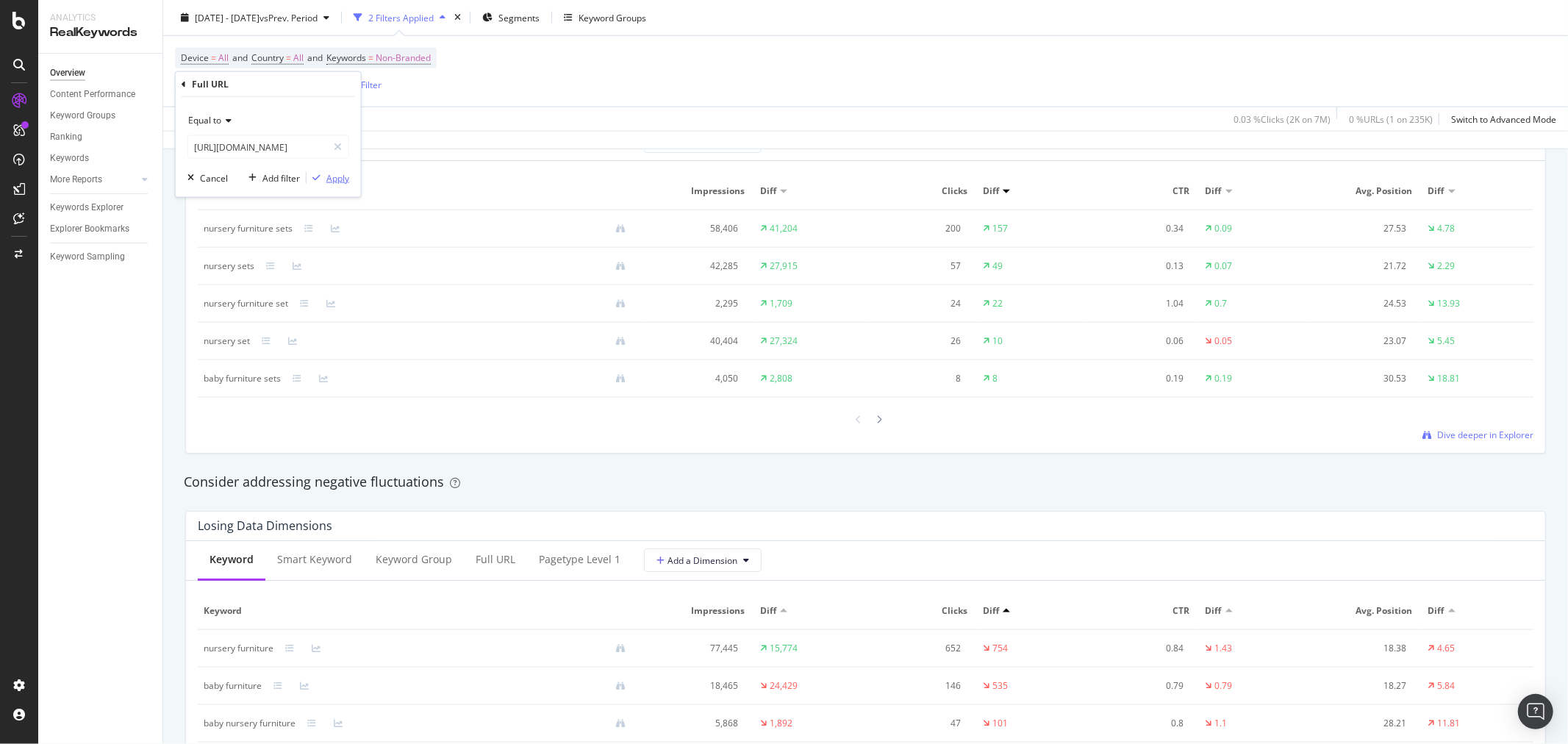
click at [335, 179] on div "Apply" at bounding box center [338, 177] width 23 height 13
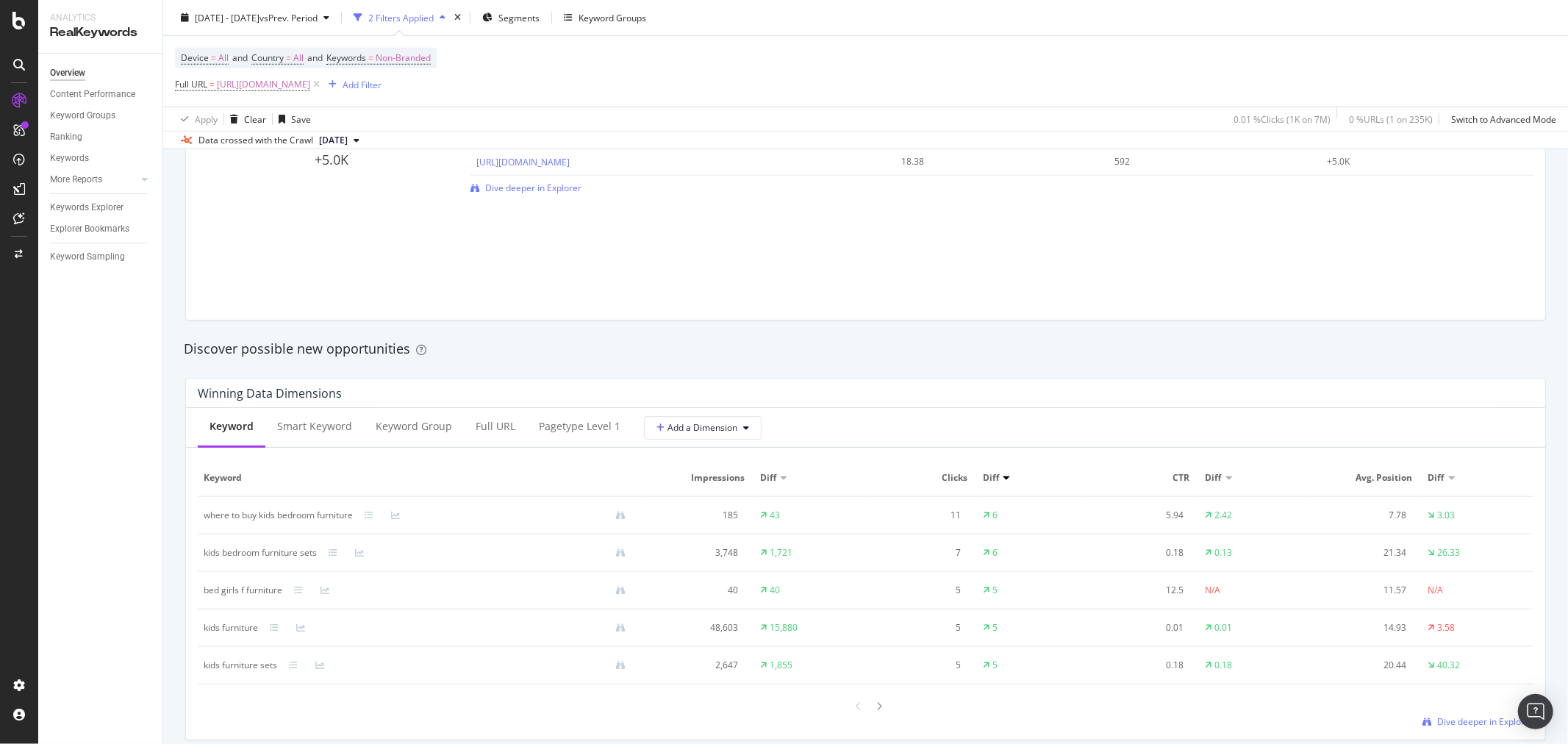
scroll to position [1225, 0]
